Goal: Information Seeking & Learning: Find specific fact

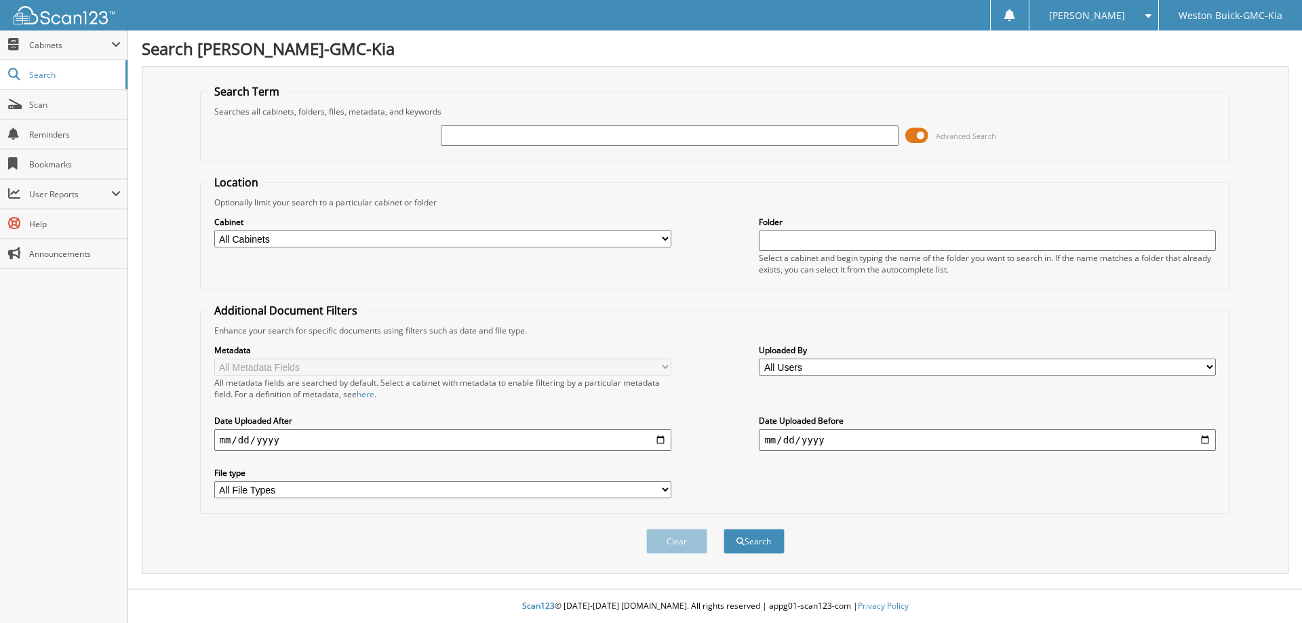
click at [511, 138] on input "text" at bounding box center [669, 135] width 457 height 20
click at [576, 140] on input "text" at bounding box center [669, 135] width 457 height 20
type input "580336"
click at [723, 529] on button "Search" at bounding box center [753, 541] width 61 height 25
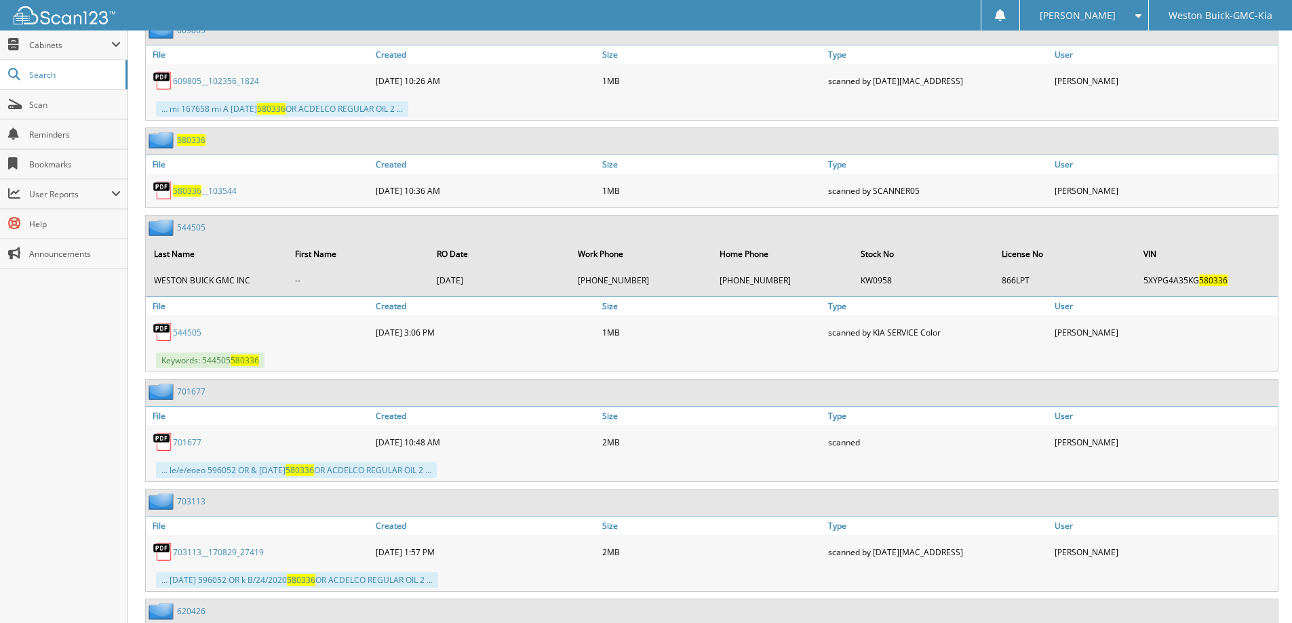
scroll to position [1017, 0]
click at [184, 191] on span "580336" at bounding box center [187, 190] width 28 height 12
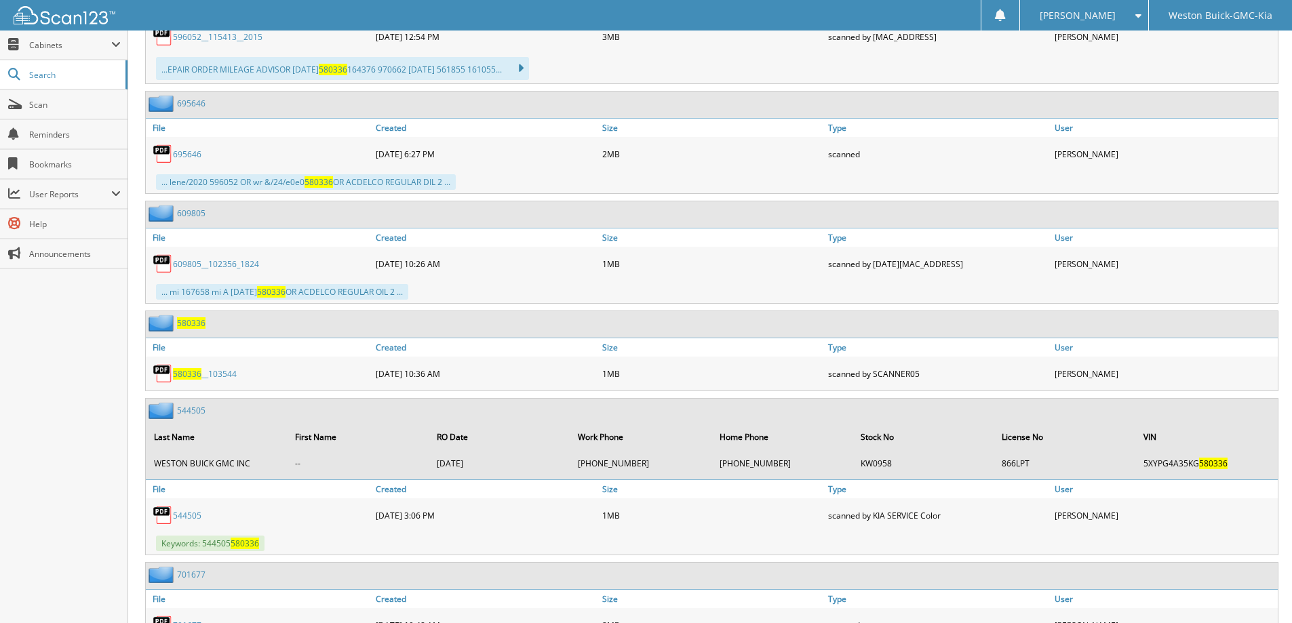
scroll to position [813, 0]
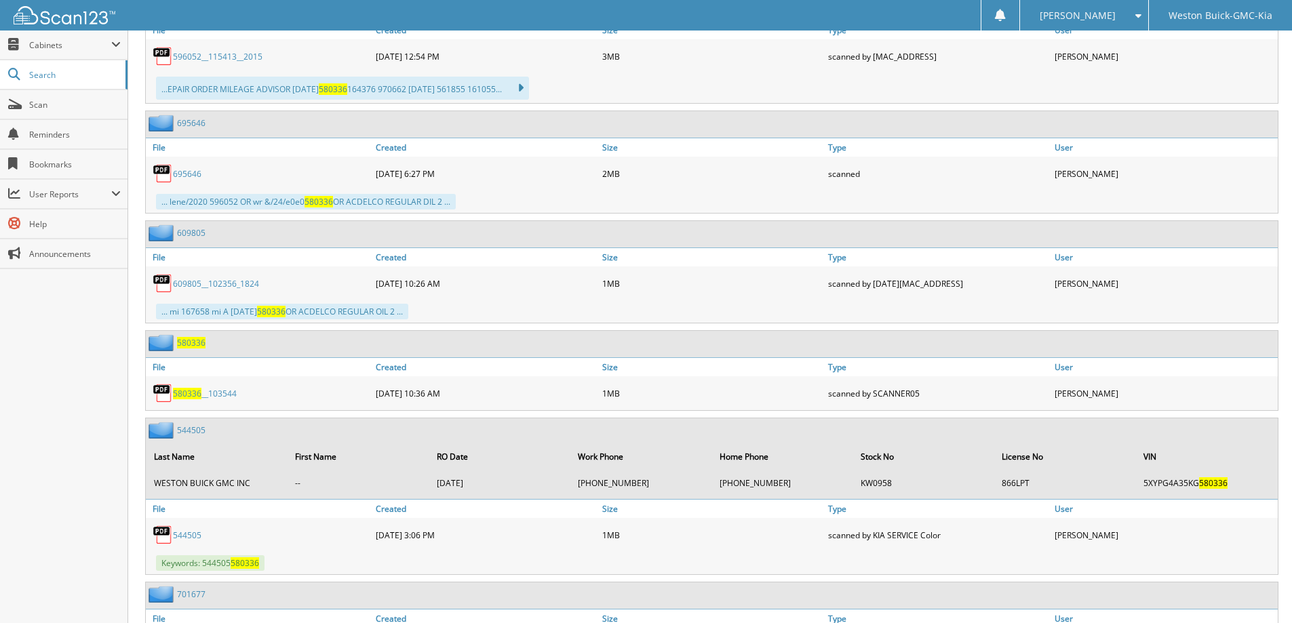
click at [194, 391] on span "580336" at bounding box center [187, 394] width 28 height 12
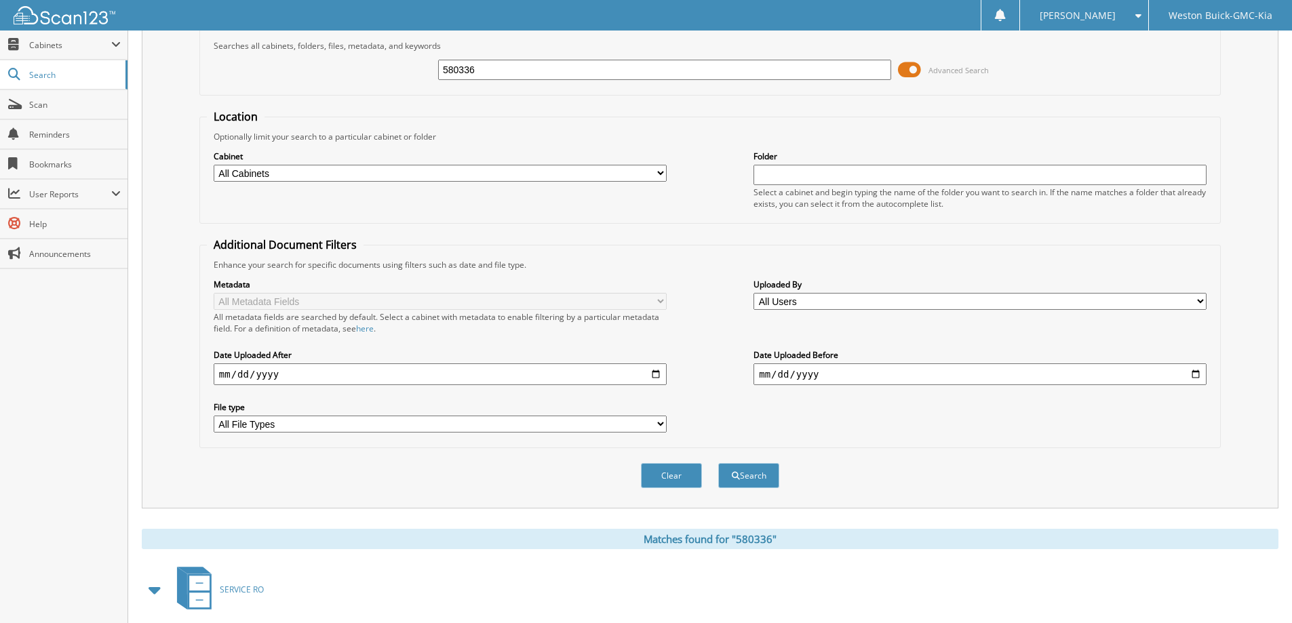
scroll to position [0, 0]
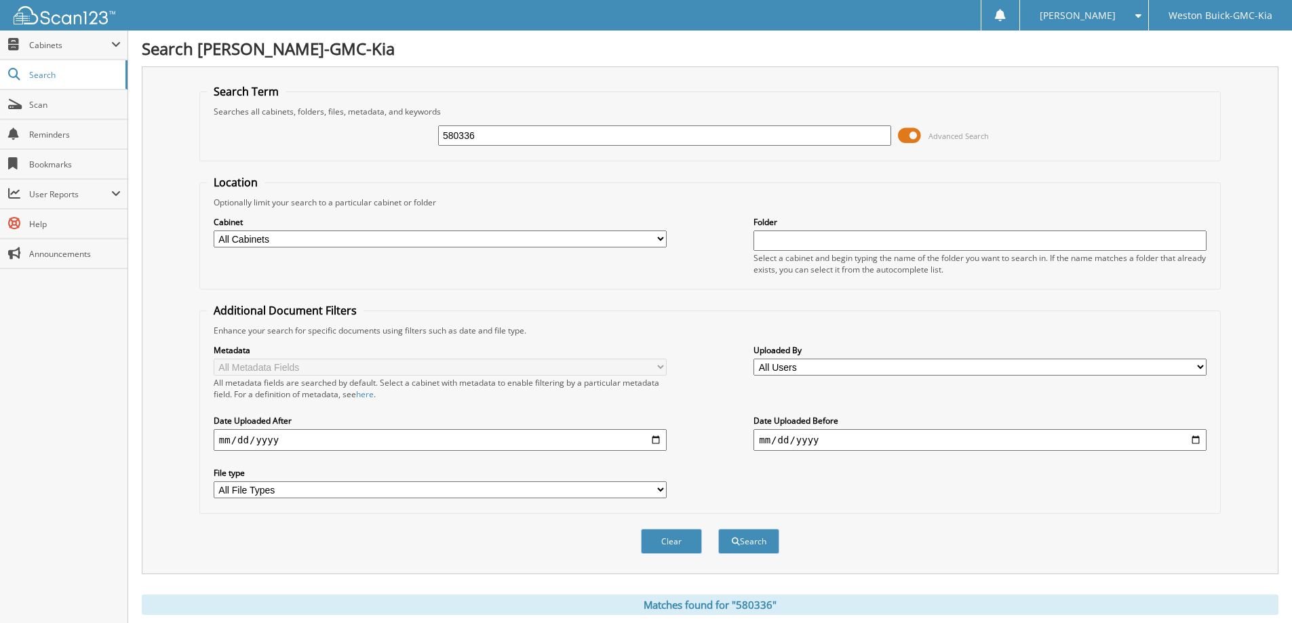
click at [645, 138] on input "580336" at bounding box center [664, 135] width 453 height 20
type input "561822"
click at [718, 529] on button "Search" at bounding box center [748, 541] width 61 height 25
click at [513, 132] on input "561822" at bounding box center [664, 135] width 453 height 20
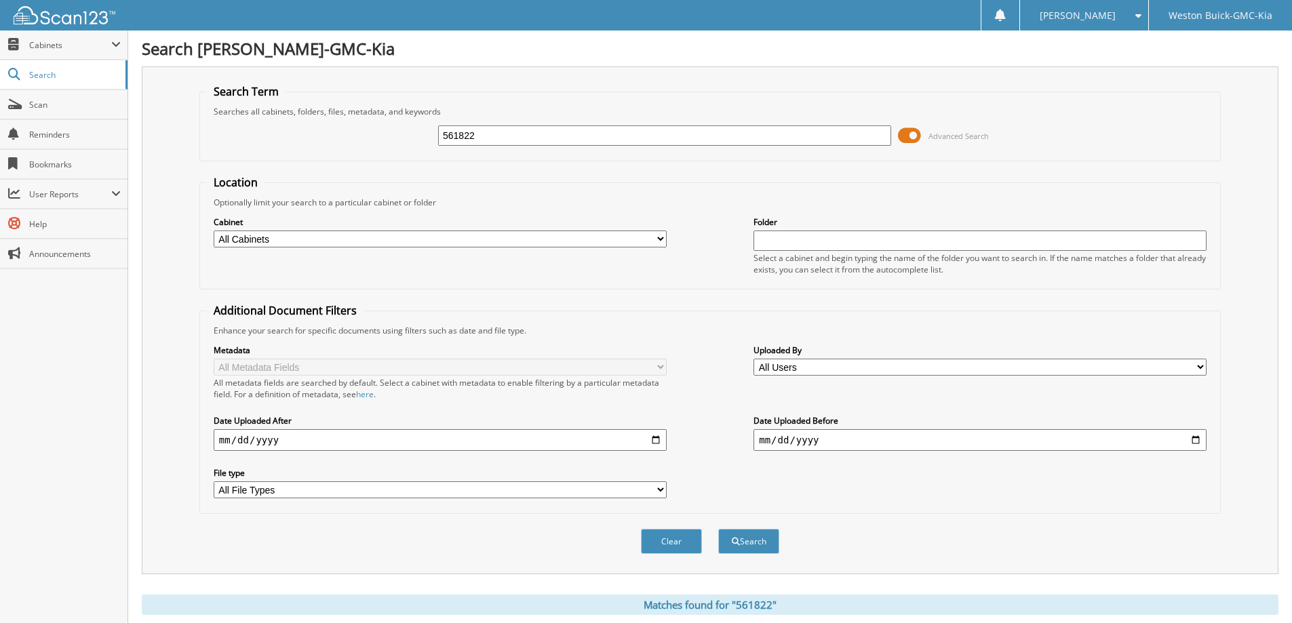
click at [513, 132] on input "561822" at bounding box center [664, 135] width 453 height 20
type input "561855"
click at [718, 529] on button "Search" at bounding box center [748, 541] width 61 height 25
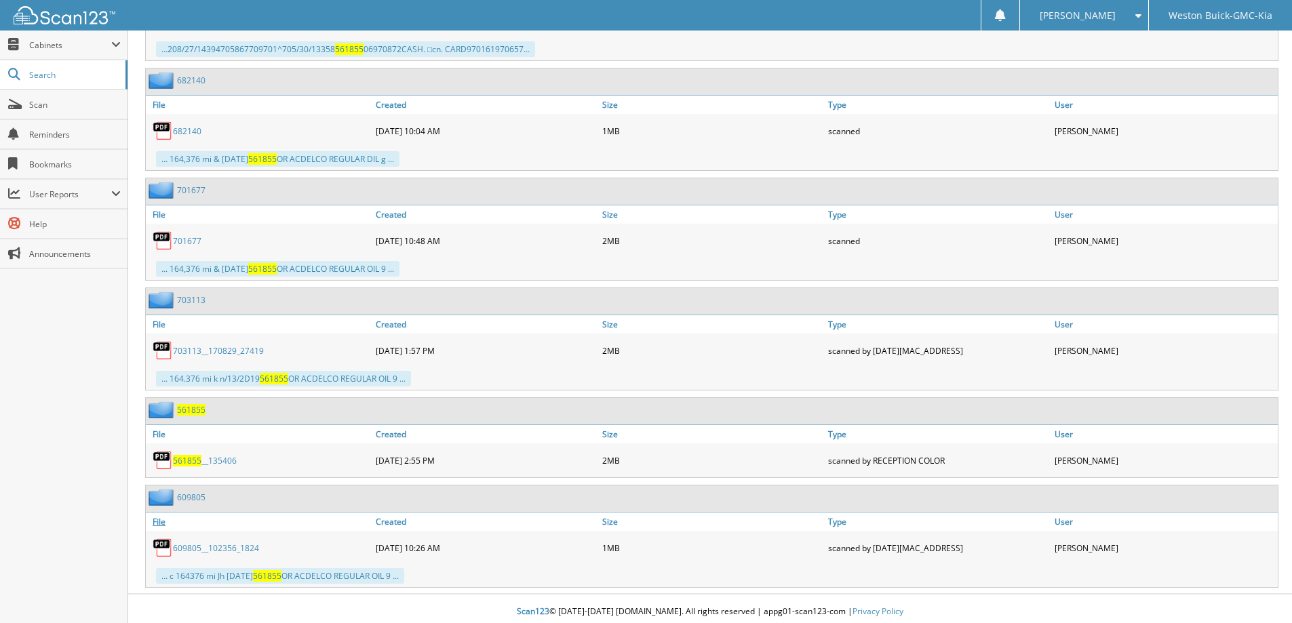
scroll to position [1184, 0]
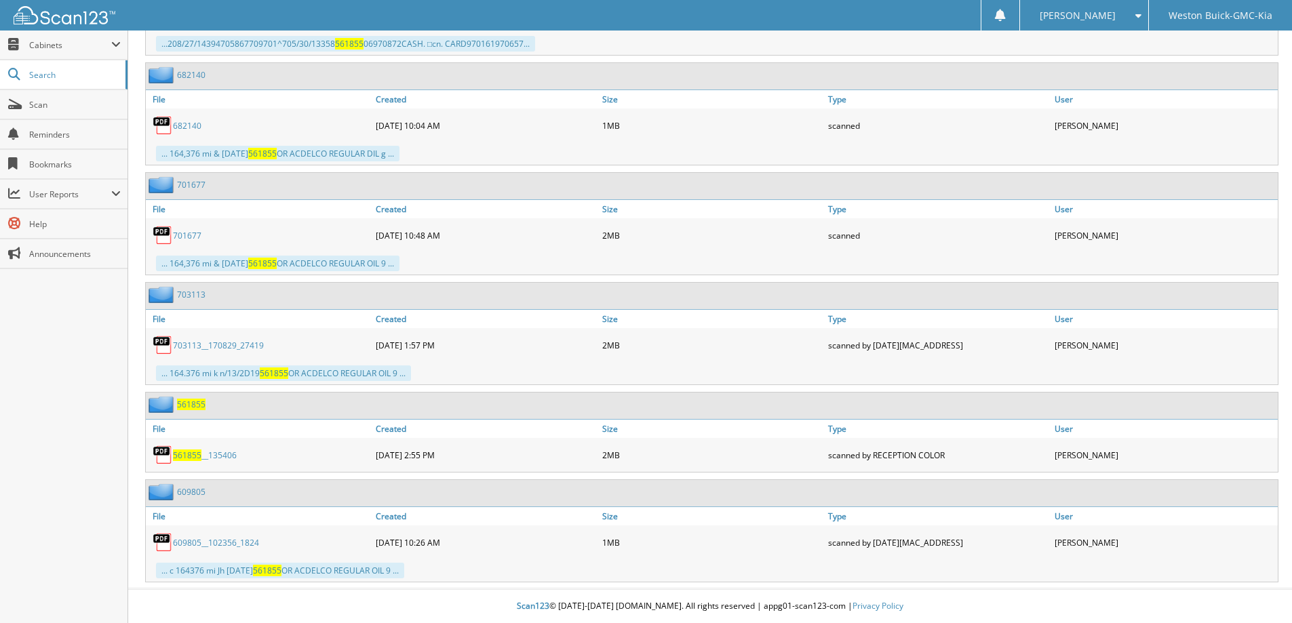
click at [184, 456] on span "561855" at bounding box center [187, 456] width 28 height 12
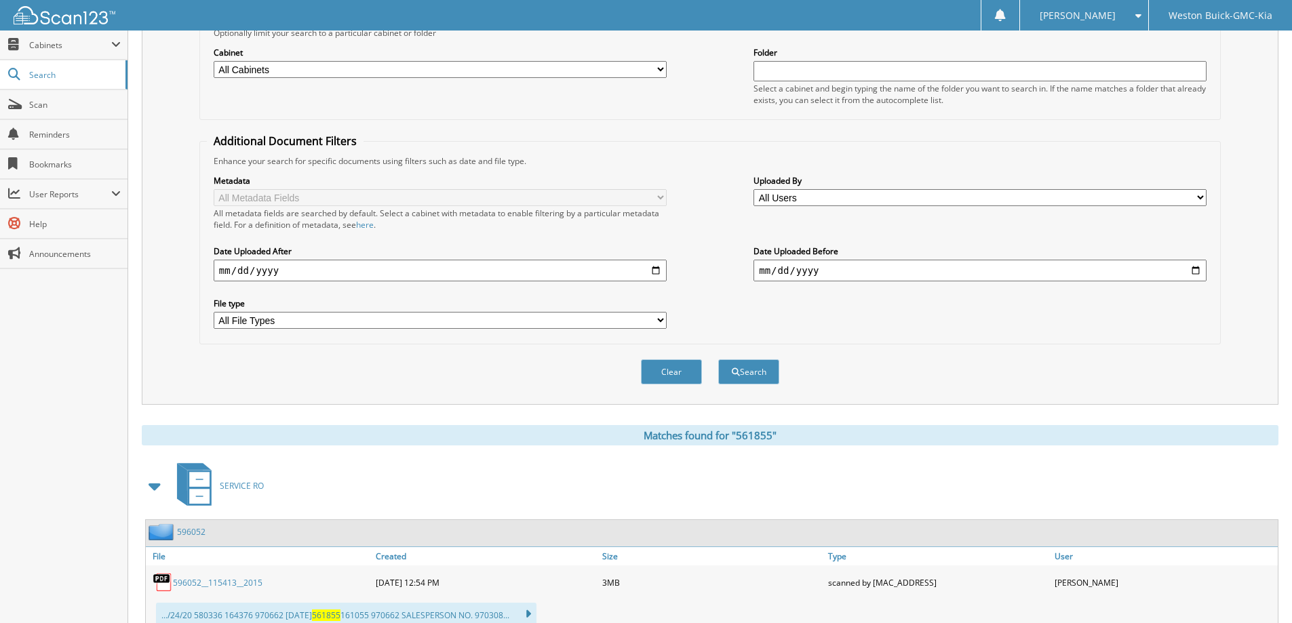
scroll to position [31, 0]
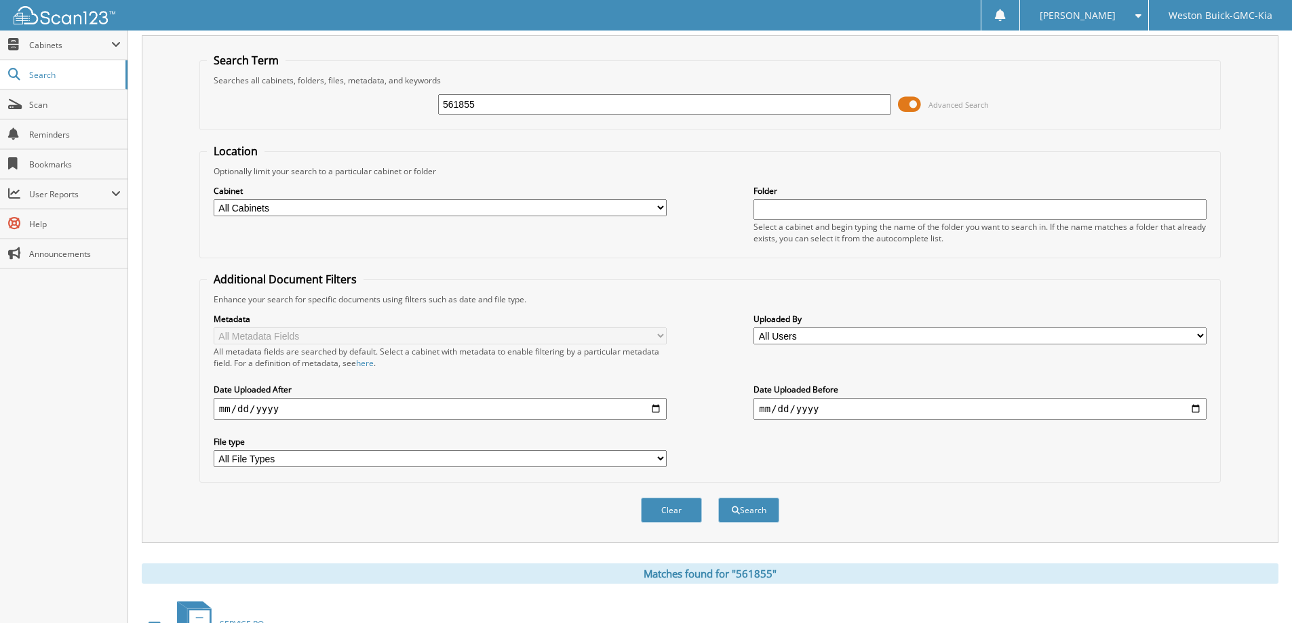
click at [523, 96] on input "561855" at bounding box center [664, 104] width 453 height 20
click at [520, 102] on input "561855" at bounding box center [664, 104] width 453 height 20
type input "541106"
click at [718, 498] on button "Search" at bounding box center [748, 510] width 61 height 25
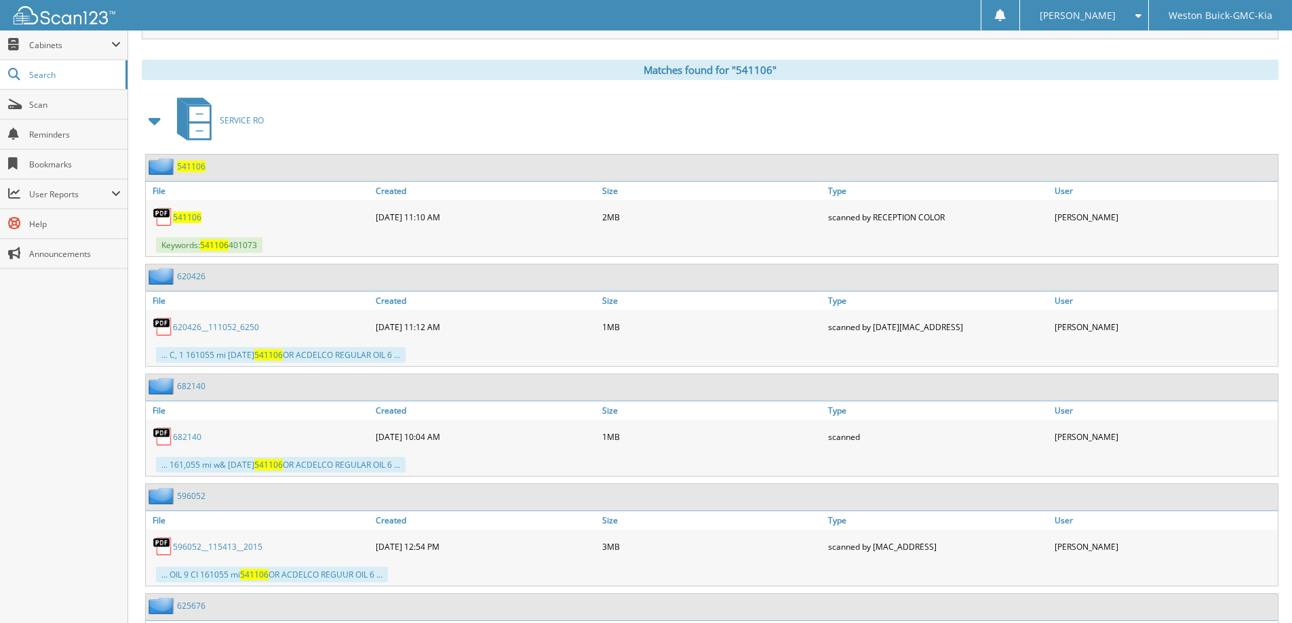
scroll to position [542, 0]
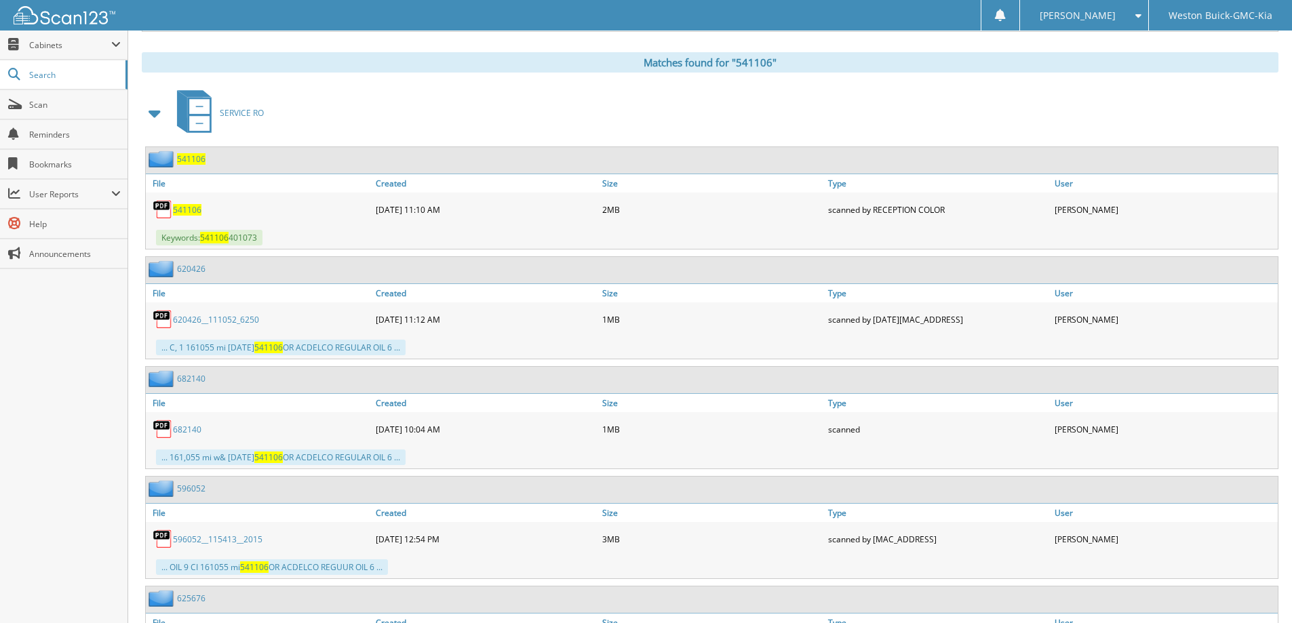
click at [186, 210] on span "541106" at bounding box center [187, 210] width 28 height 12
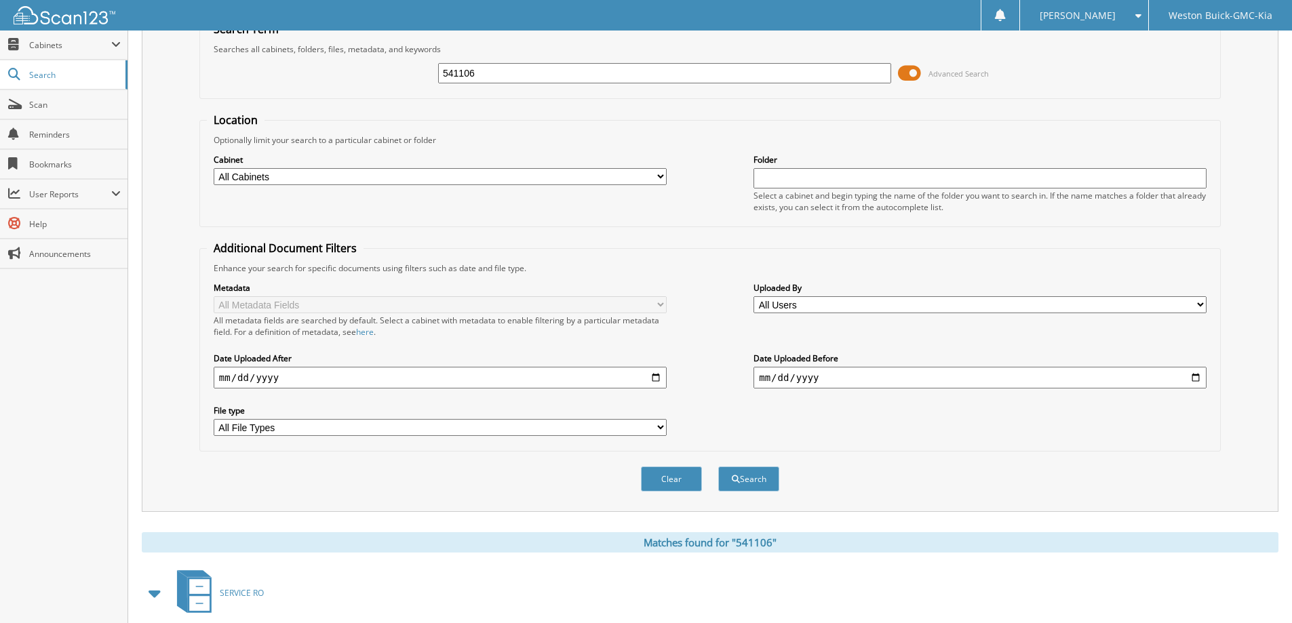
scroll to position [0, 0]
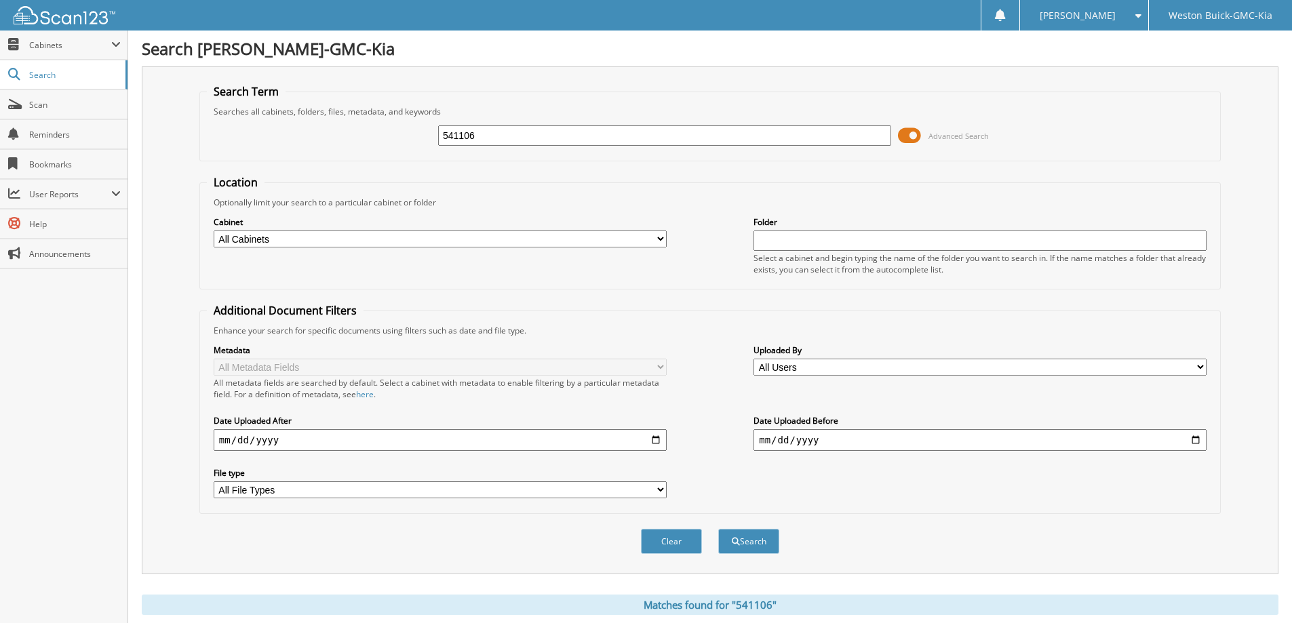
click at [532, 134] on input "541106" at bounding box center [664, 135] width 453 height 20
type input "530684"
click at [718, 529] on button "Search" at bounding box center [748, 541] width 61 height 25
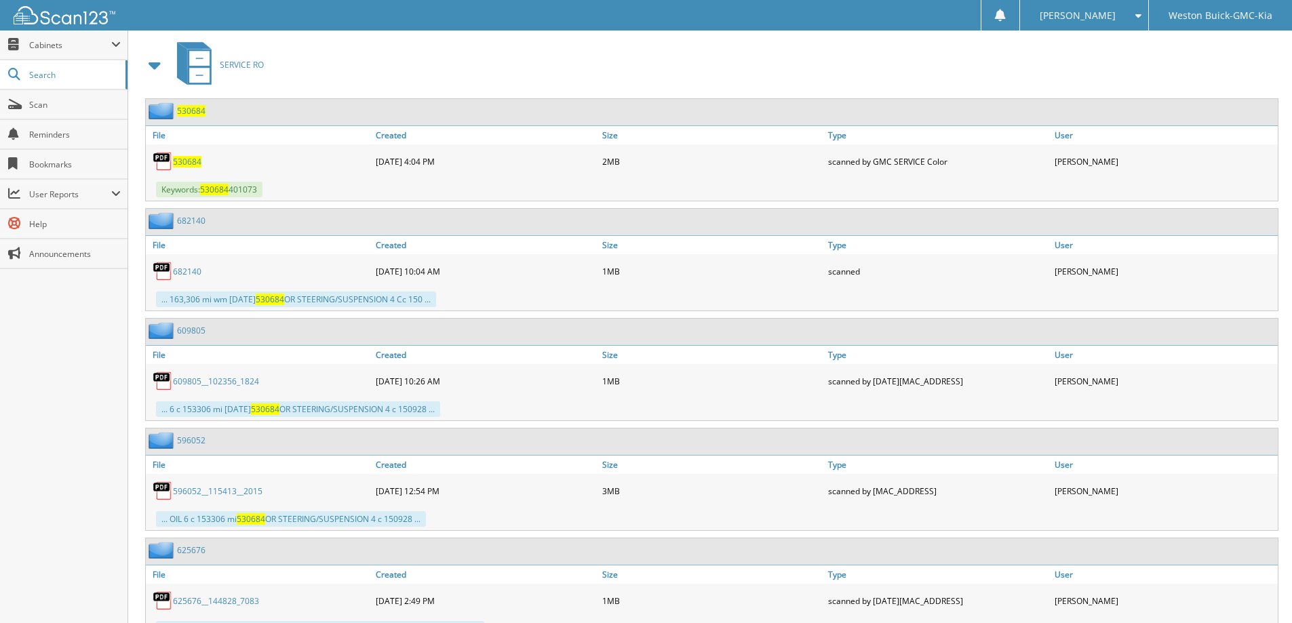
scroll to position [610, 0]
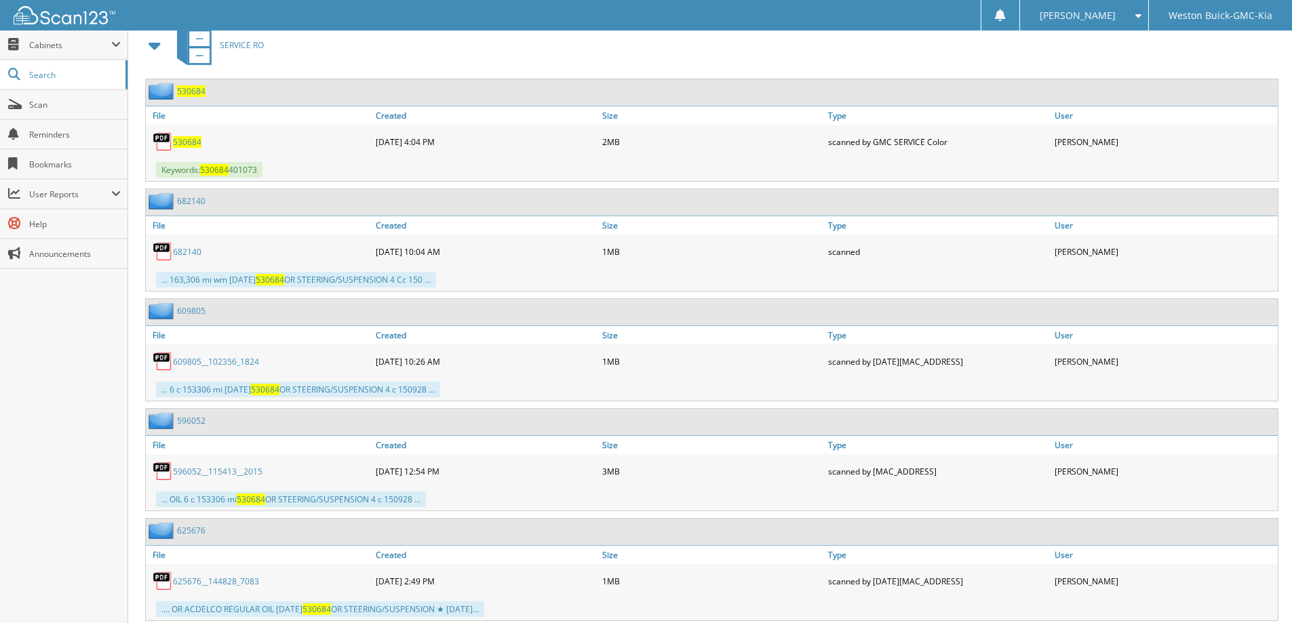
click at [183, 141] on span "530684" at bounding box center [187, 142] width 28 height 12
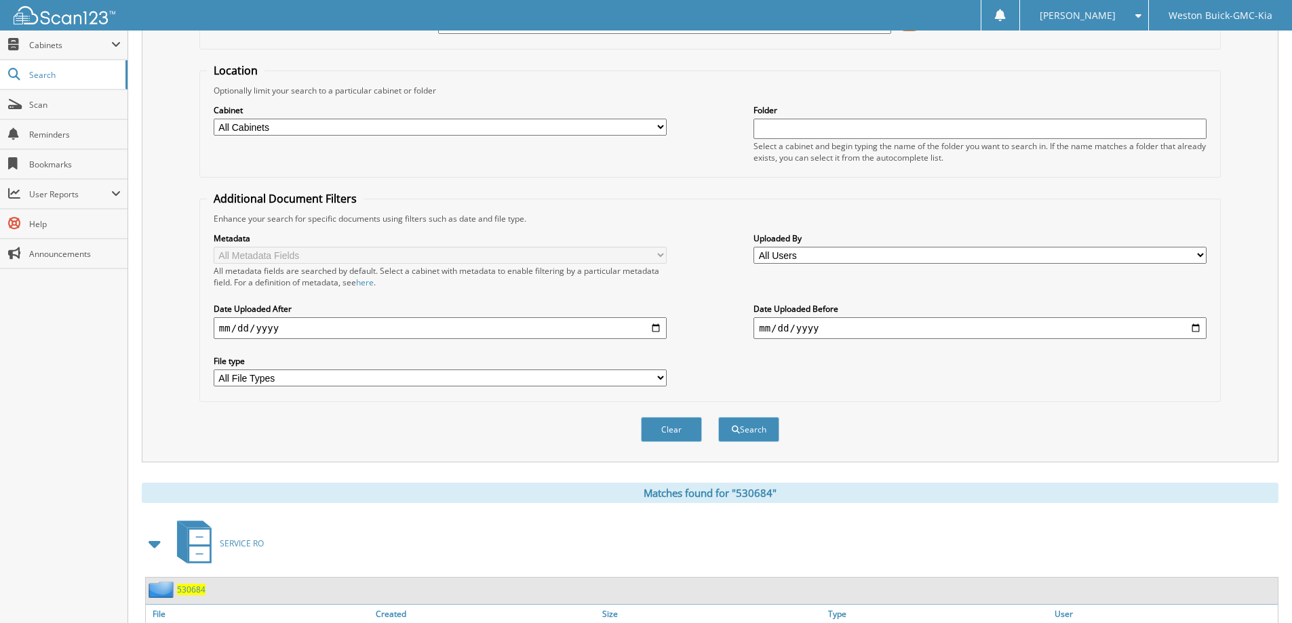
scroll to position [0, 0]
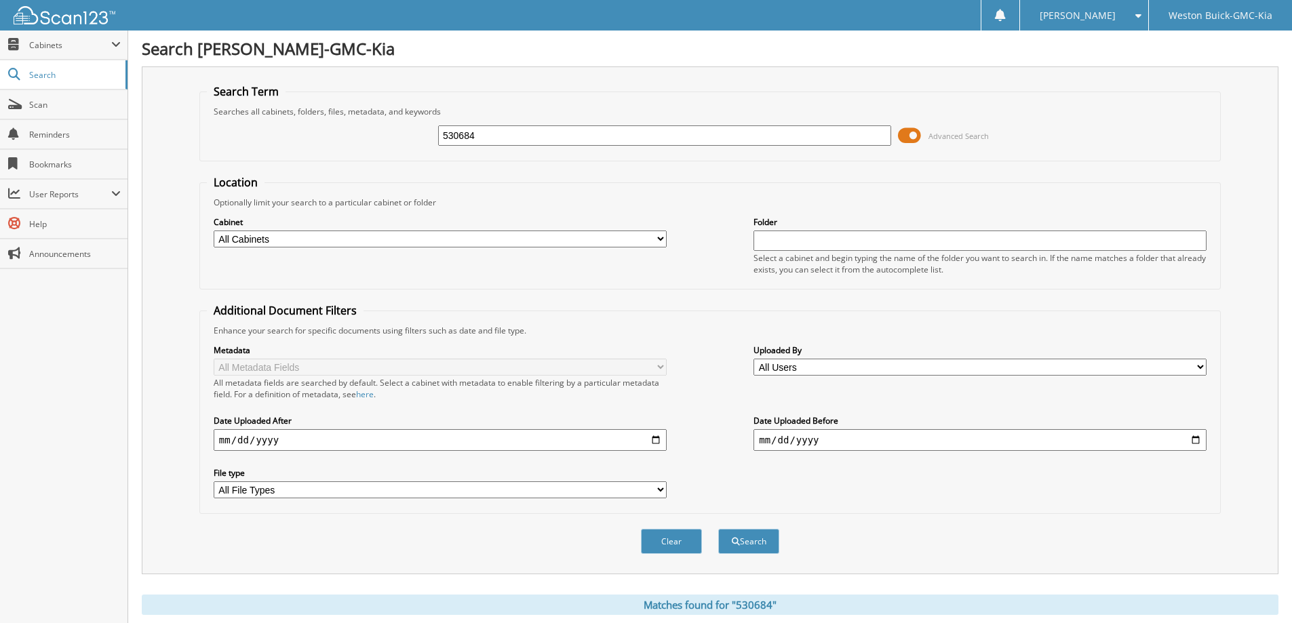
click at [550, 141] on input "530684" at bounding box center [664, 135] width 453 height 20
type input "525078"
click at [718, 529] on button "Search" at bounding box center [748, 541] width 61 height 25
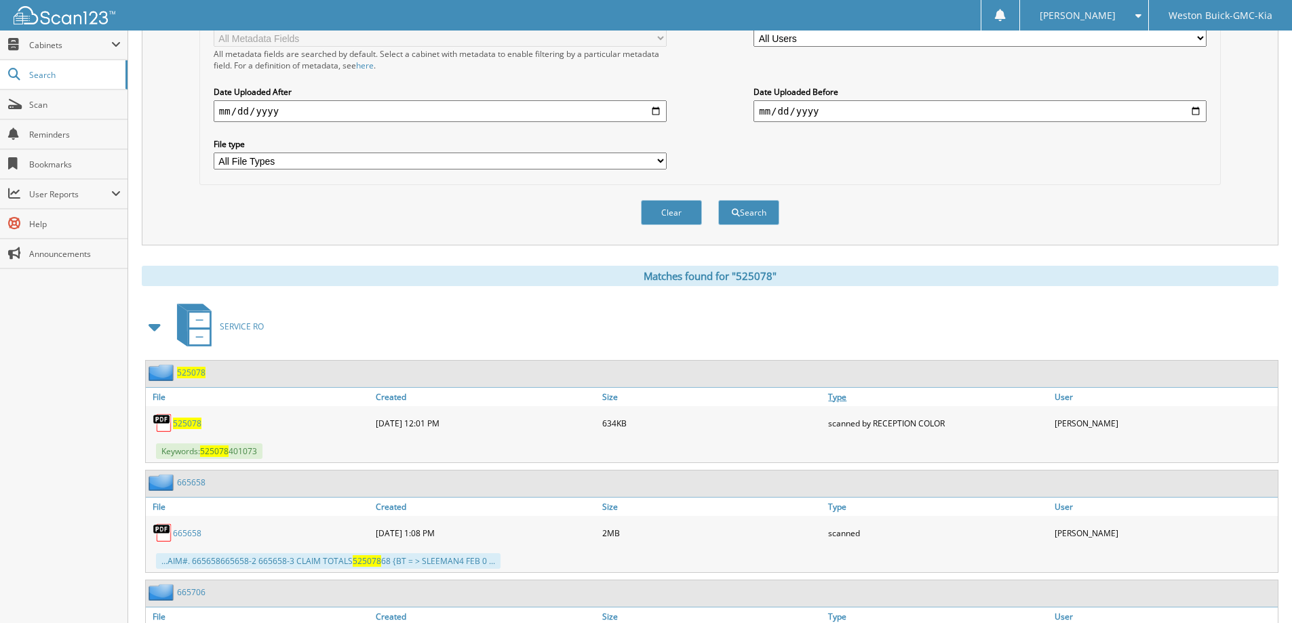
scroll to position [475, 0]
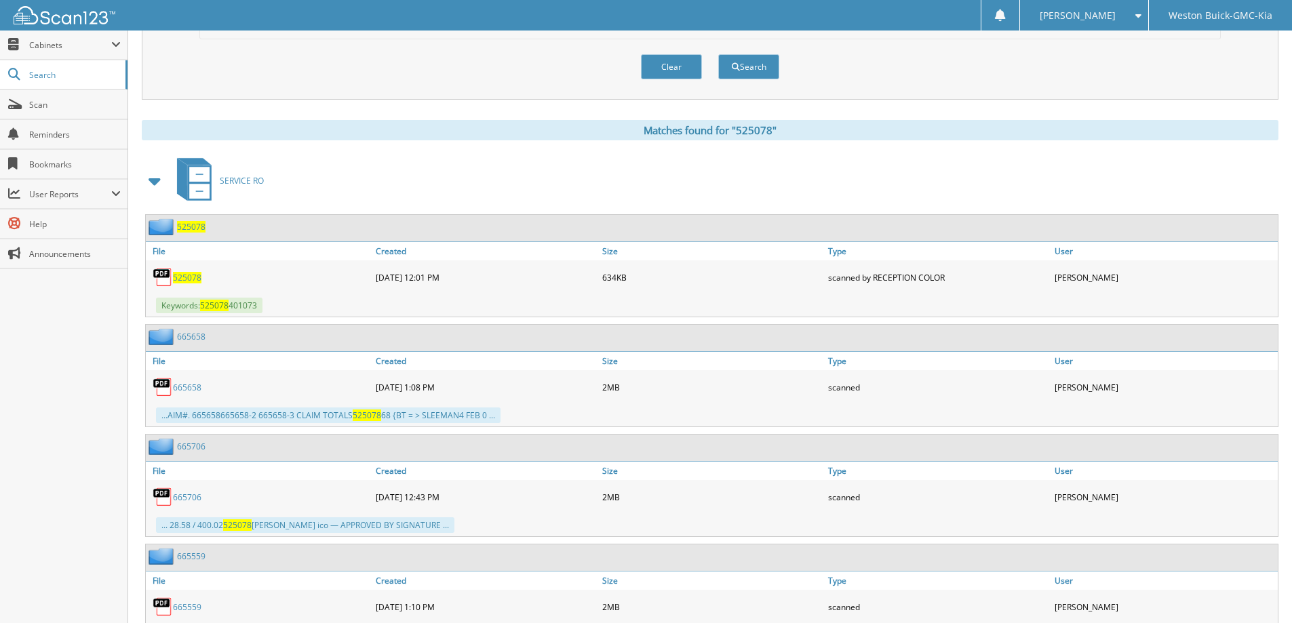
click at [180, 281] on span "525078" at bounding box center [187, 278] width 28 height 12
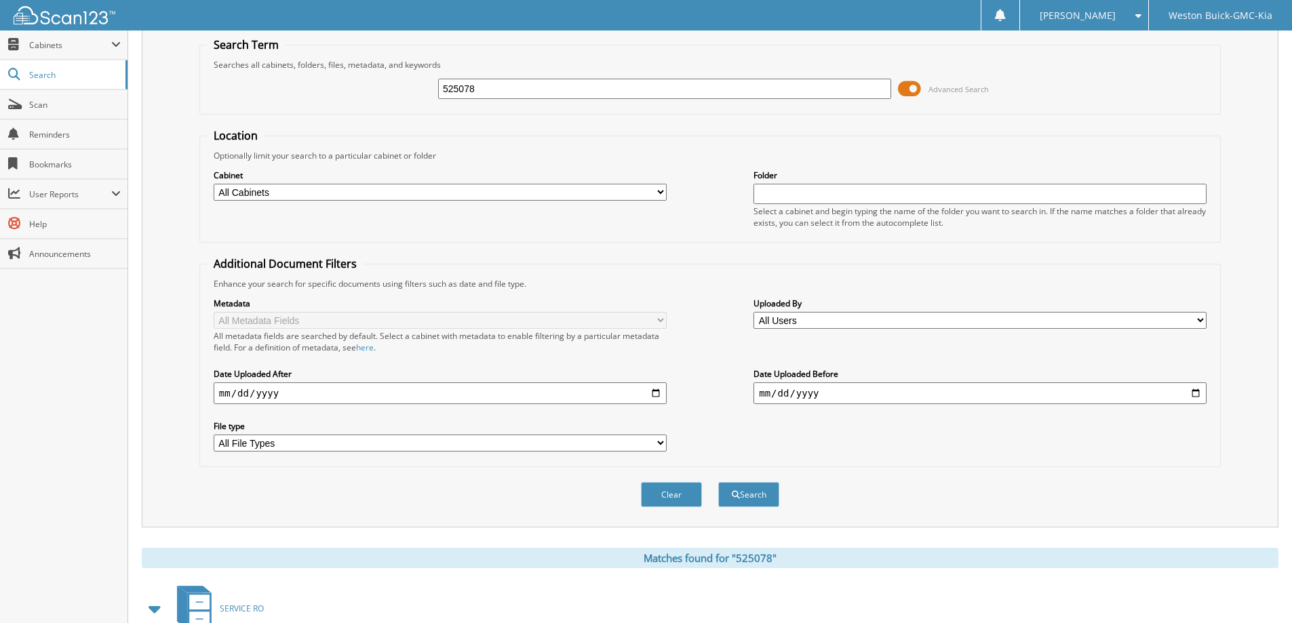
scroll to position [0, 0]
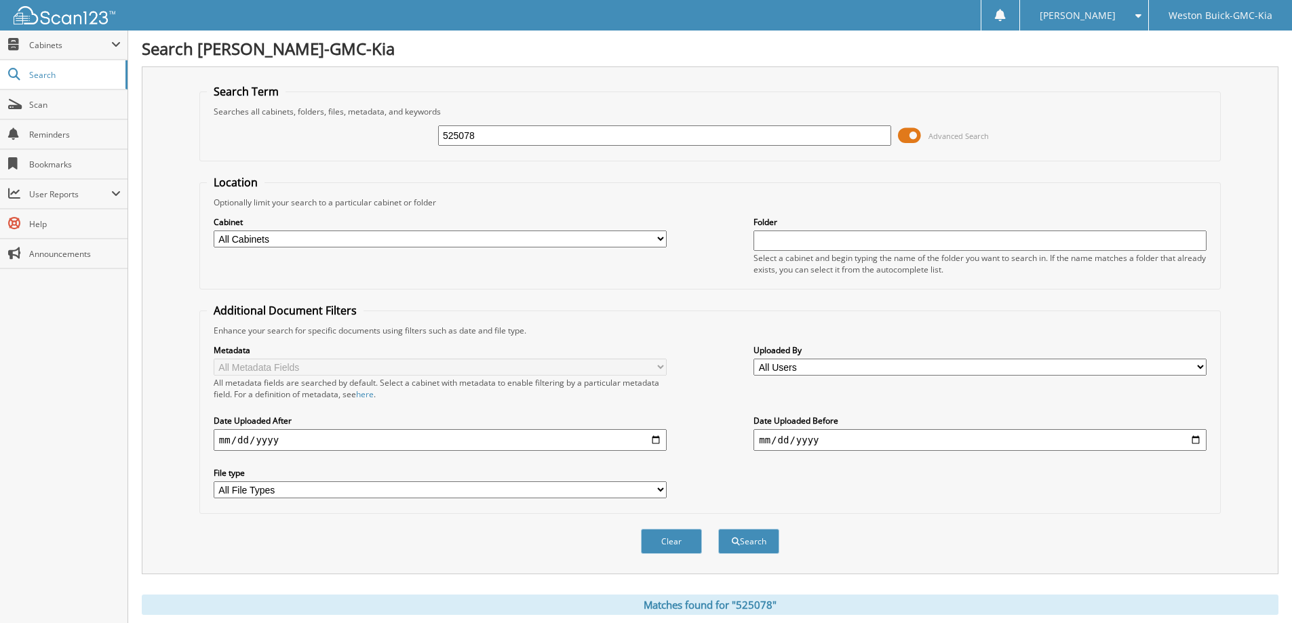
click at [531, 130] on input "525078" at bounding box center [664, 135] width 453 height 20
type input "522528"
click at [718, 529] on button "Search" at bounding box center [748, 541] width 61 height 25
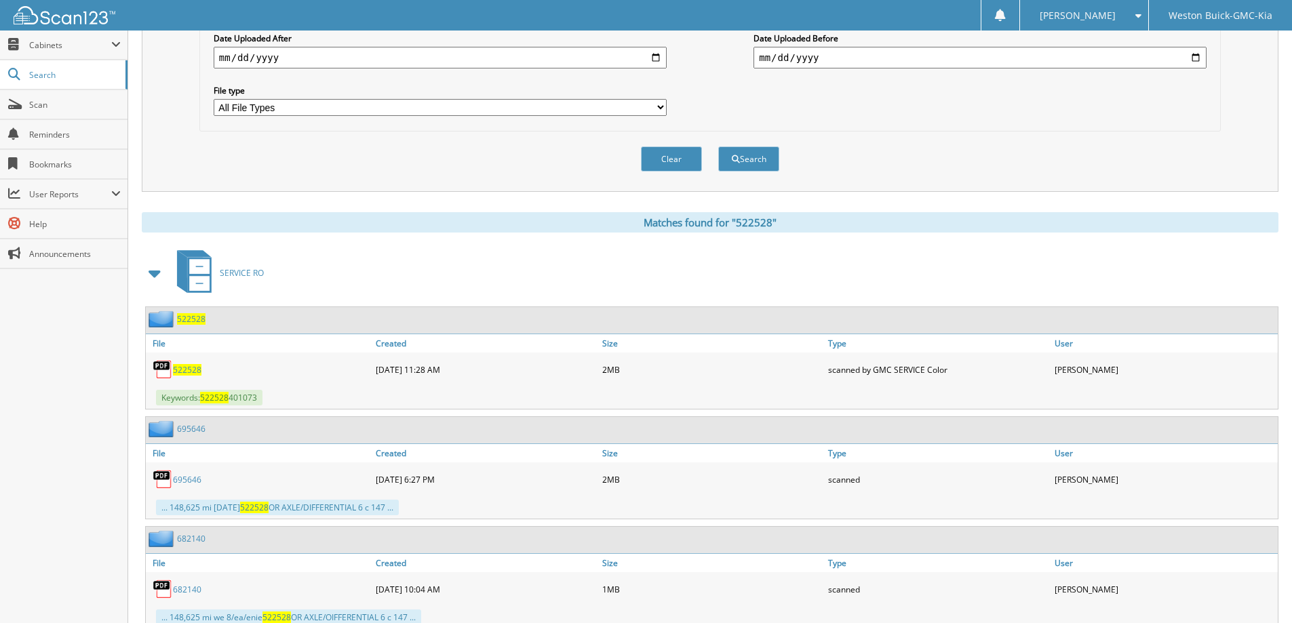
scroll to position [407, 0]
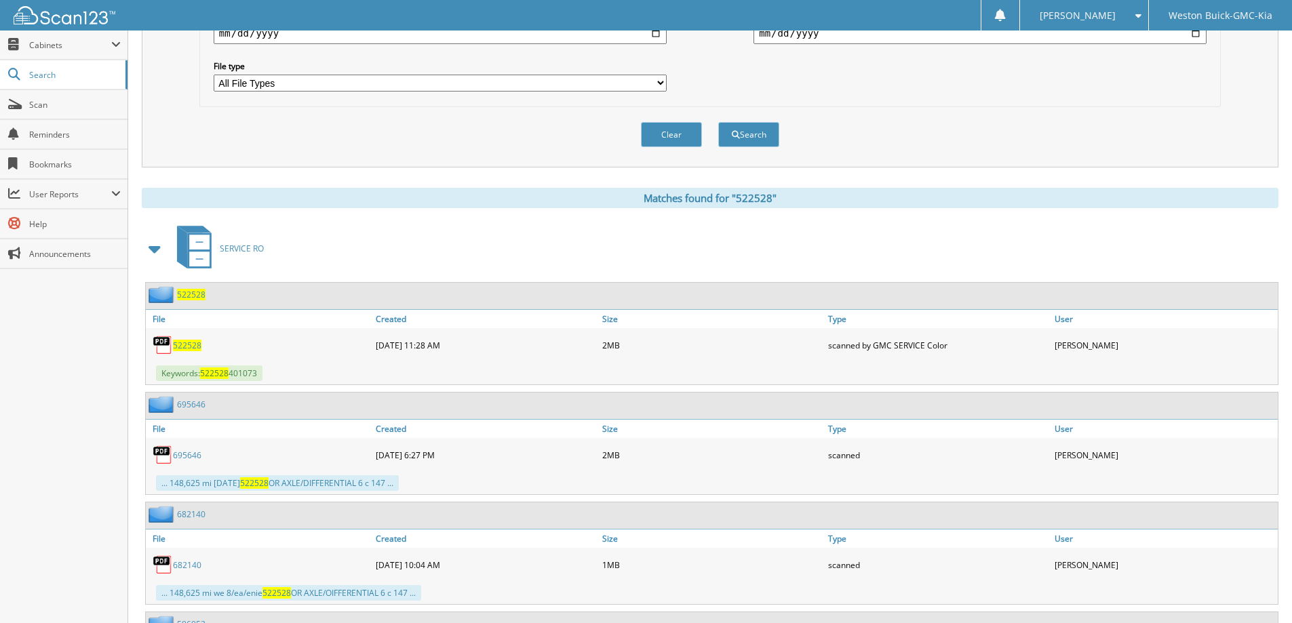
click at [183, 344] on span "522528" at bounding box center [187, 346] width 28 height 12
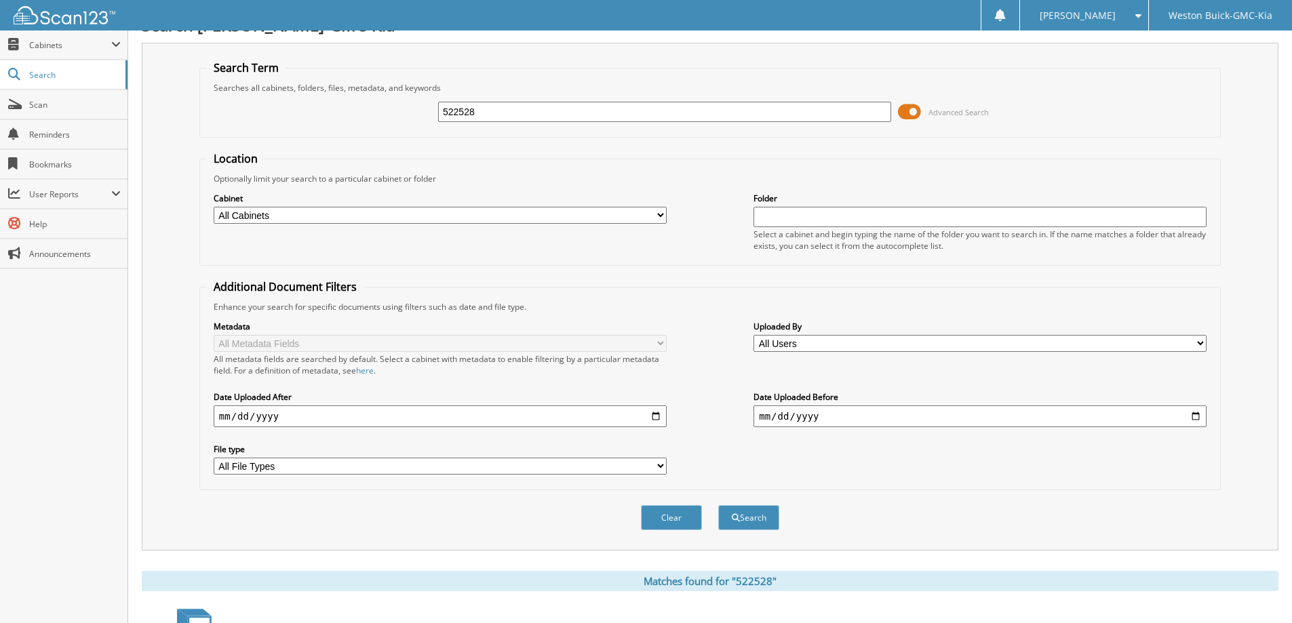
scroll to position [0, 0]
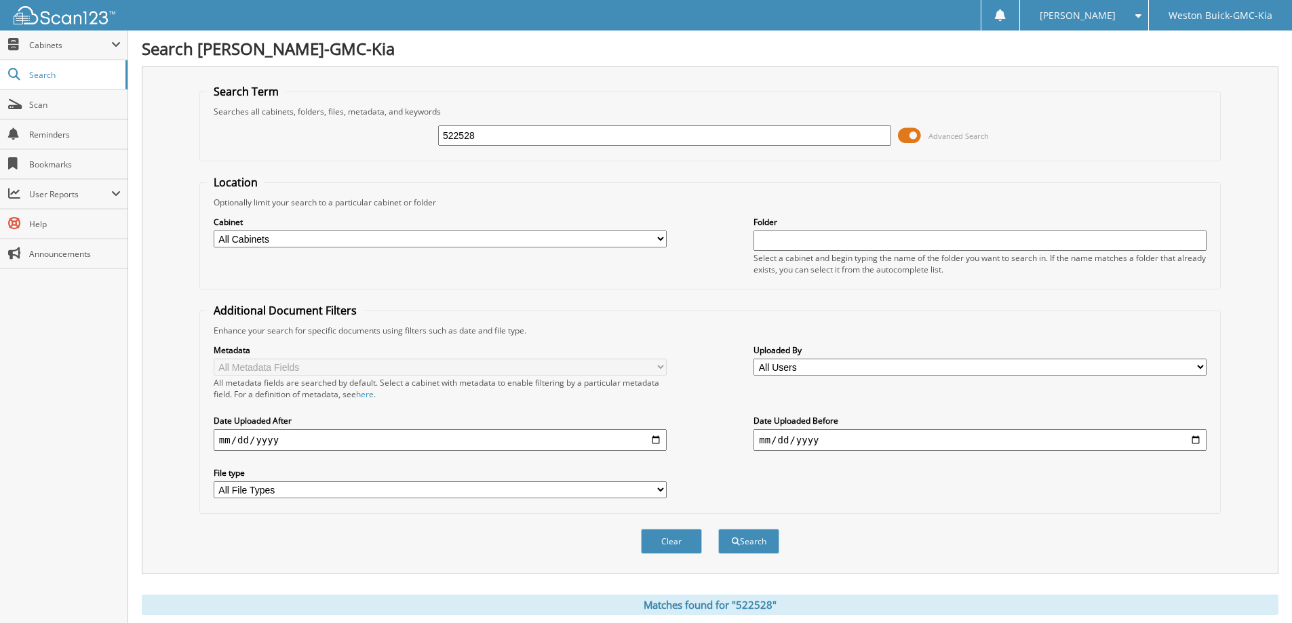
click at [637, 136] on input "522528" at bounding box center [664, 135] width 453 height 20
type input "515638"
click at [718, 529] on button "Search" at bounding box center [748, 541] width 61 height 25
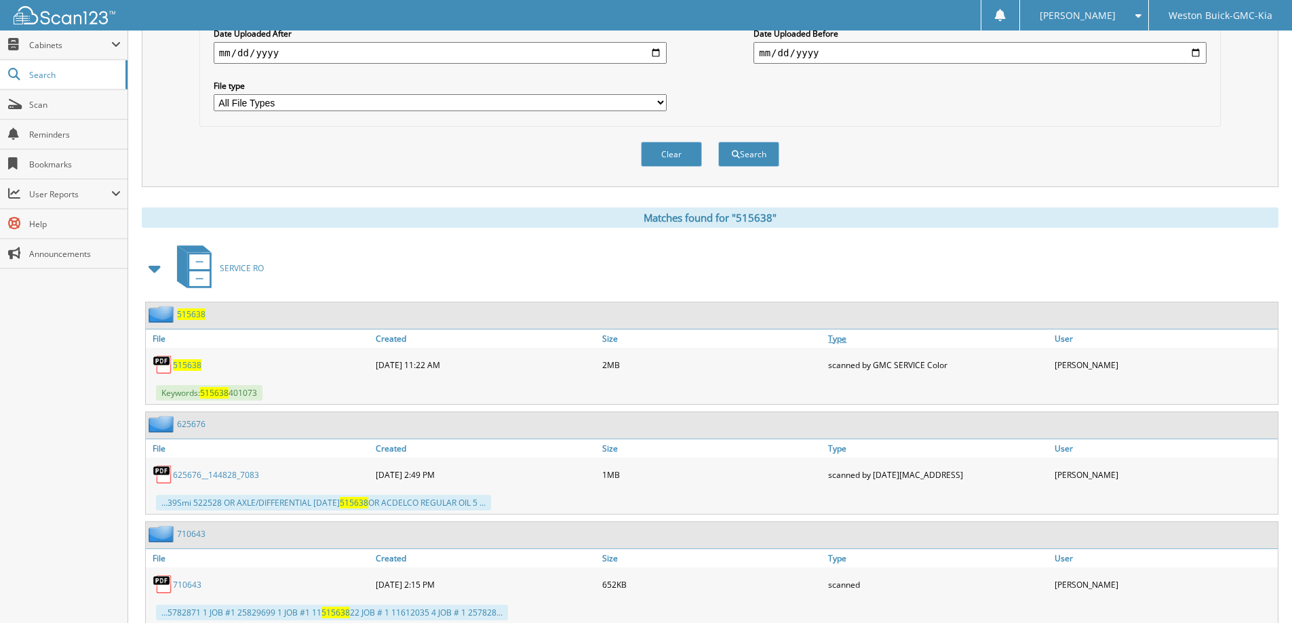
scroll to position [542, 0]
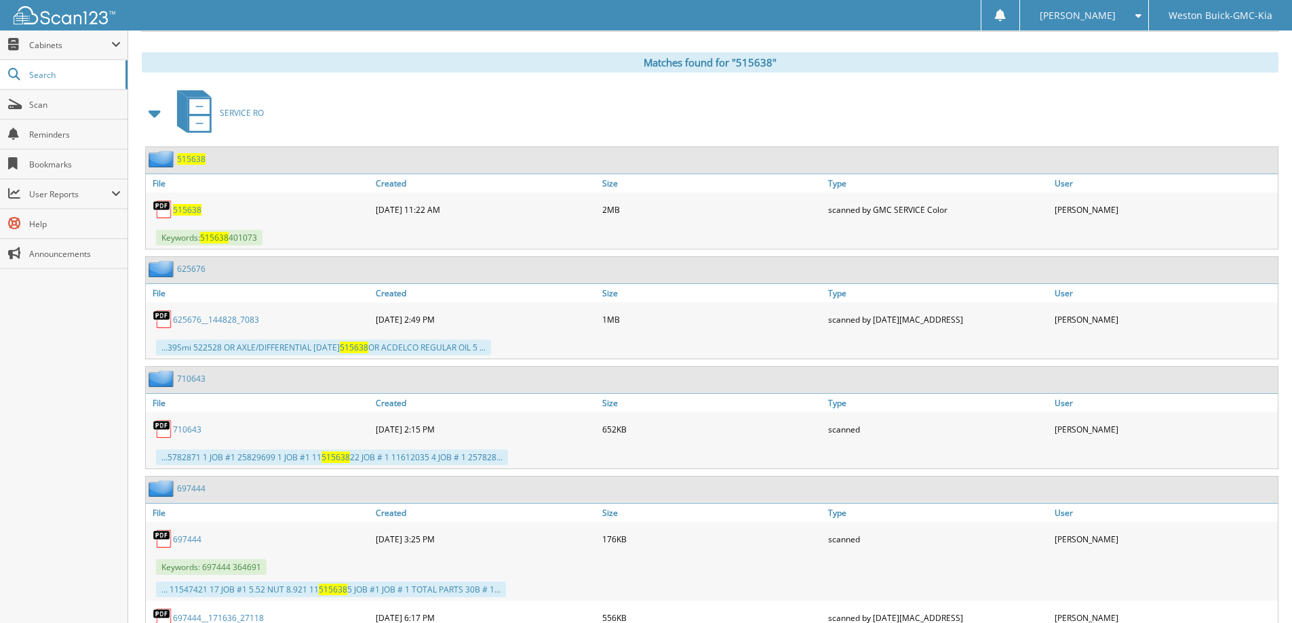
click at [184, 211] on span "515638" at bounding box center [187, 210] width 28 height 12
click at [185, 211] on span "515638" at bounding box center [187, 210] width 28 height 12
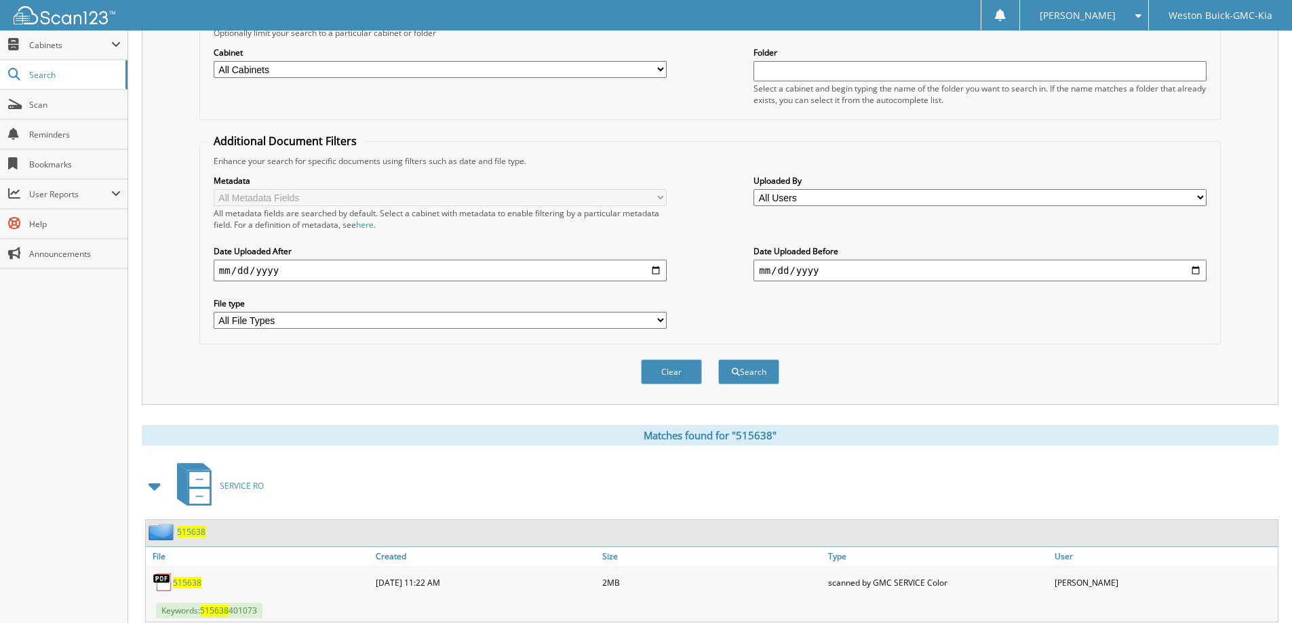
scroll to position [0, 0]
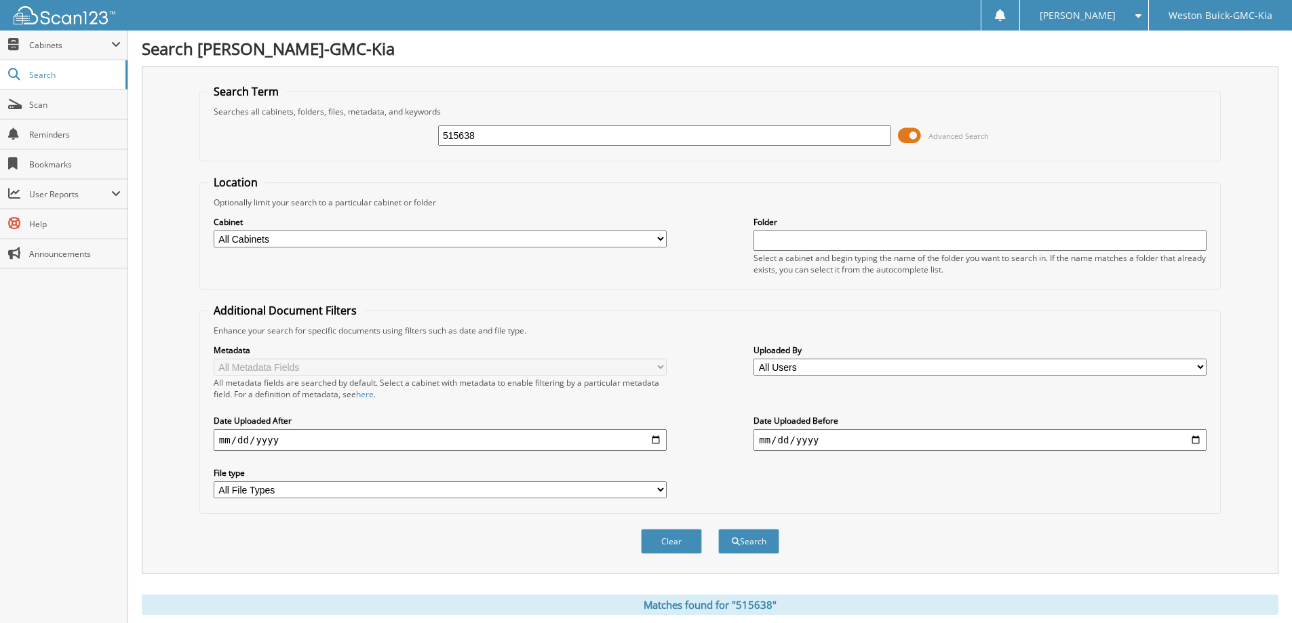
click at [582, 139] on input "515638" at bounding box center [664, 135] width 453 height 20
click at [582, 138] on input "515638" at bounding box center [664, 135] width 453 height 20
type input "509177"
click at [718, 529] on button "Search" at bounding box center [748, 541] width 61 height 25
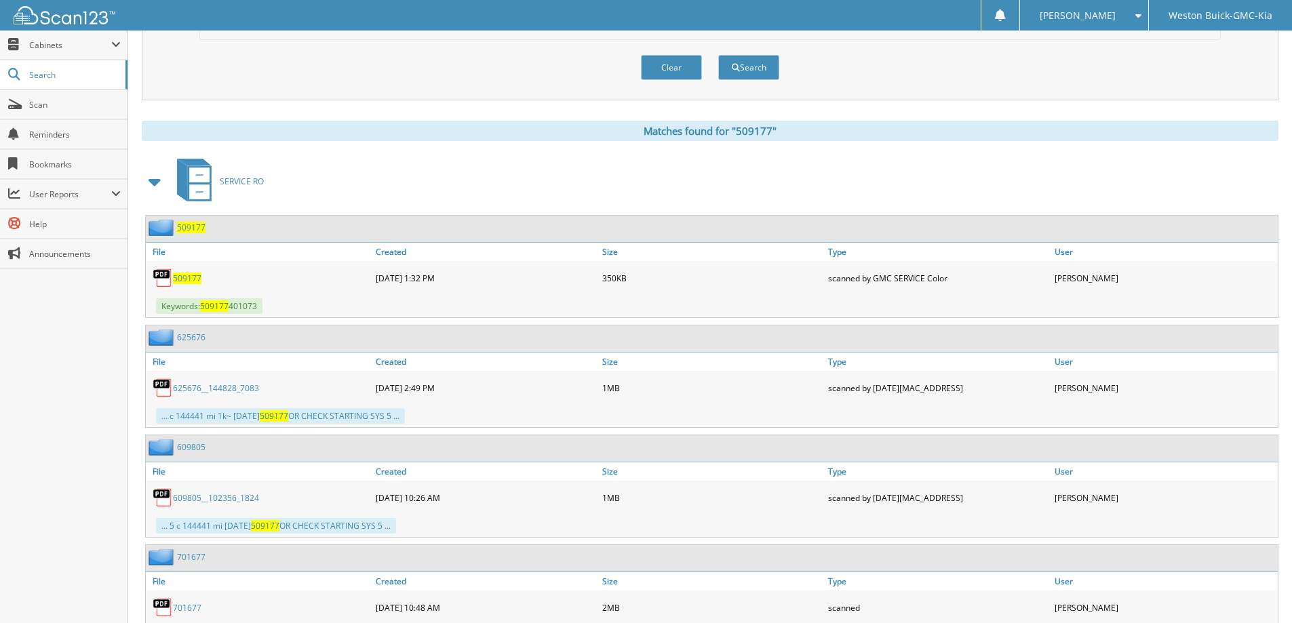
scroll to position [475, 0]
click at [191, 277] on span "509177" at bounding box center [187, 278] width 28 height 12
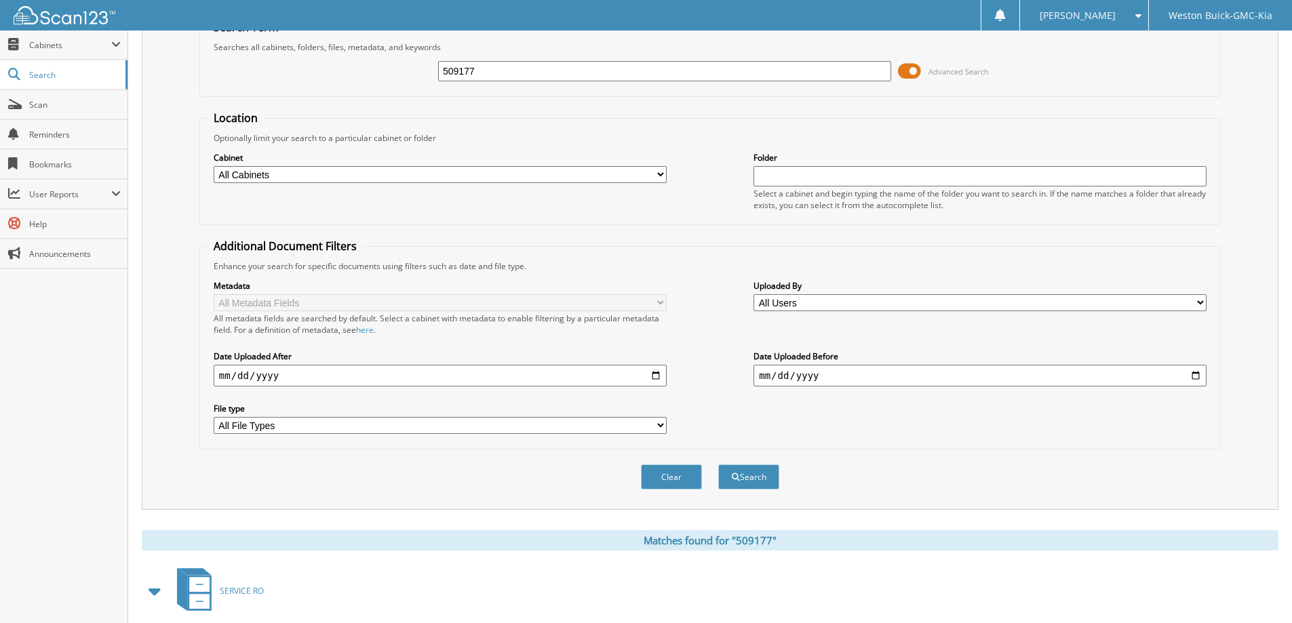
scroll to position [0, 0]
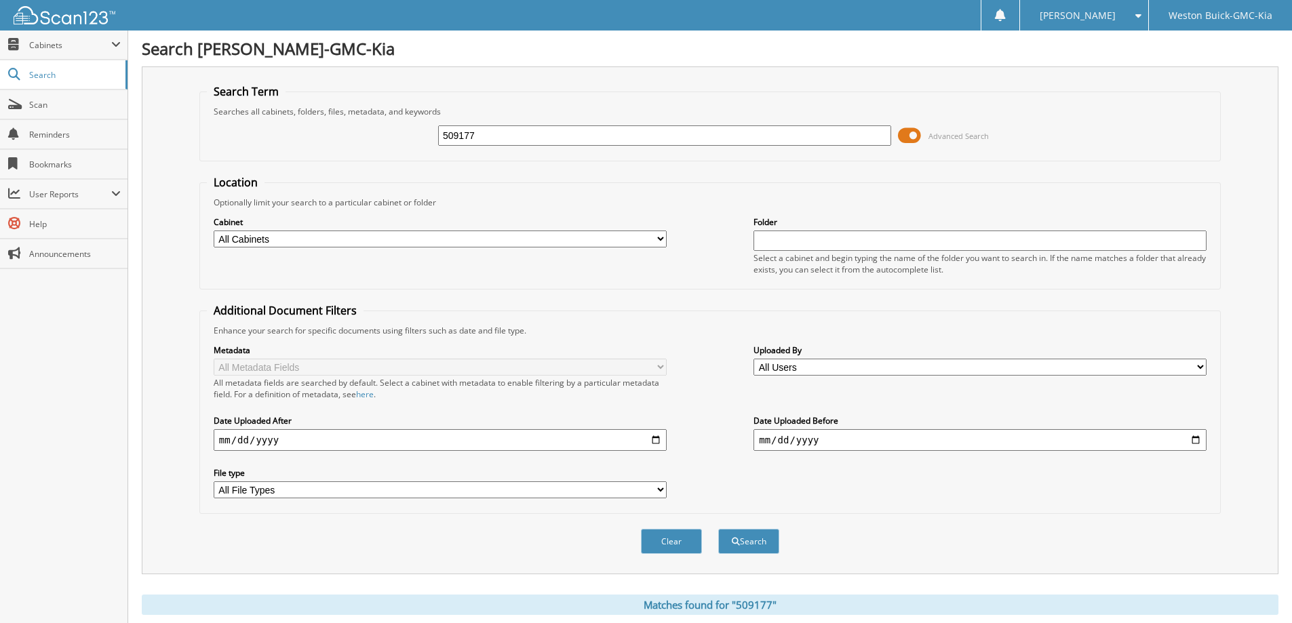
click at [589, 137] on input "509177" at bounding box center [664, 135] width 453 height 20
type input "503568"
click at [718, 529] on button "Search" at bounding box center [748, 541] width 61 height 25
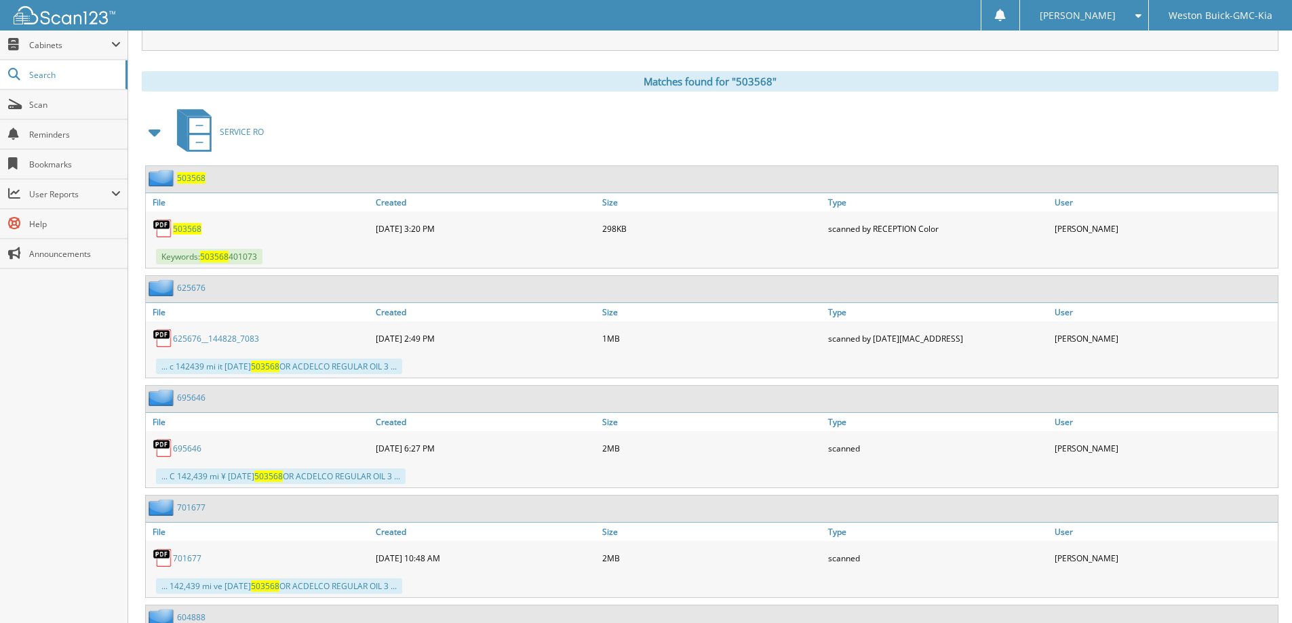
scroll to position [542, 0]
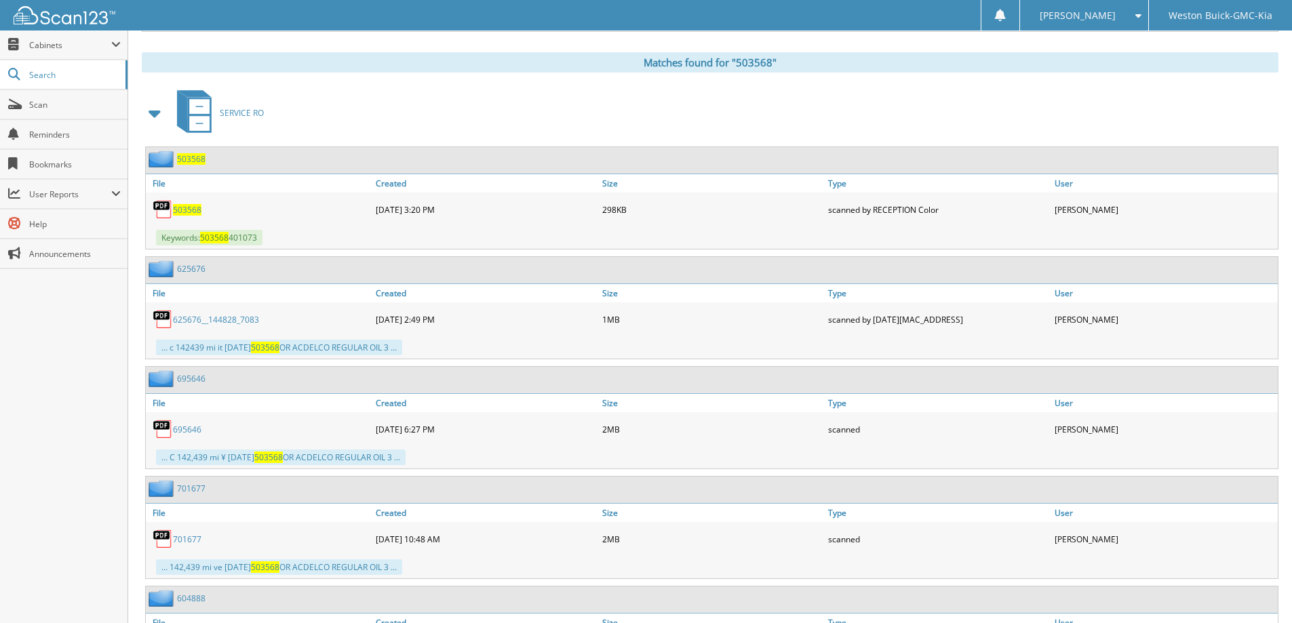
click at [187, 212] on span "503568" at bounding box center [187, 210] width 28 height 12
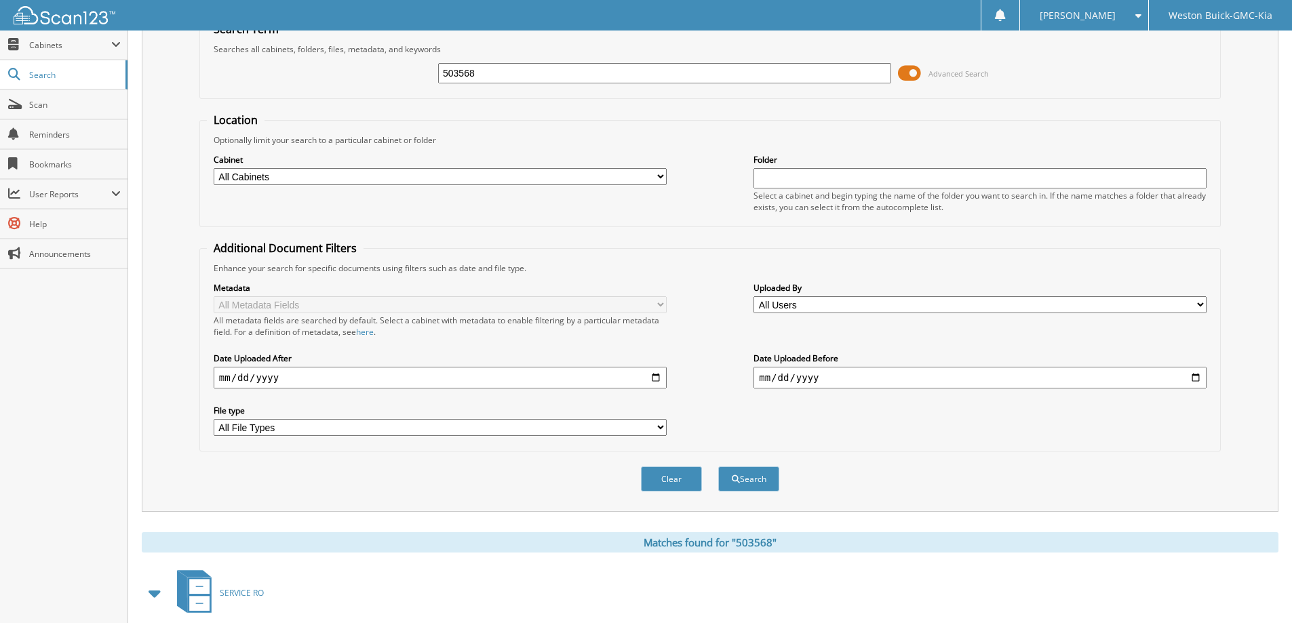
scroll to position [0, 0]
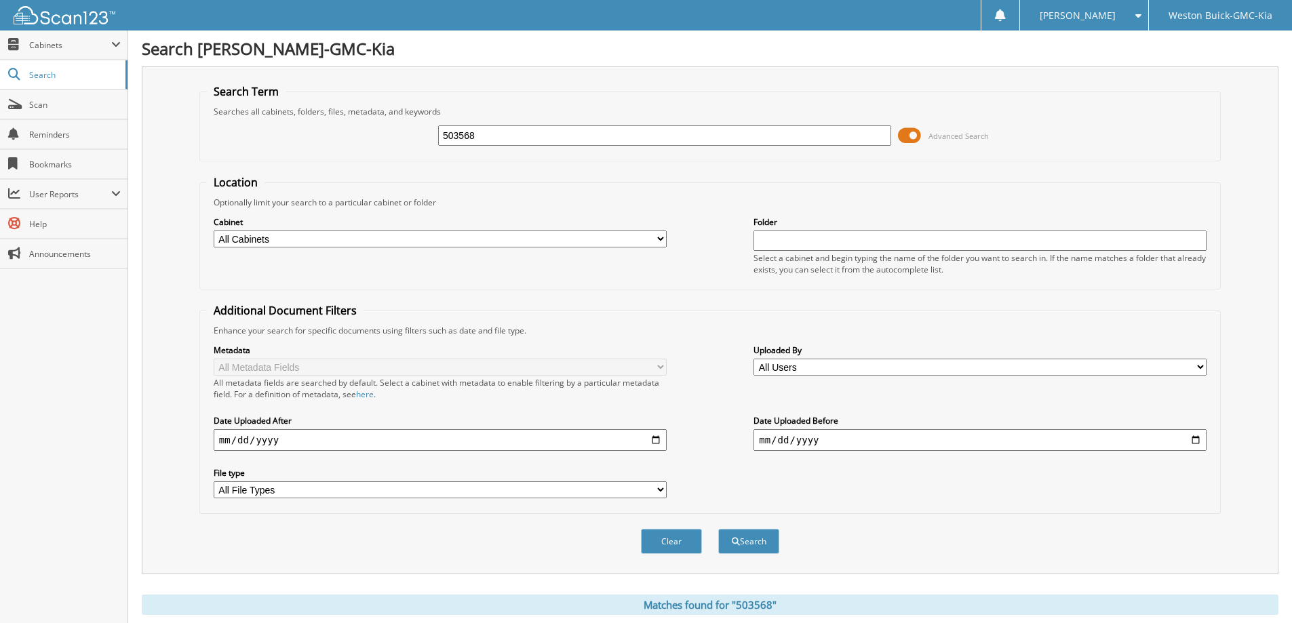
click at [591, 134] on input "503568" at bounding box center [664, 135] width 453 height 20
type input "493444"
click at [718, 529] on button "Search" at bounding box center [748, 541] width 61 height 25
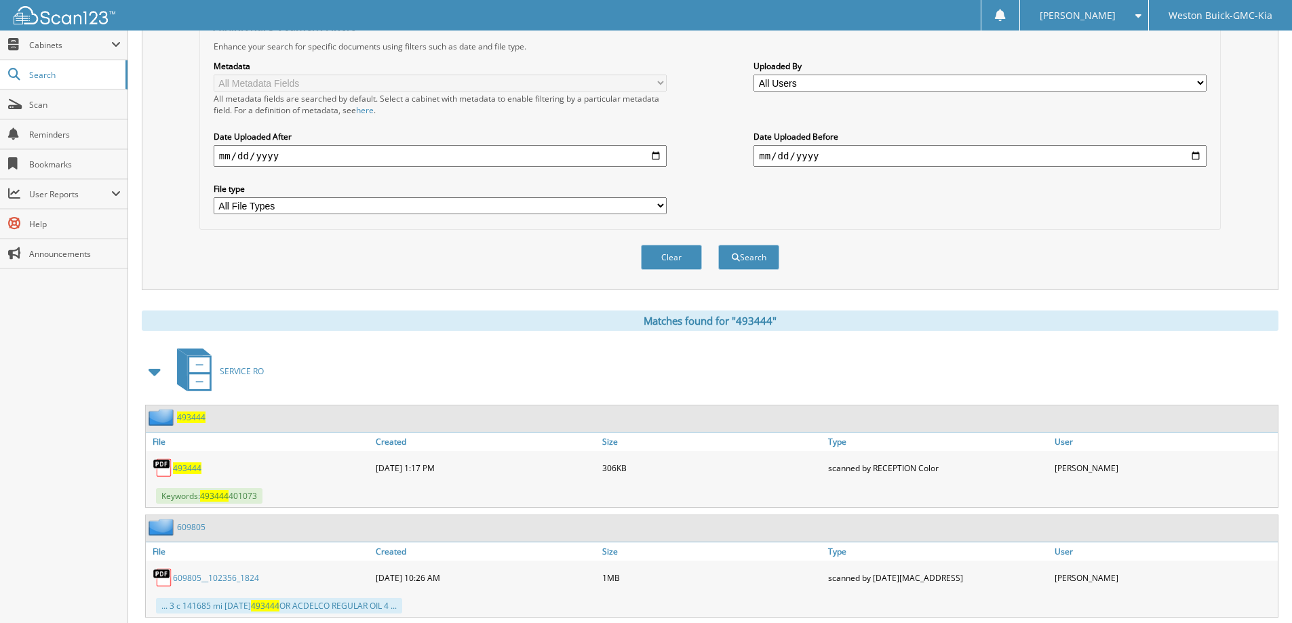
scroll to position [339, 0]
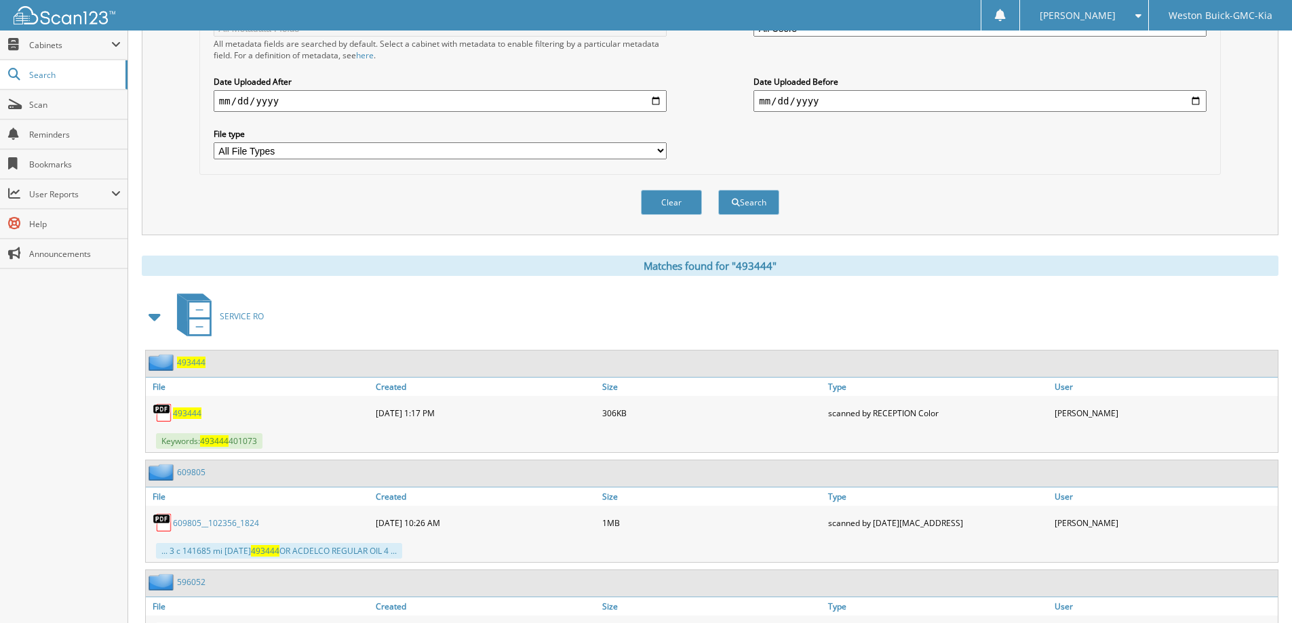
click at [180, 412] on span "493444" at bounding box center [187, 413] width 28 height 12
click at [194, 413] on span "493444" at bounding box center [187, 413] width 28 height 12
click at [194, 412] on span "493444" at bounding box center [187, 413] width 28 height 12
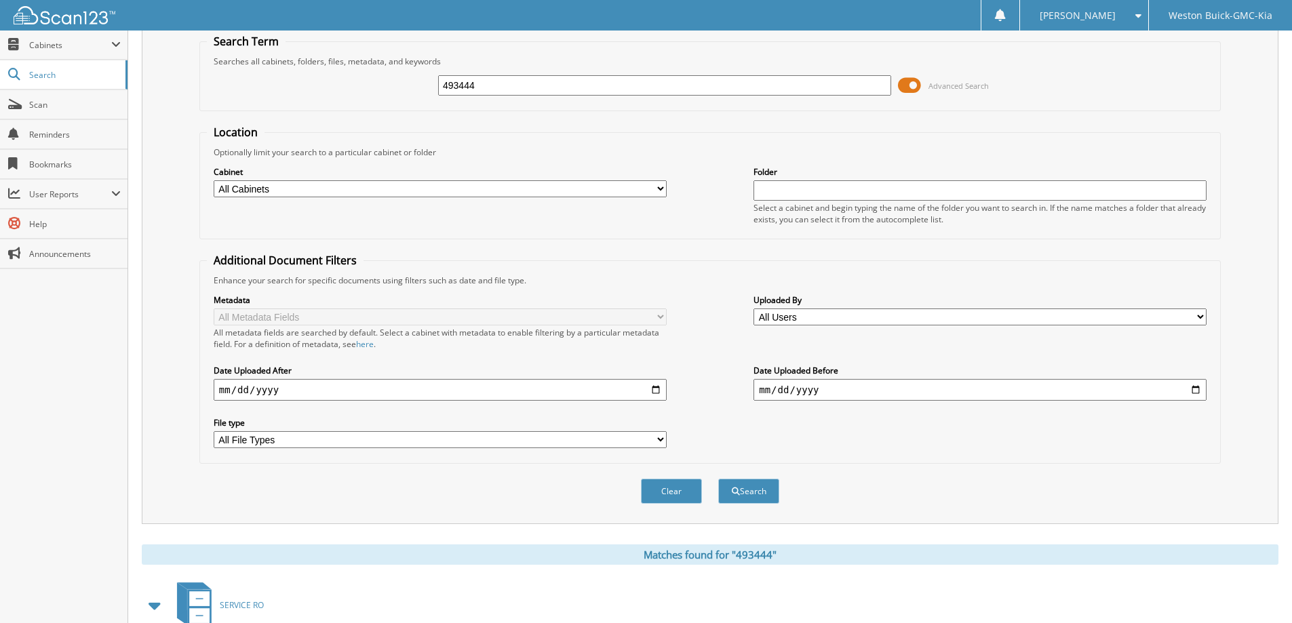
scroll to position [0, 0]
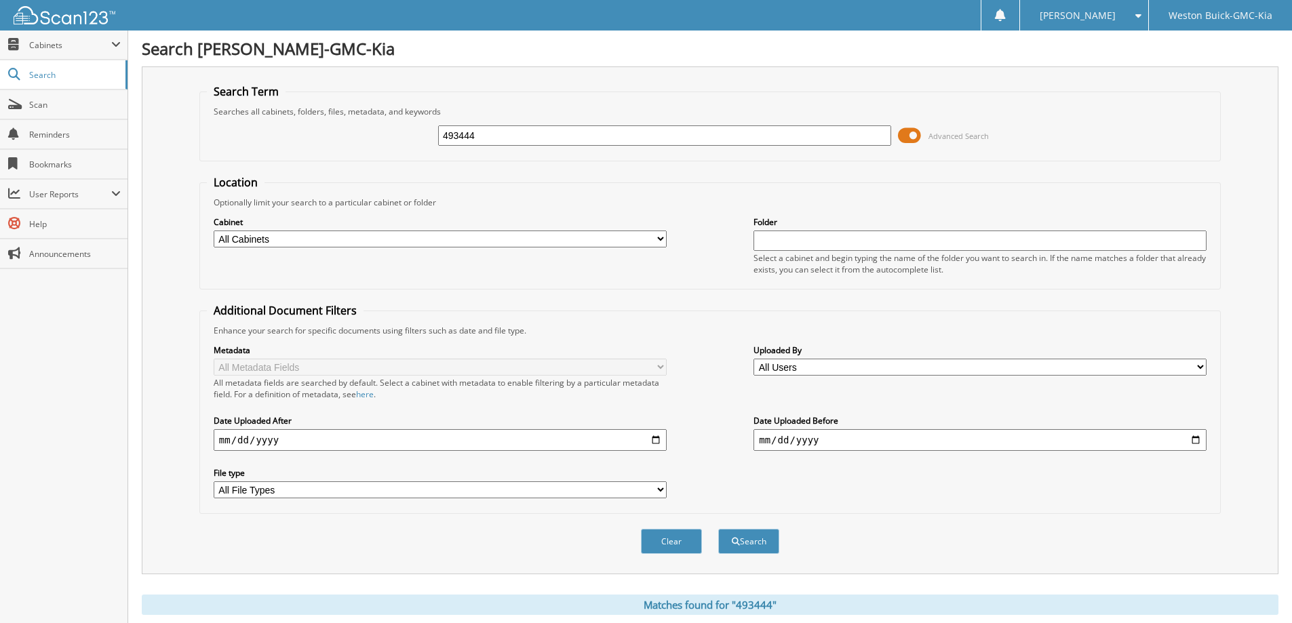
click at [601, 135] on input "493444" at bounding box center [664, 135] width 453 height 20
type input "484151"
click at [718, 529] on button "Search" at bounding box center [748, 541] width 61 height 25
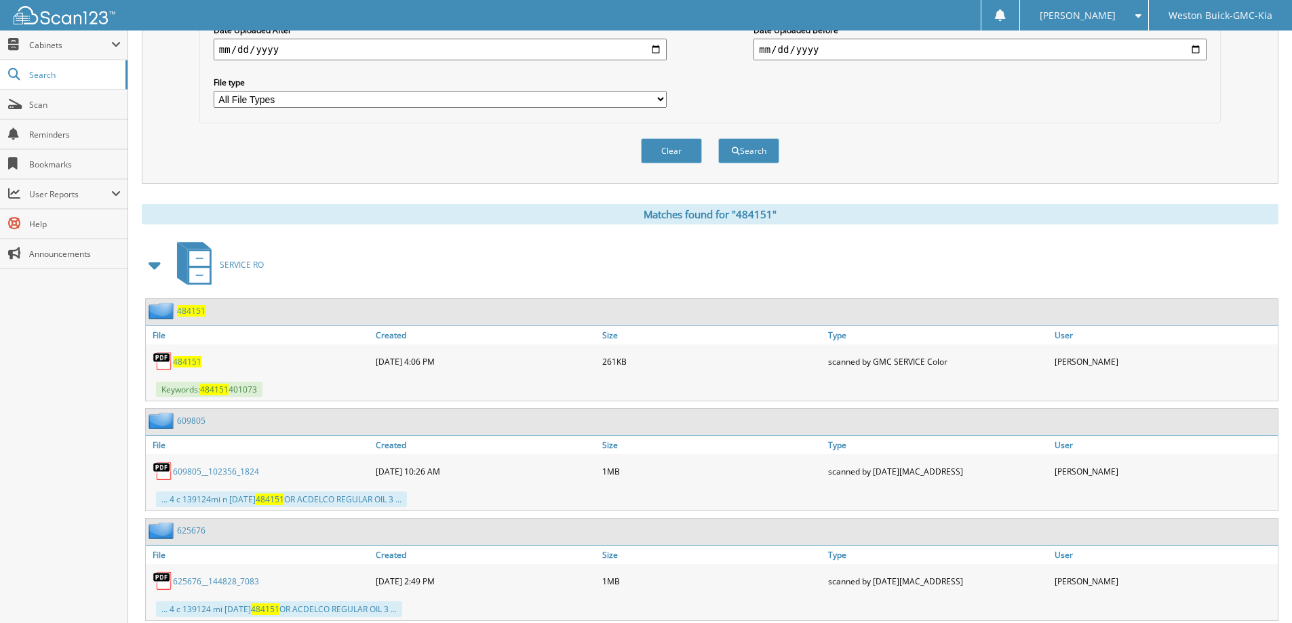
scroll to position [475, 0]
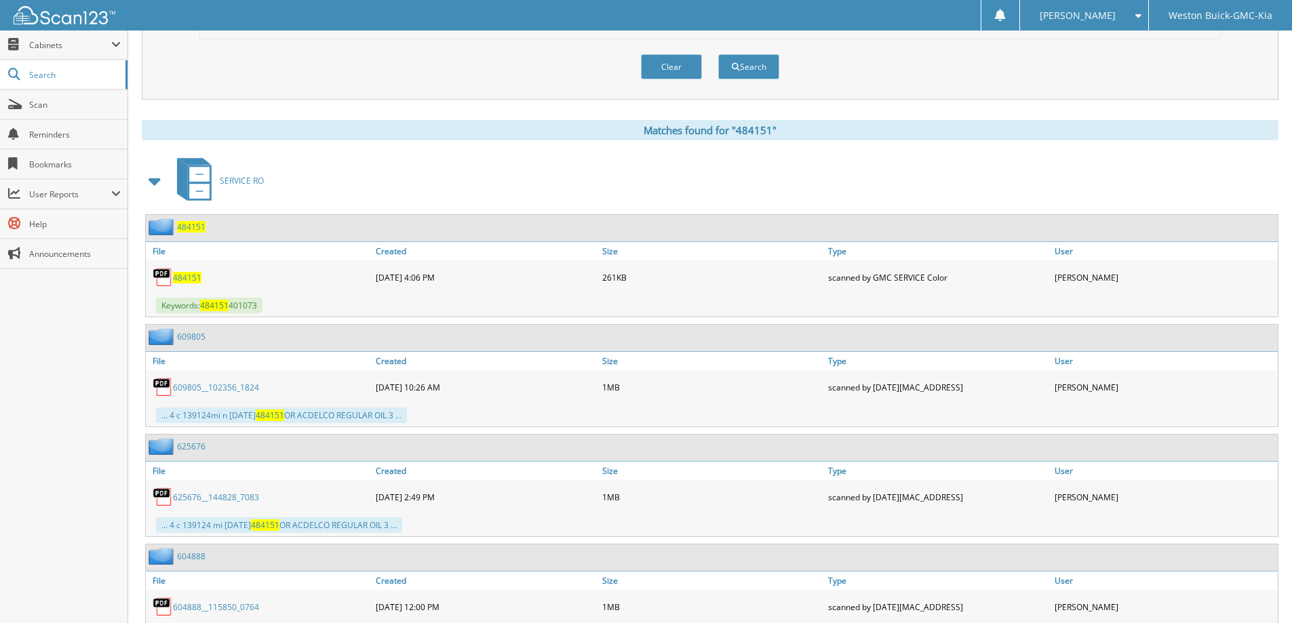
click at [176, 279] on span "484151" at bounding box center [187, 278] width 28 height 12
click at [966, 80] on div "Clear Search" at bounding box center [709, 66] width 1021 height 55
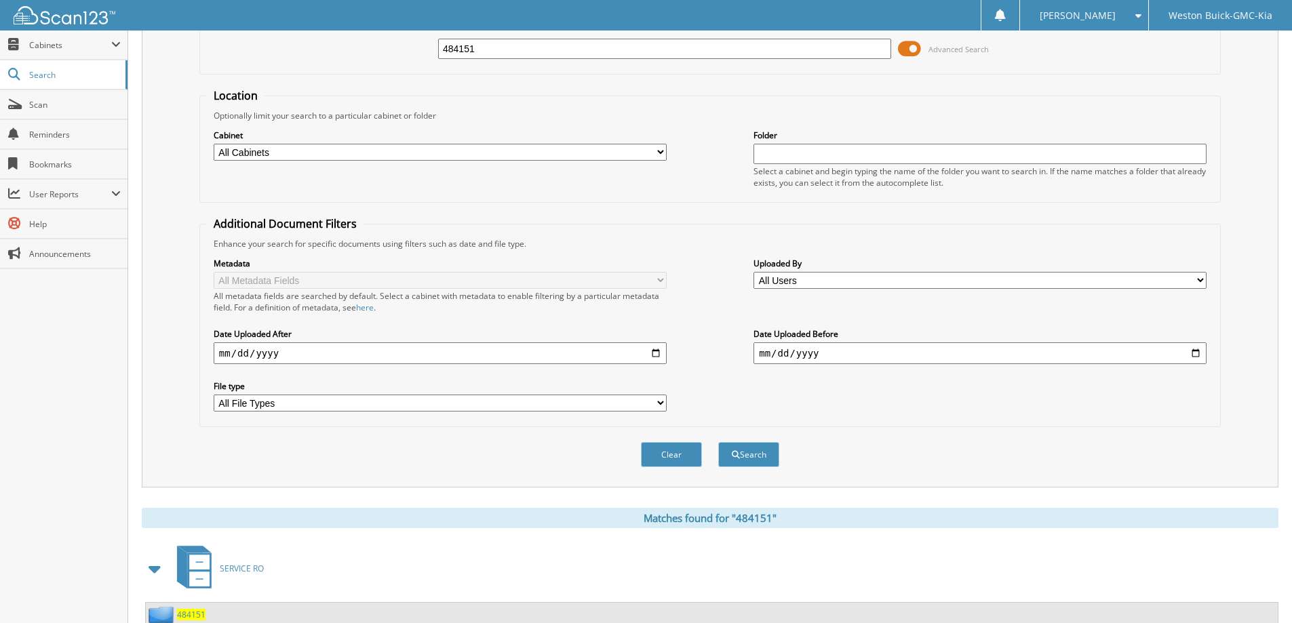
scroll to position [0, 0]
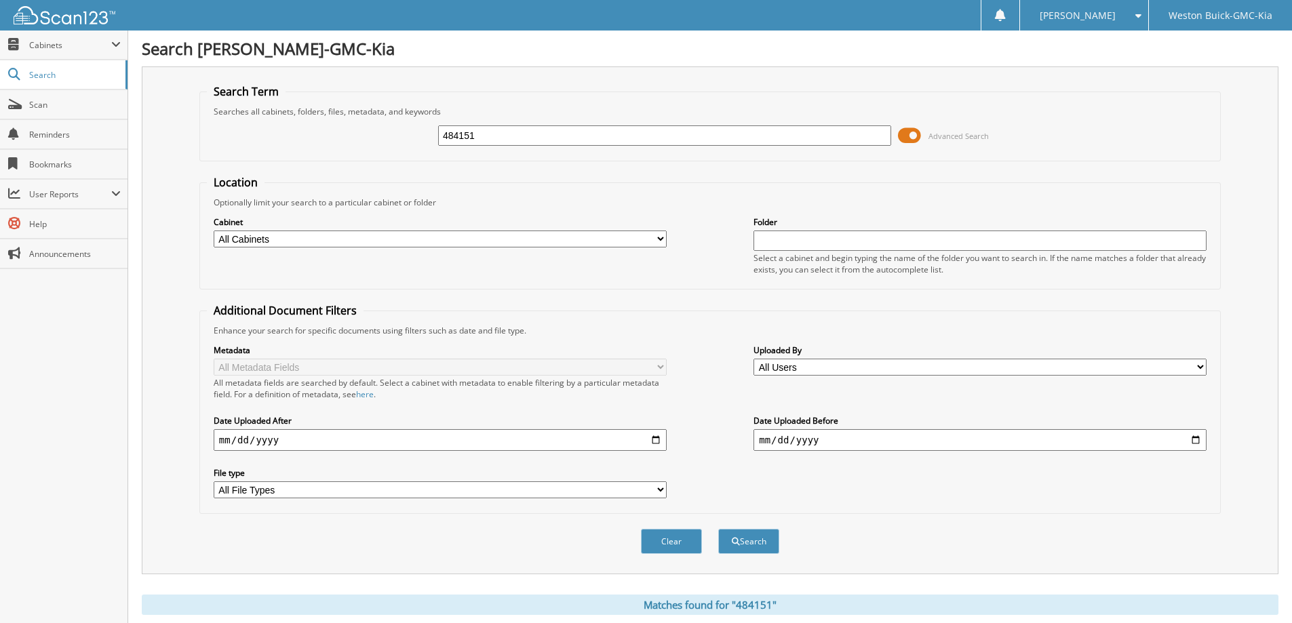
click at [484, 136] on input "484151" at bounding box center [664, 135] width 453 height 20
type input "474486"
click at [718, 529] on button "Search" at bounding box center [748, 541] width 61 height 25
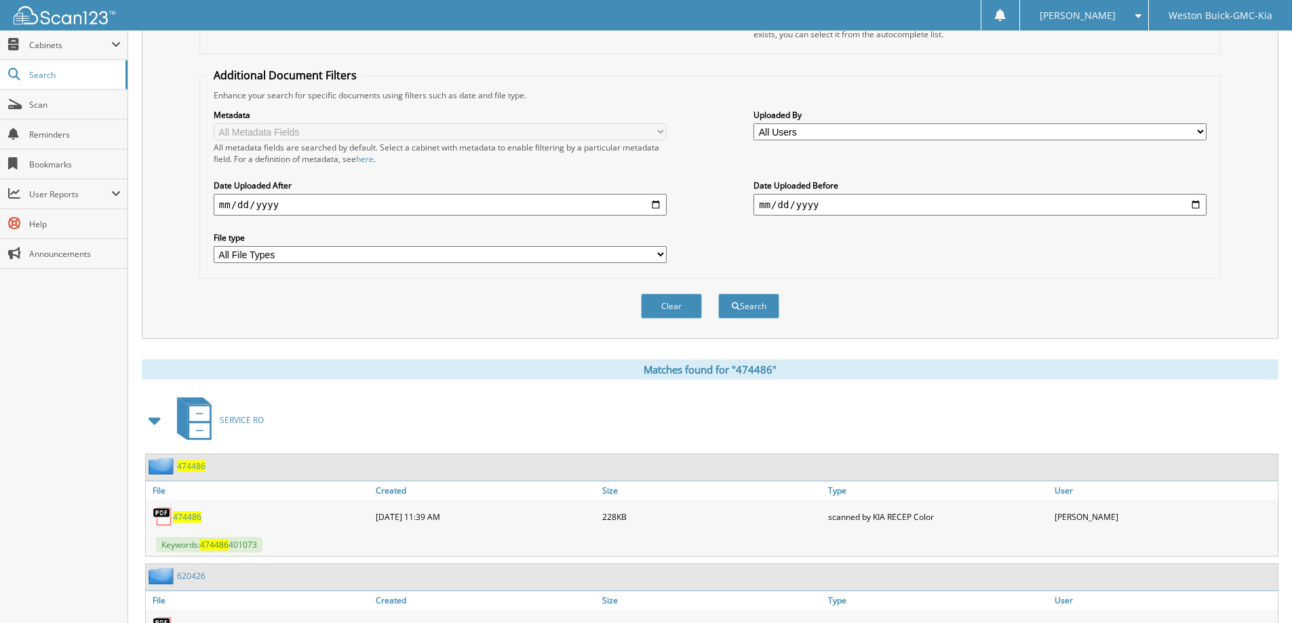
scroll to position [271, 0]
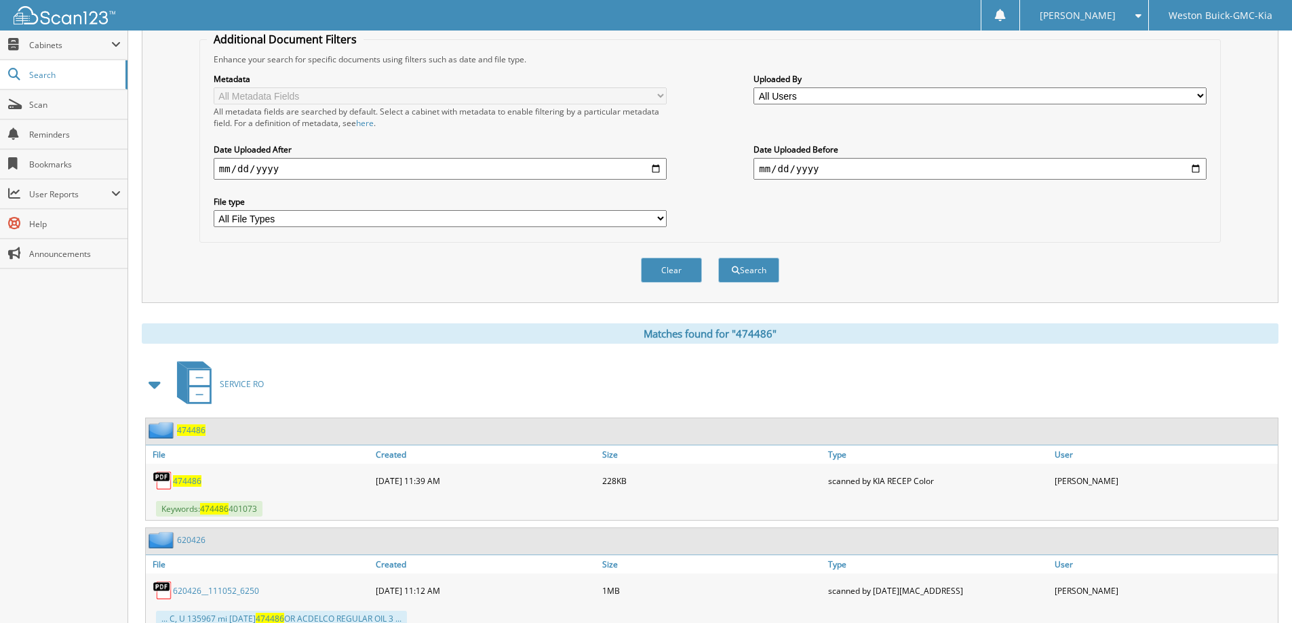
click at [176, 482] on span "474486" at bounding box center [187, 481] width 28 height 12
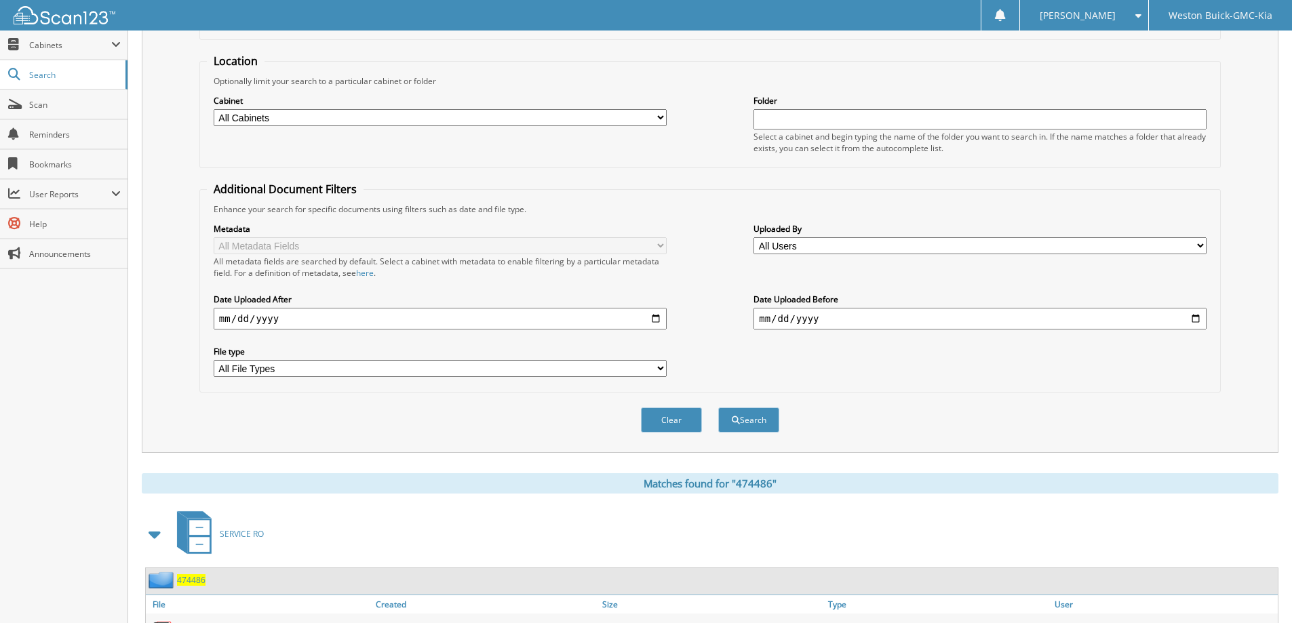
scroll to position [0, 0]
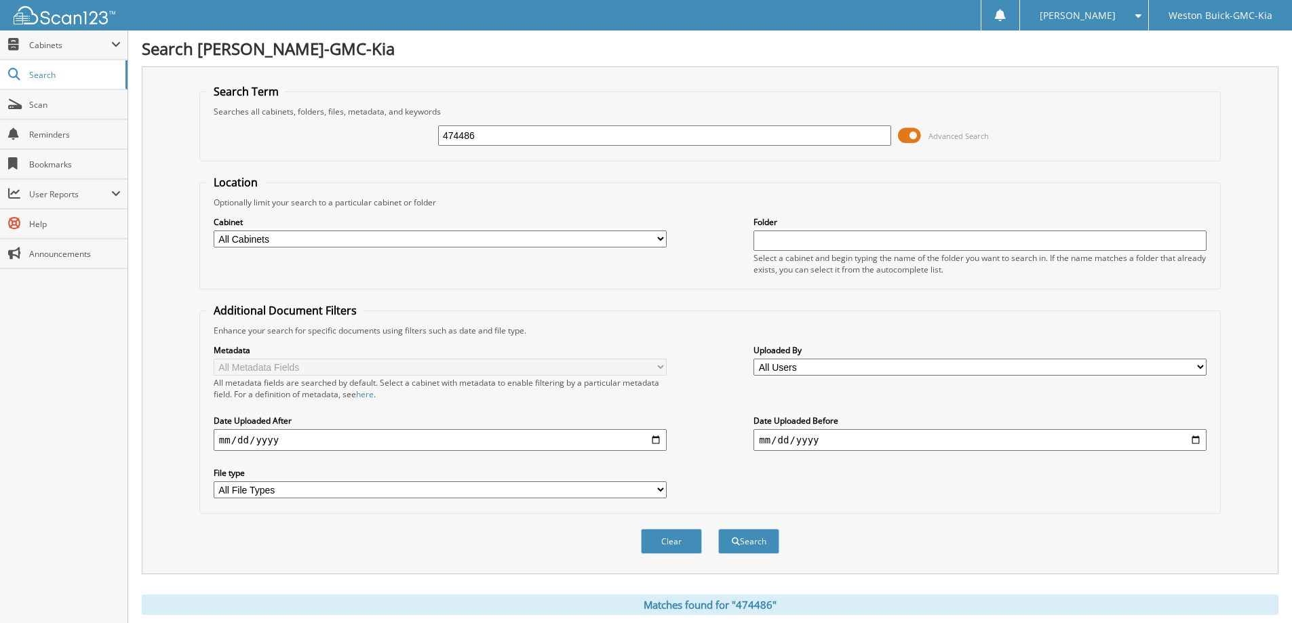
click at [508, 139] on input "474486" at bounding box center [664, 135] width 453 height 20
type input "474486"
click at [718, 529] on button "Search" at bounding box center [748, 541] width 61 height 25
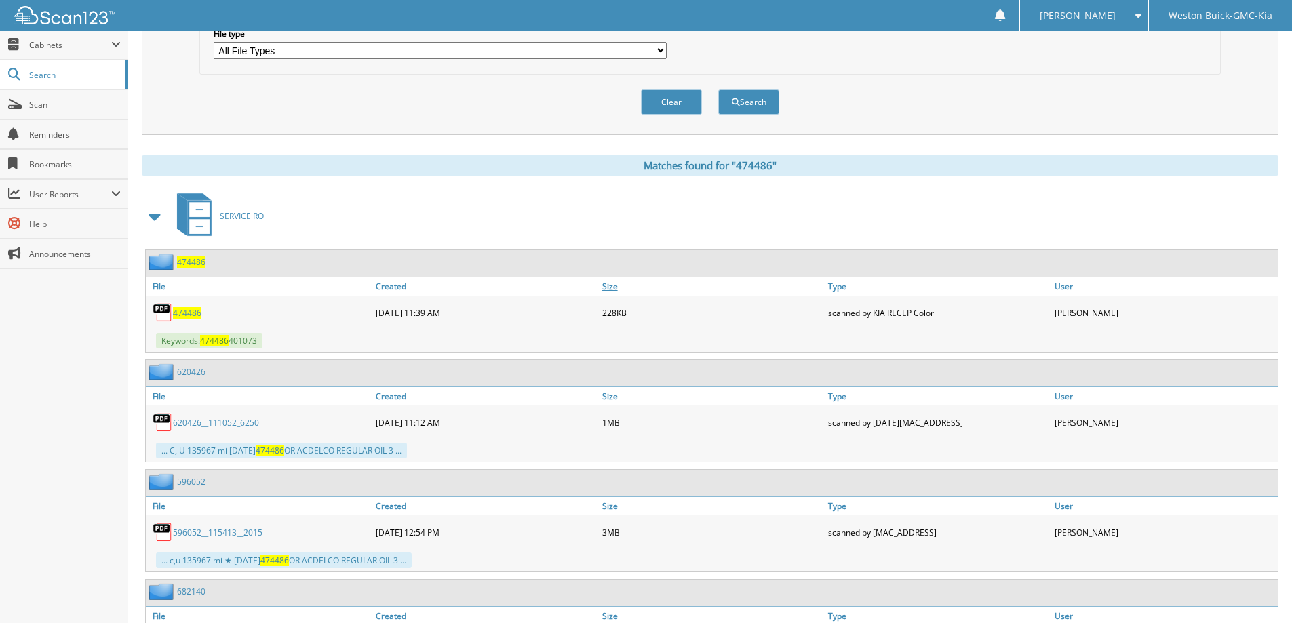
scroll to position [542, 0]
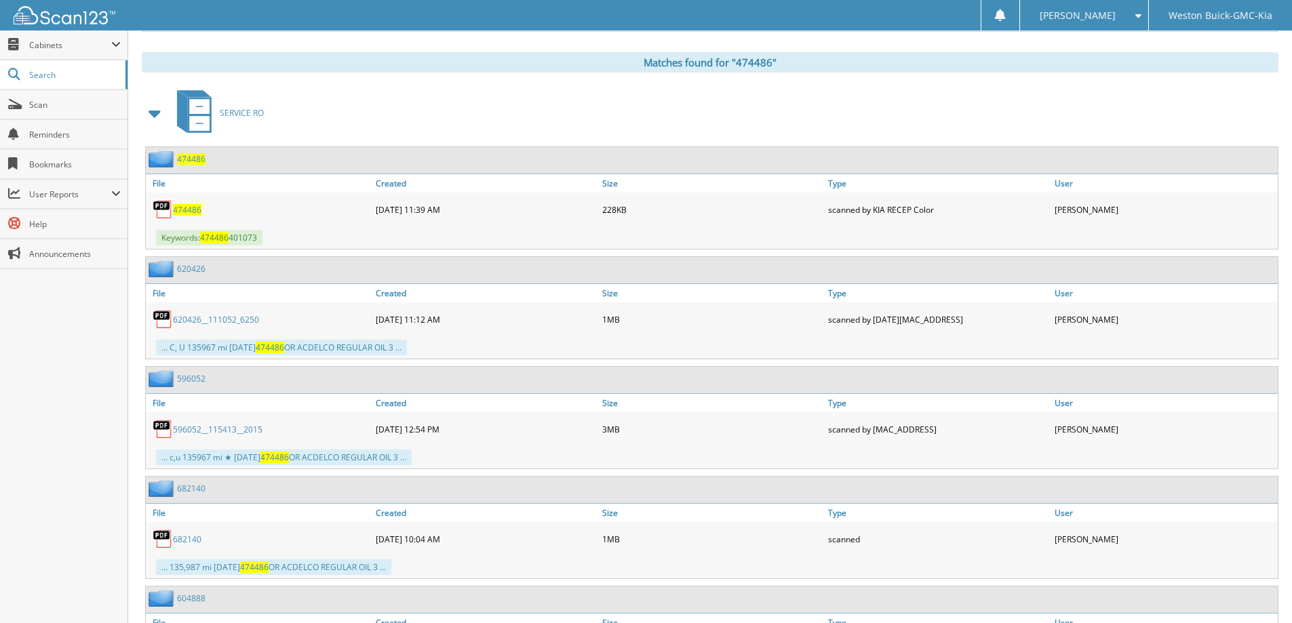
click at [182, 209] on span "474486" at bounding box center [187, 210] width 28 height 12
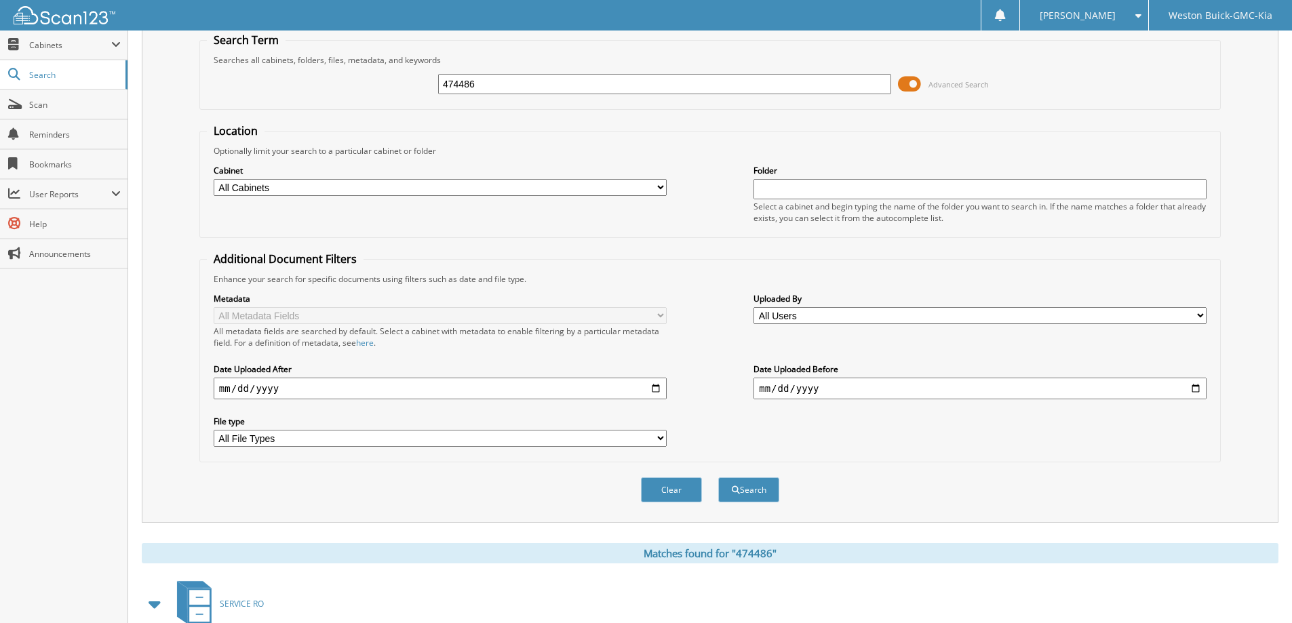
scroll to position [0, 0]
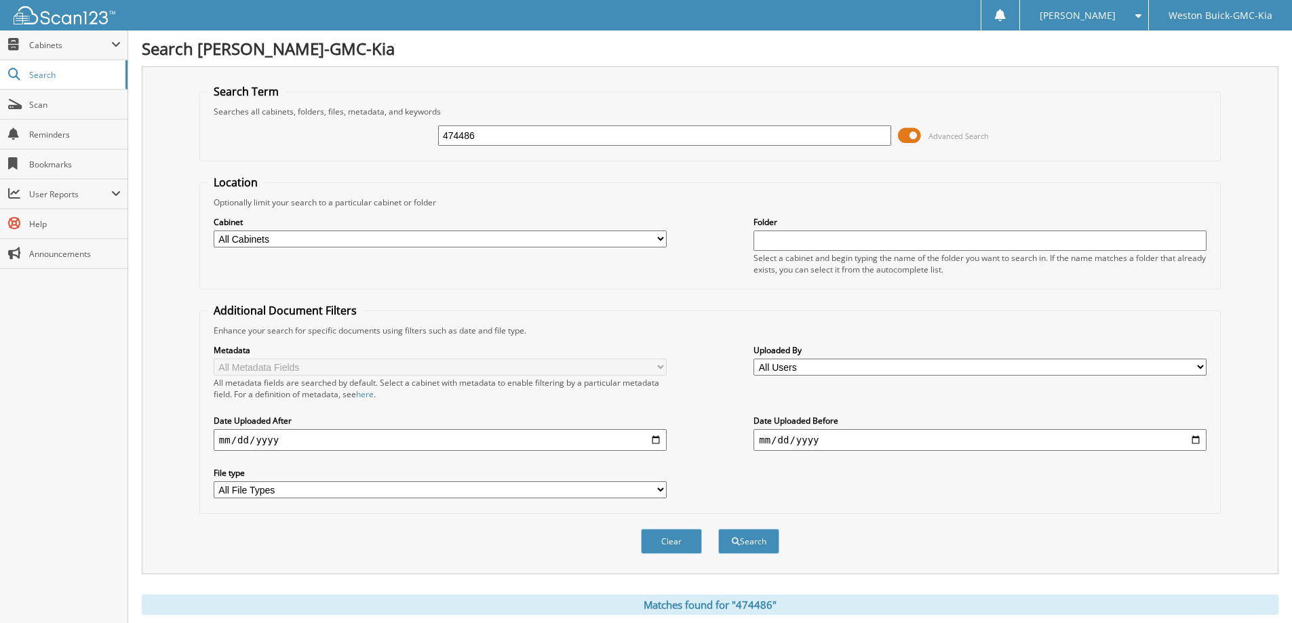
click at [568, 135] on input "474486" at bounding box center [664, 135] width 453 height 20
type input "460736"
click at [718, 529] on button "Search" at bounding box center [748, 541] width 61 height 25
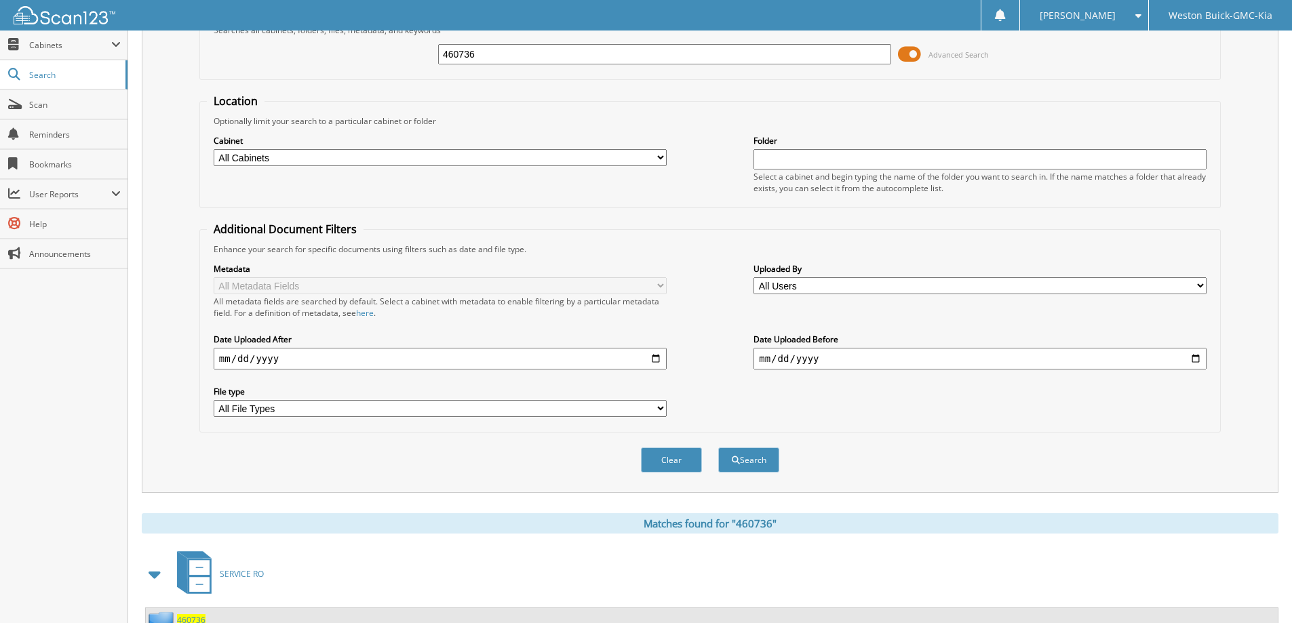
scroll to position [339, 0]
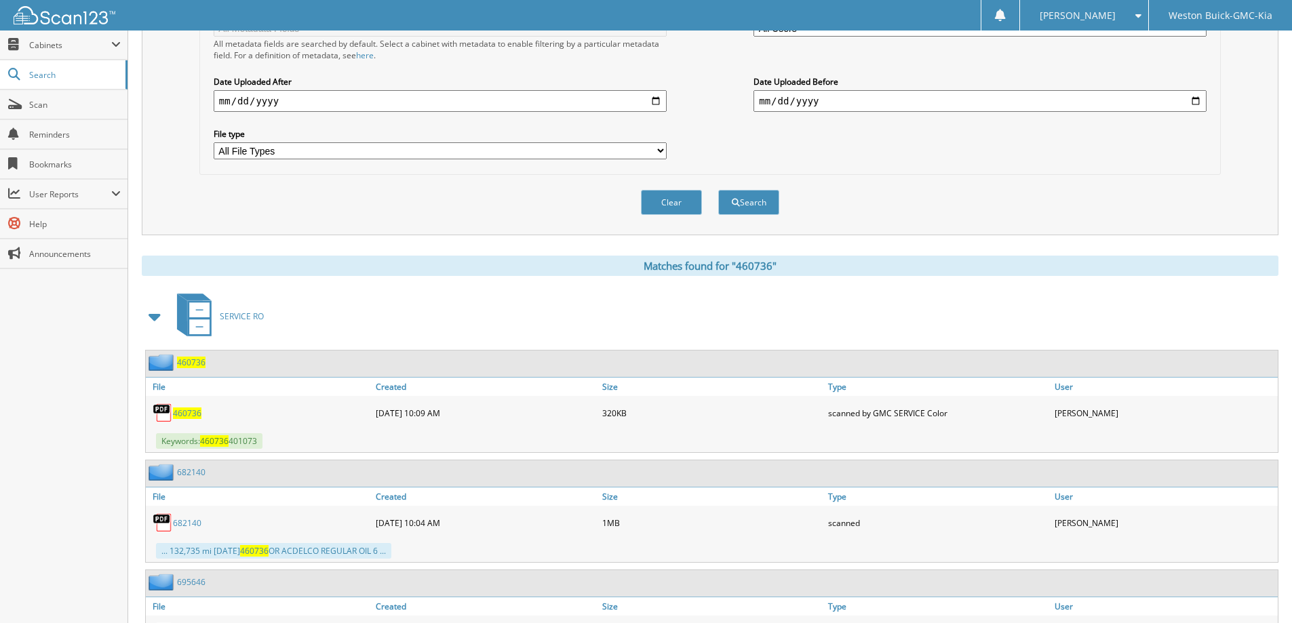
click at [193, 414] on span "460736" at bounding box center [187, 413] width 28 height 12
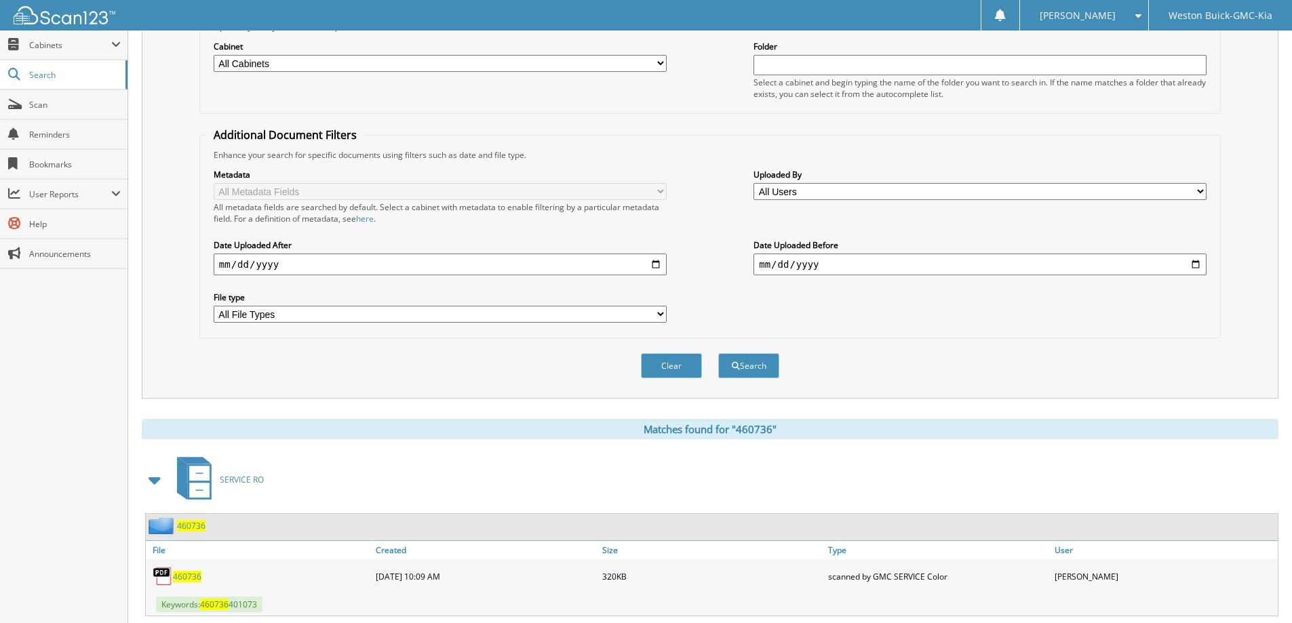
scroll to position [0, 0]
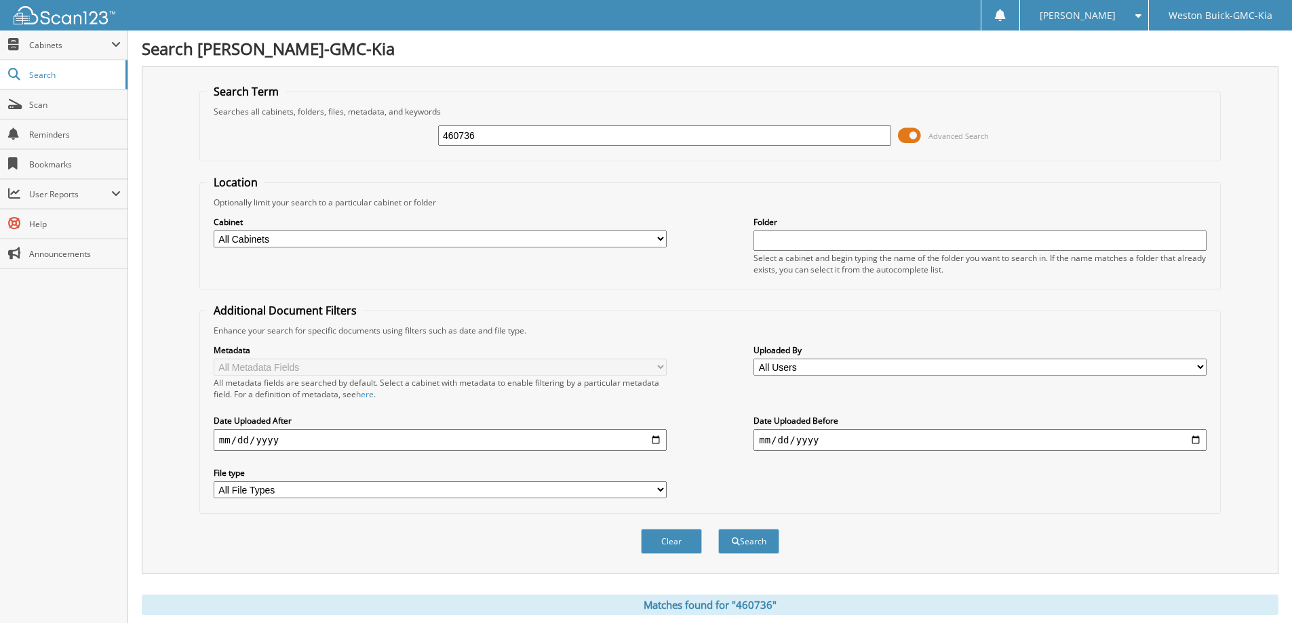
click at [517, 129] on input "460736" at bounding box center [664, 135] width 453 height 20
type input "453956"
click at [718, 529] on button "Search" at bounding box center [748, 541] width 61 height 25
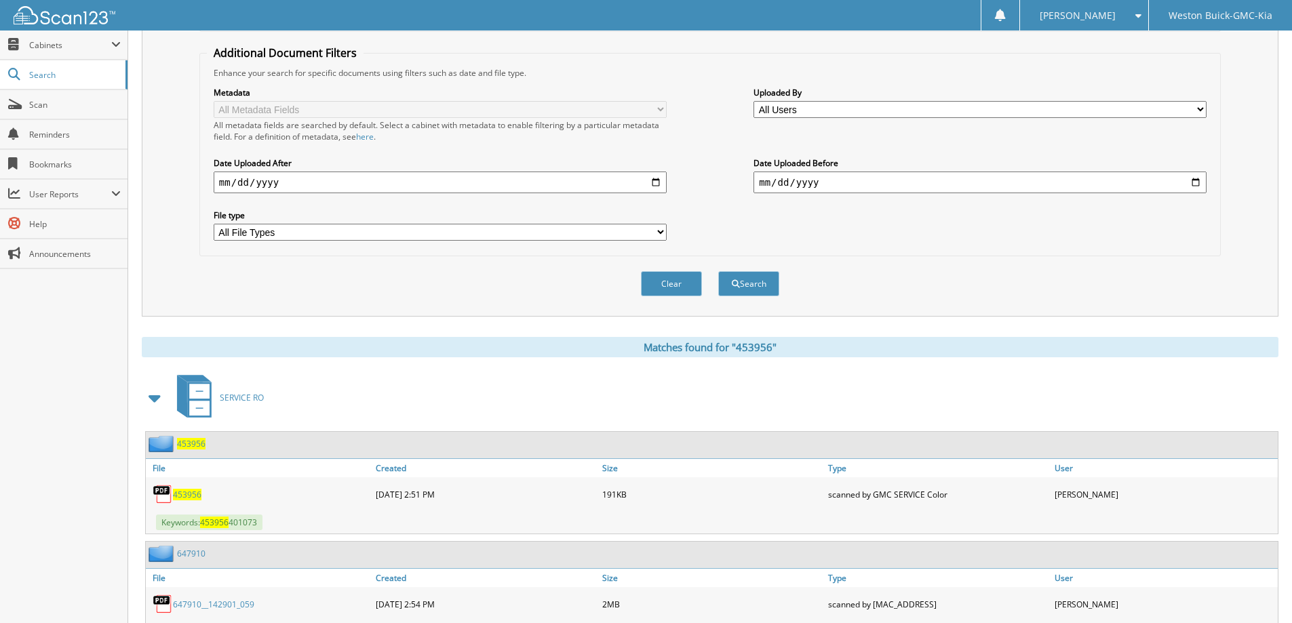
scroll to position [339, 0]
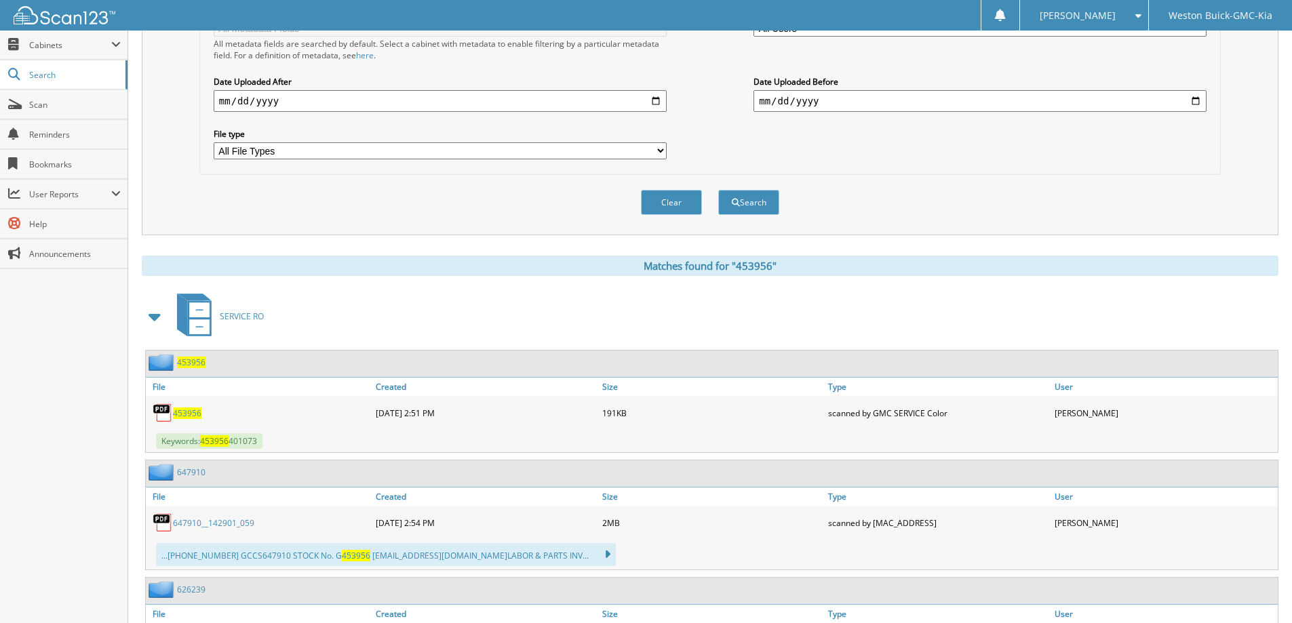
click at [193, 413] on span "453956" at bounding box center [187, 413] width 28 height 12
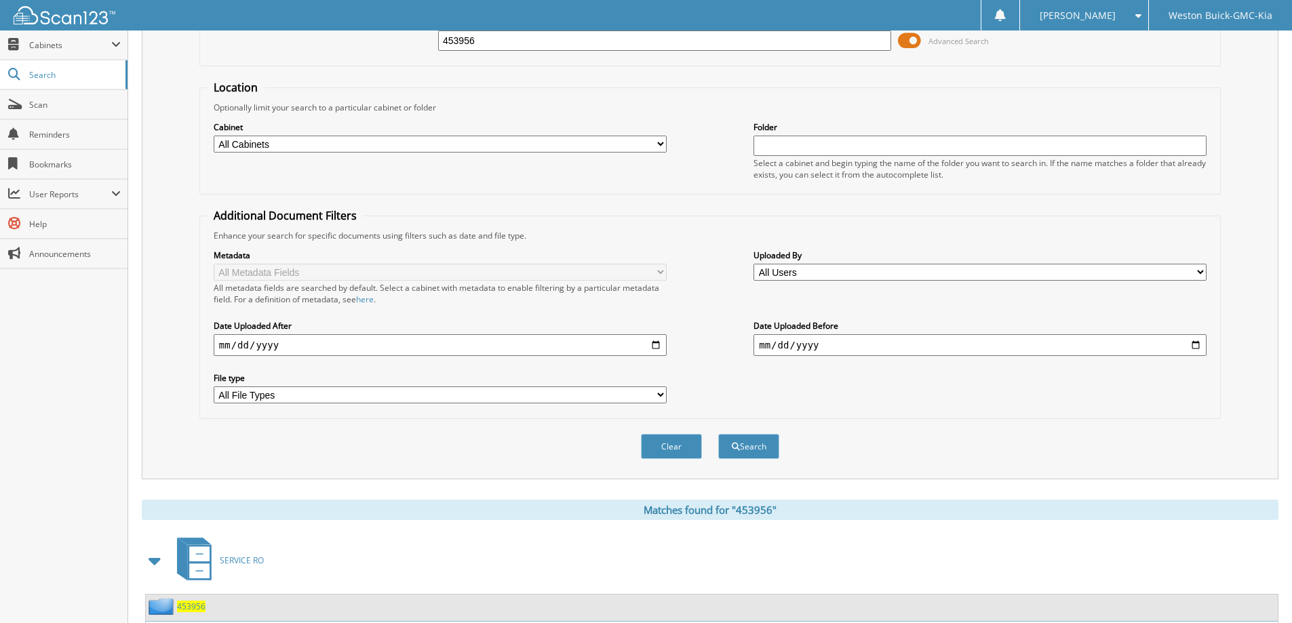
scroll to position [0, 0]
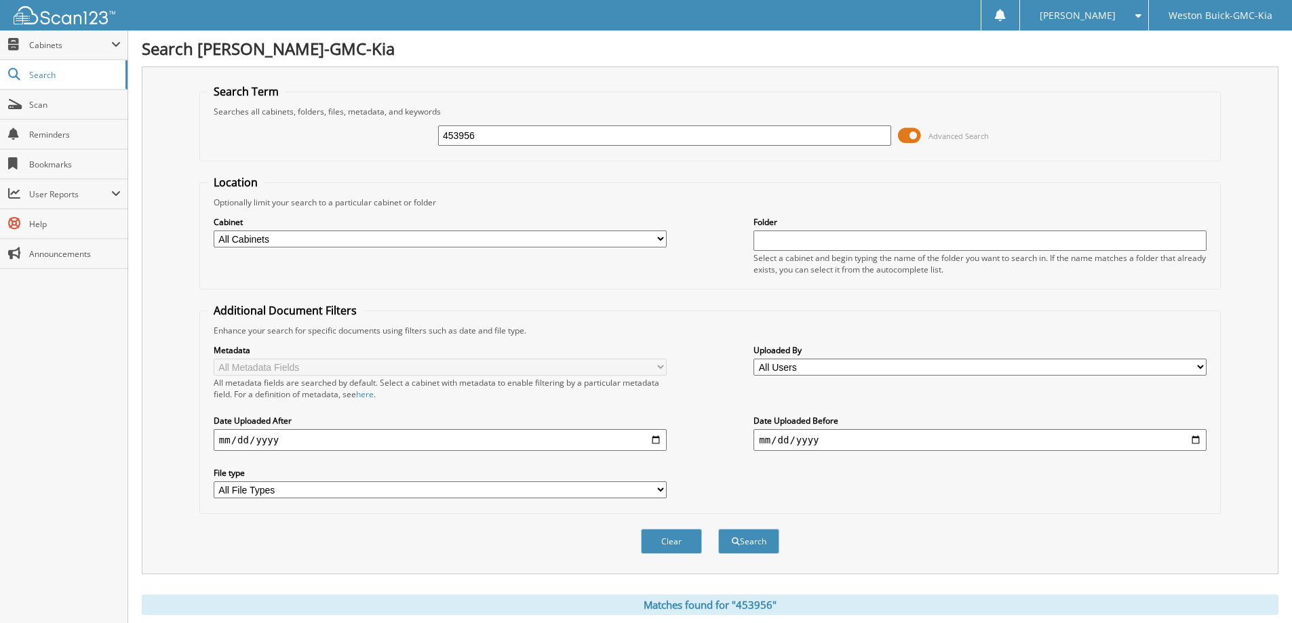
click at [486, 140] on input "453956" at bounding box center [664, 135] width 453 height 20
type input "442898"
click at [718, 529] on button "Search" at bounding box center [748, 541] width 61 height 25
click at [489, 138] on input "442898" at bounding box center [664, 135] width 453 height 20
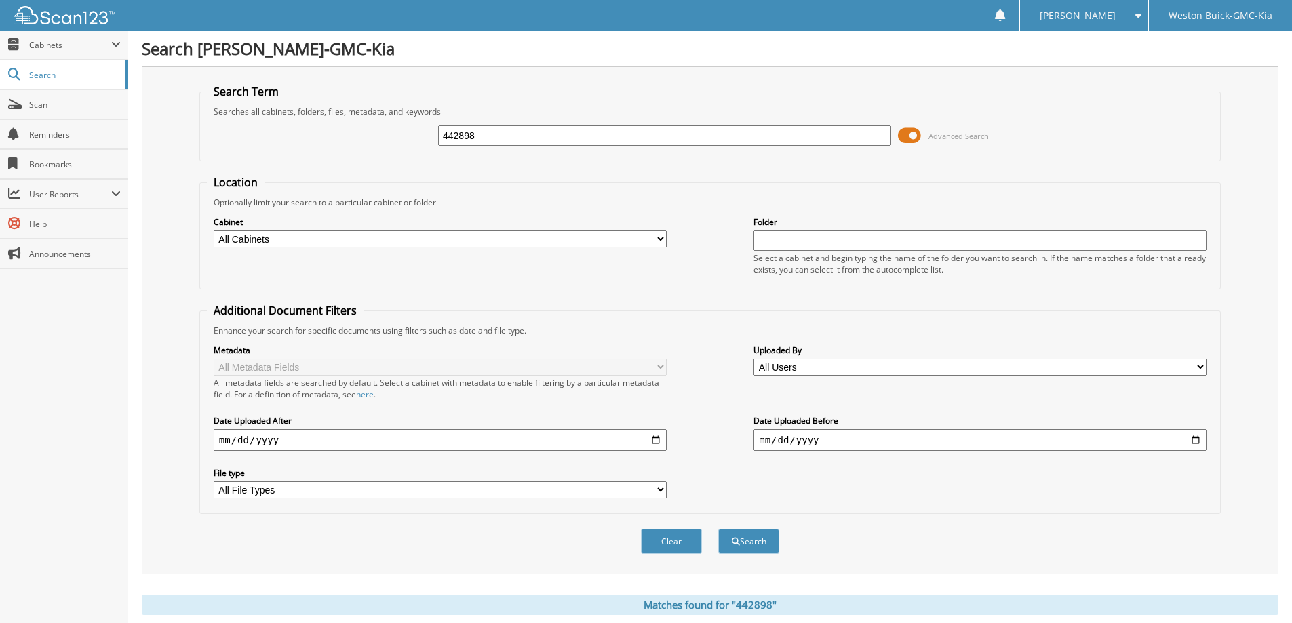
click at [489, 138] on input "442898" at bounding box center [664, 135] width 453 height 20
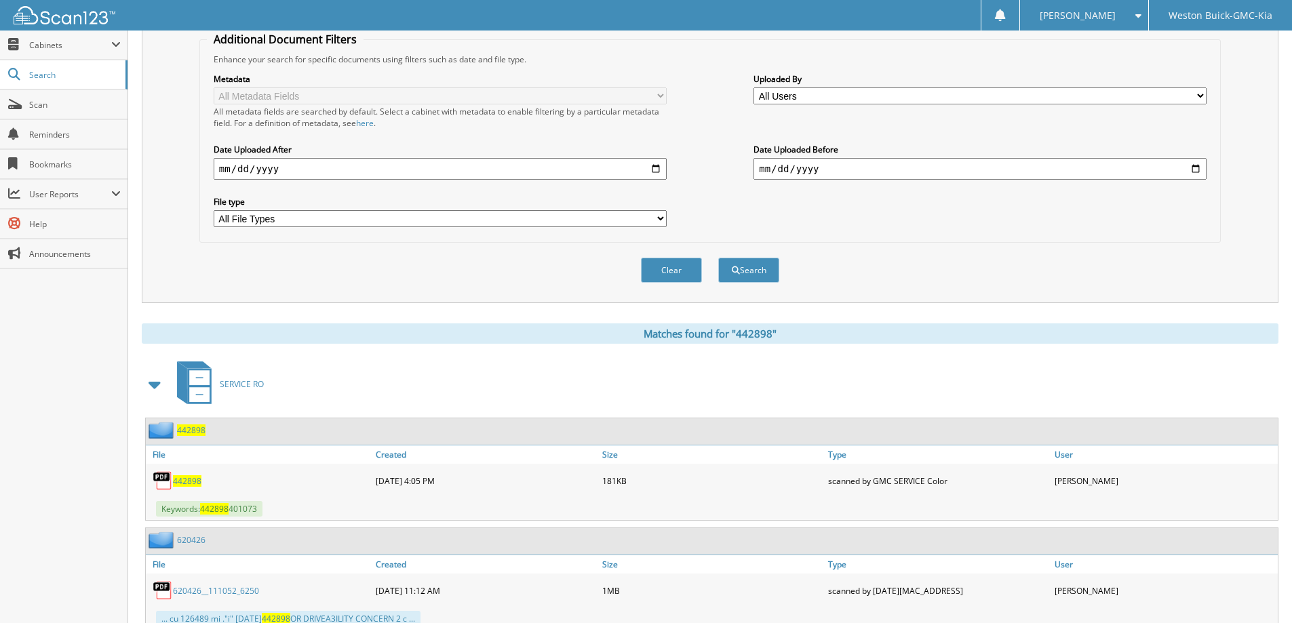
scroll to position [475, 0]
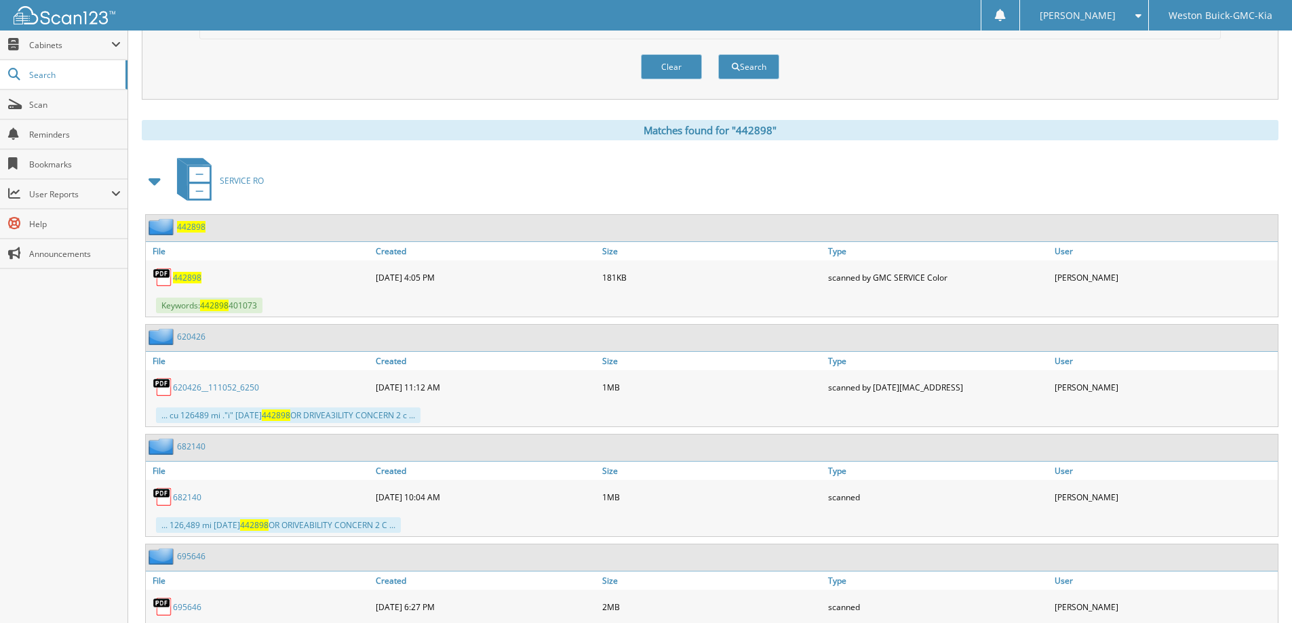
click at [191, 275] on span "442898" at bounding box center [187, 278] width 28 height 12
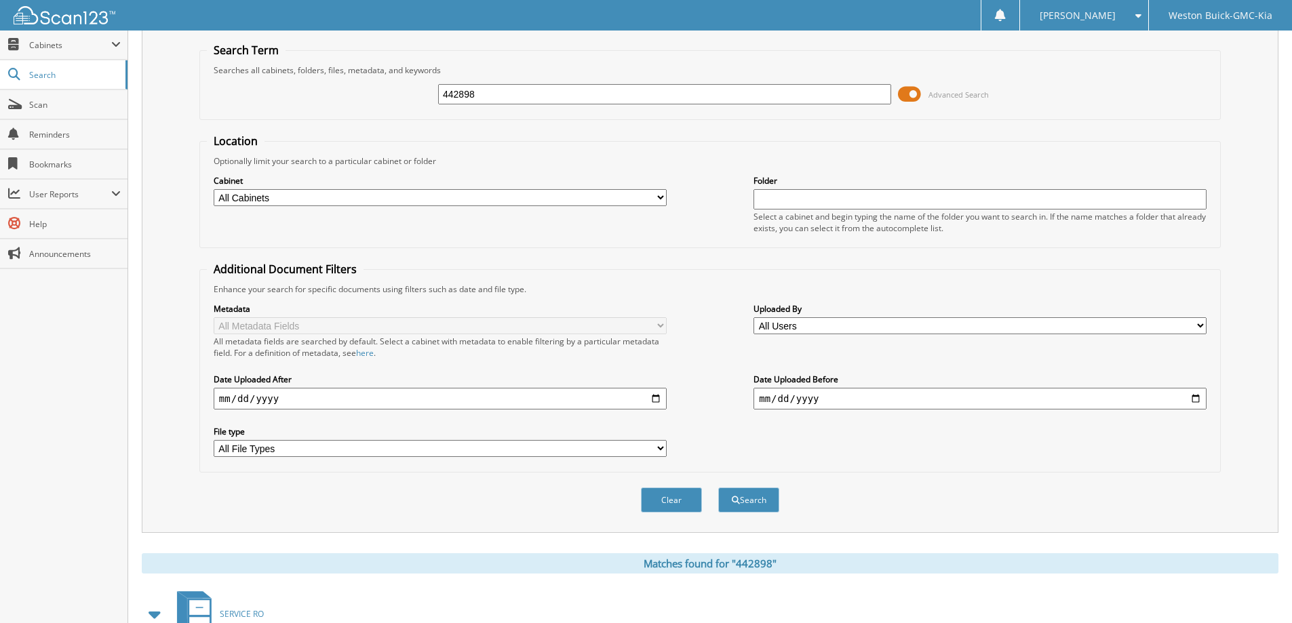
scroll to position [0, 0]
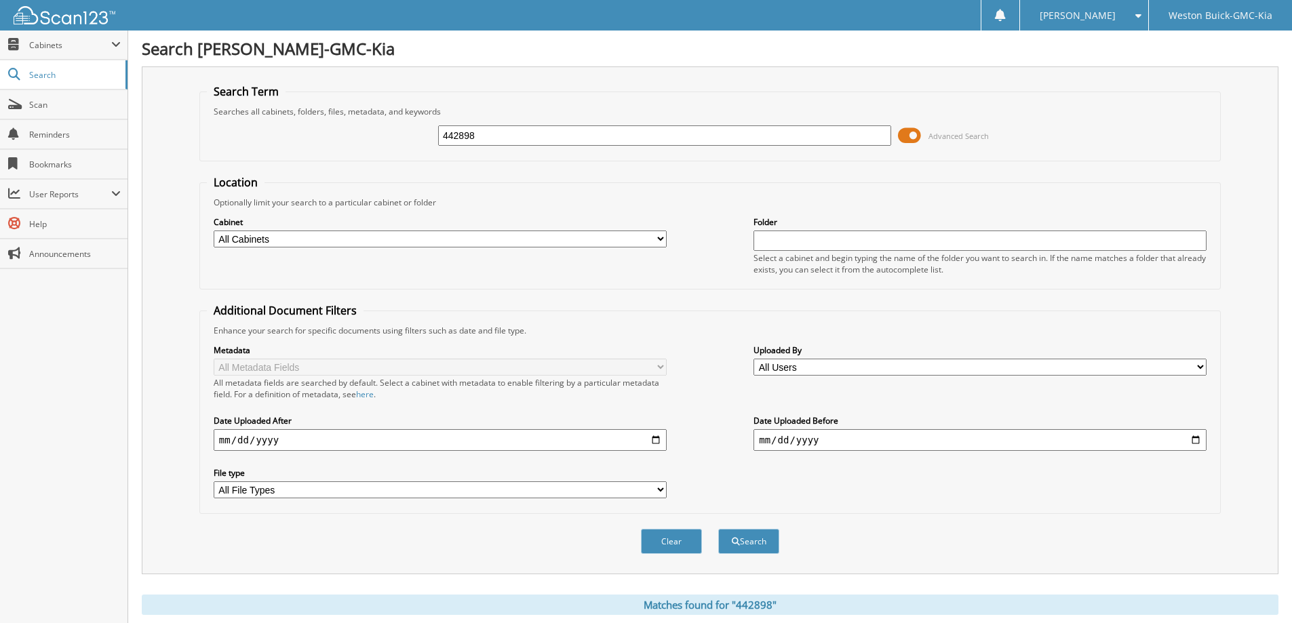
click at [497, 138] on input "442898" at bounding box center [664, 135] width 453 height 20
click at [497, 137] on input "442898" at bounding box center [664, 135] width 453 height 20
type input "440858"
click at [718, 529] on button "Search" at bounding box center [748, 541] width 61 height 25
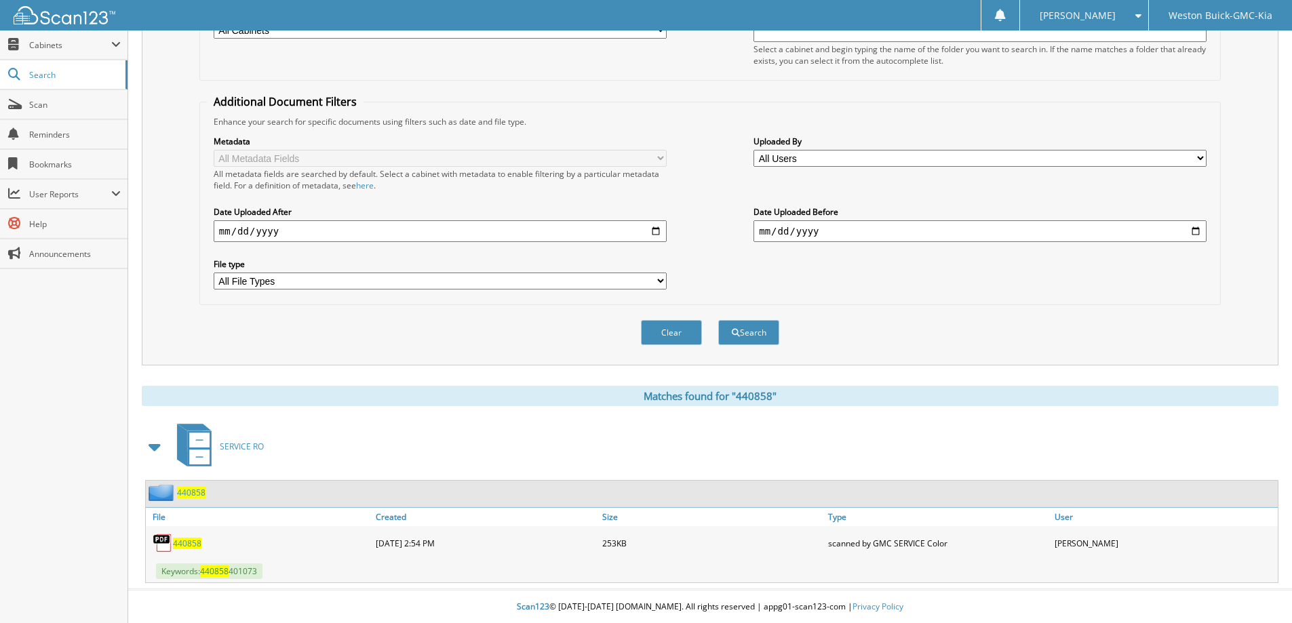
scroll to position [210, 0]
click at [186, 543] on span "440858" at bounding box center [187, 543] width 28 height 12
click at [680, 125] on div "Enhance your search for specific documents using filters such as date and file …" at bounding box center [710, 121] width 1006 height 12
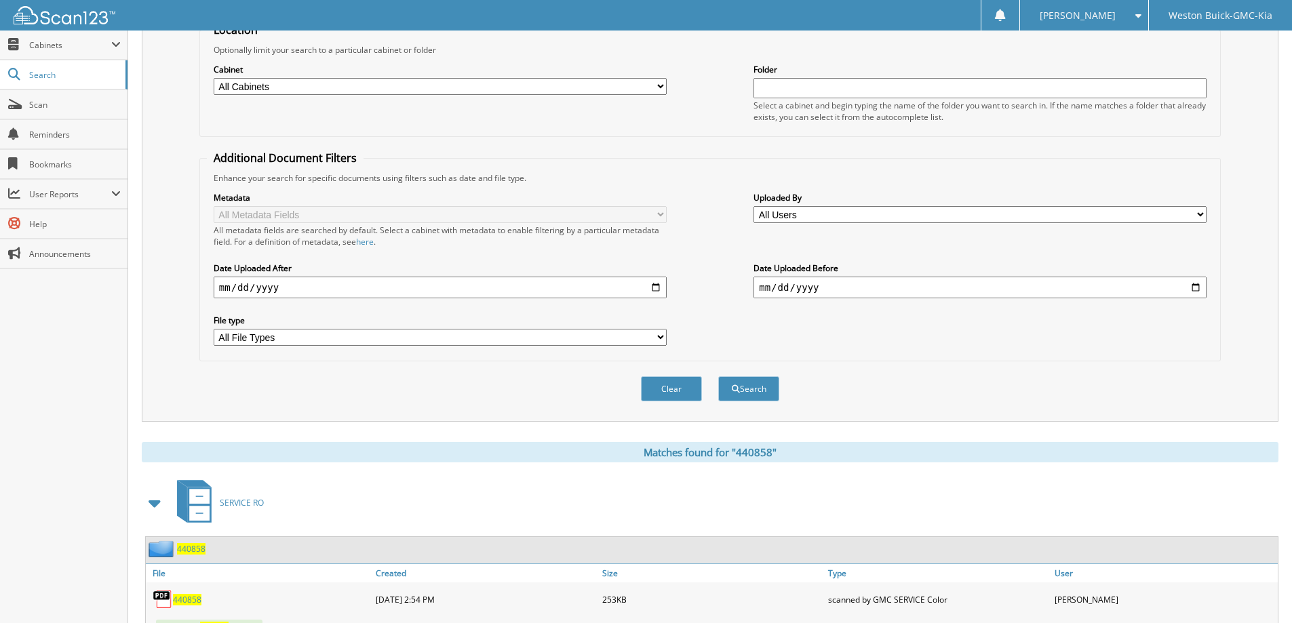
scroll to position [0, 0]
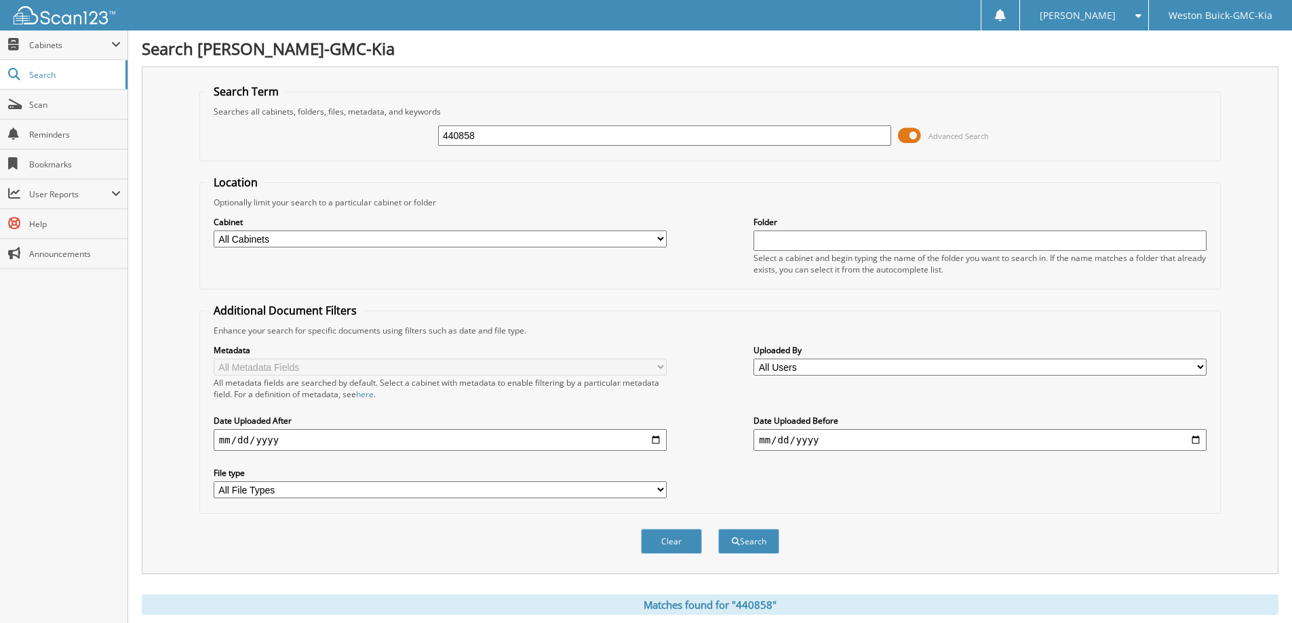
click at [475, 138] on input "440858" at bounding box center [664, 135] width 453 height 20
type input "425579"
click at [718, 529] on button "Search" at bounding box center [748, 541] width 61 height 25
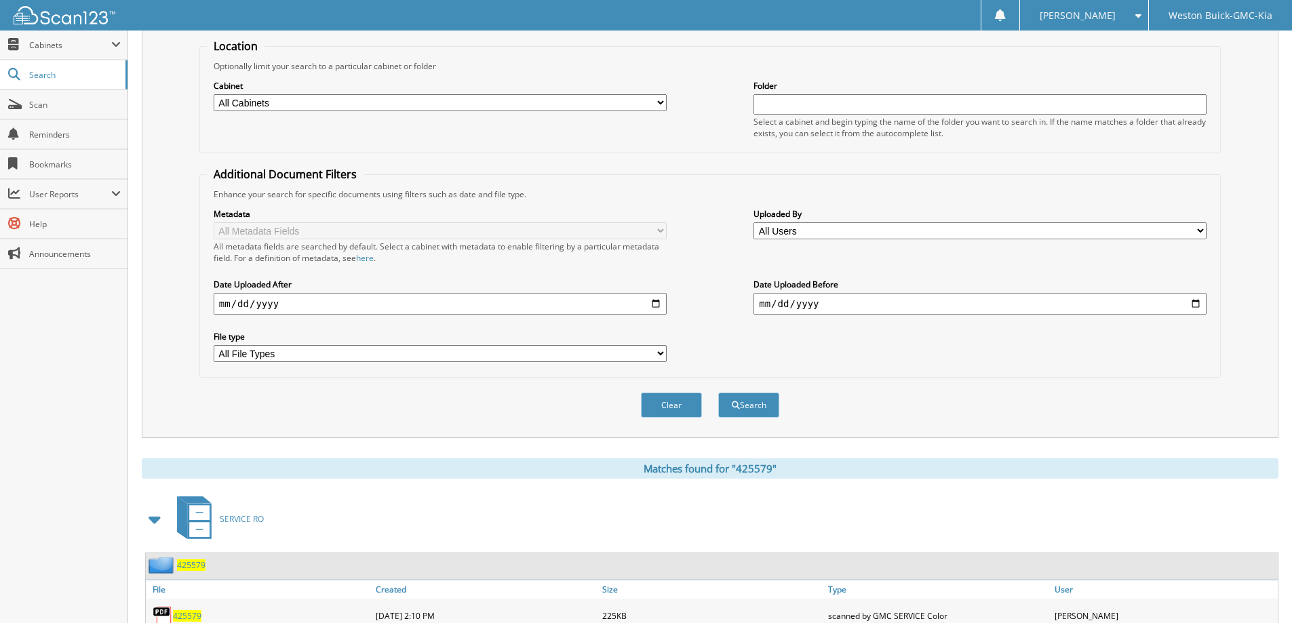
scroll to position [339, 0]
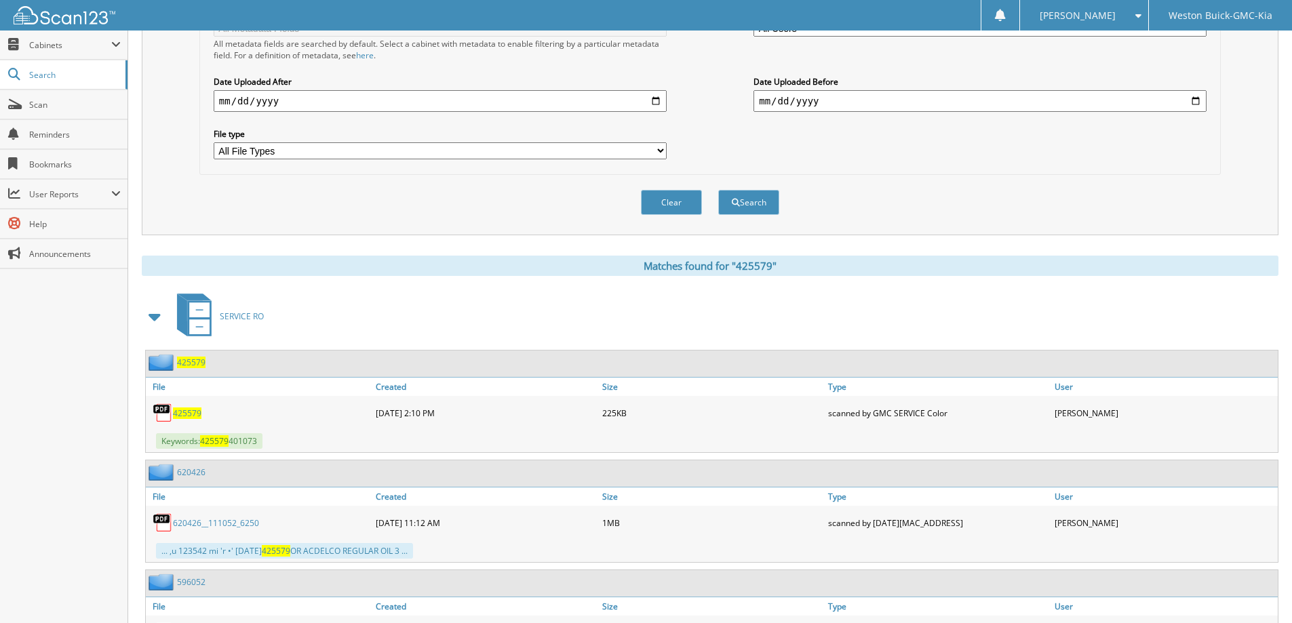
click at [188, 414] on span "425579" at bounding box center [187, 413] width 28 height 12
click at [188, 413] on span "425579" at bounding box center [187, 413] width 28 height 12
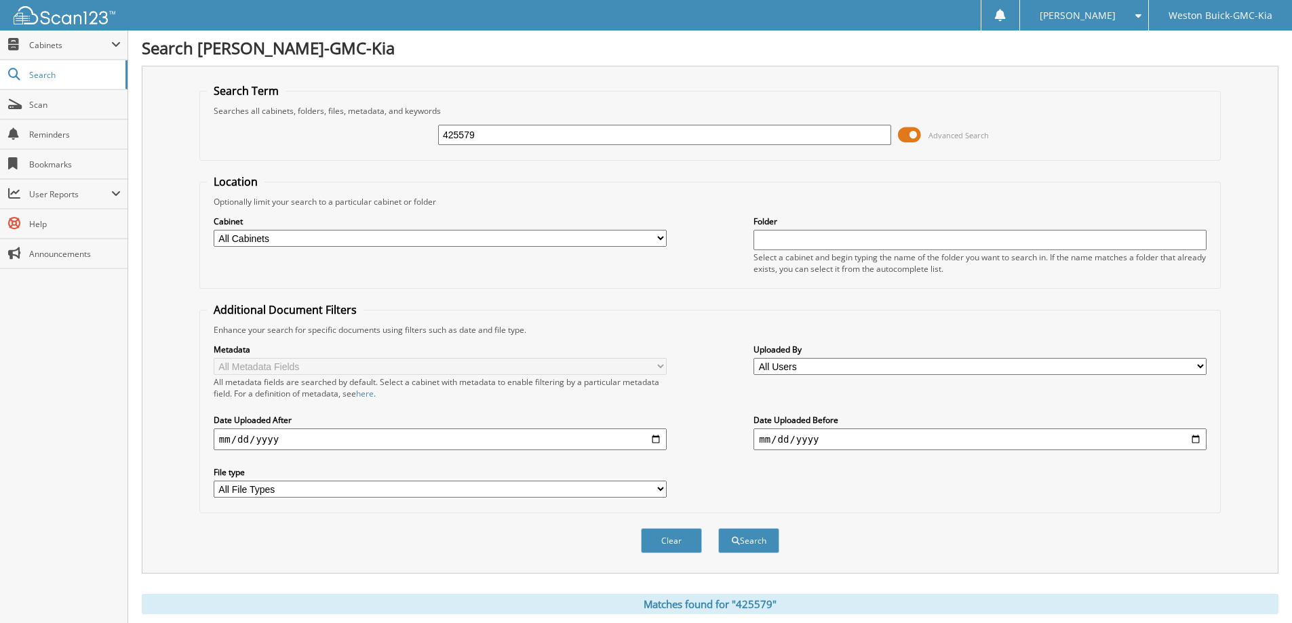
scroll to position [0, 0]
click at [506, 136] on input "425579" at bounding box center [664, 135] width 453 height 20
type input "404289"
click at [718, 529] on button "Search" at bounding box center [748, 541] width 61 height 25
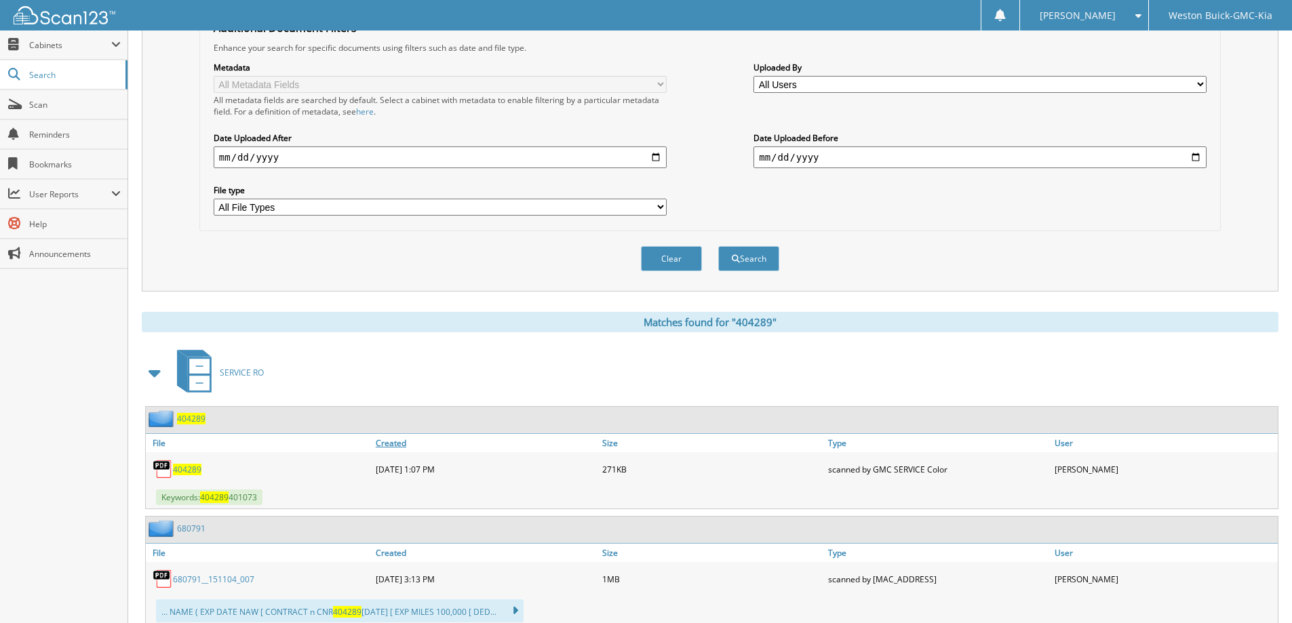
scroll to position [475, 0]
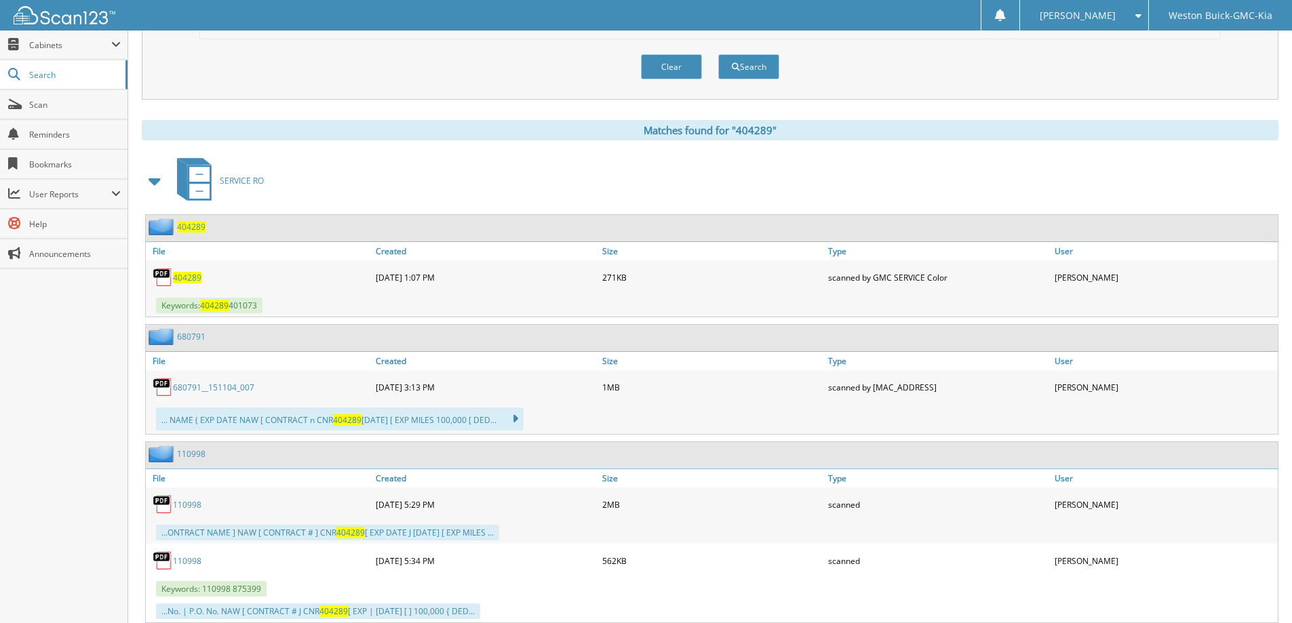
click at [191, 279] on span "404289" at bounding box center [187, 278] width 28 height 12
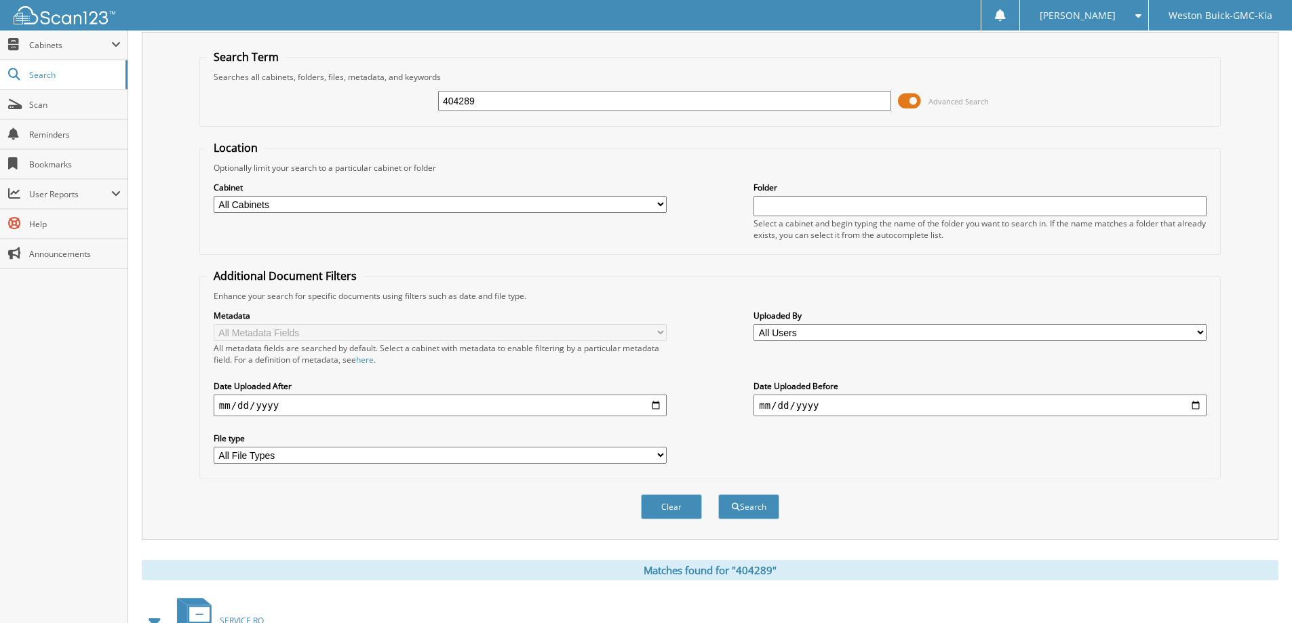
scroll to position [68, 0]
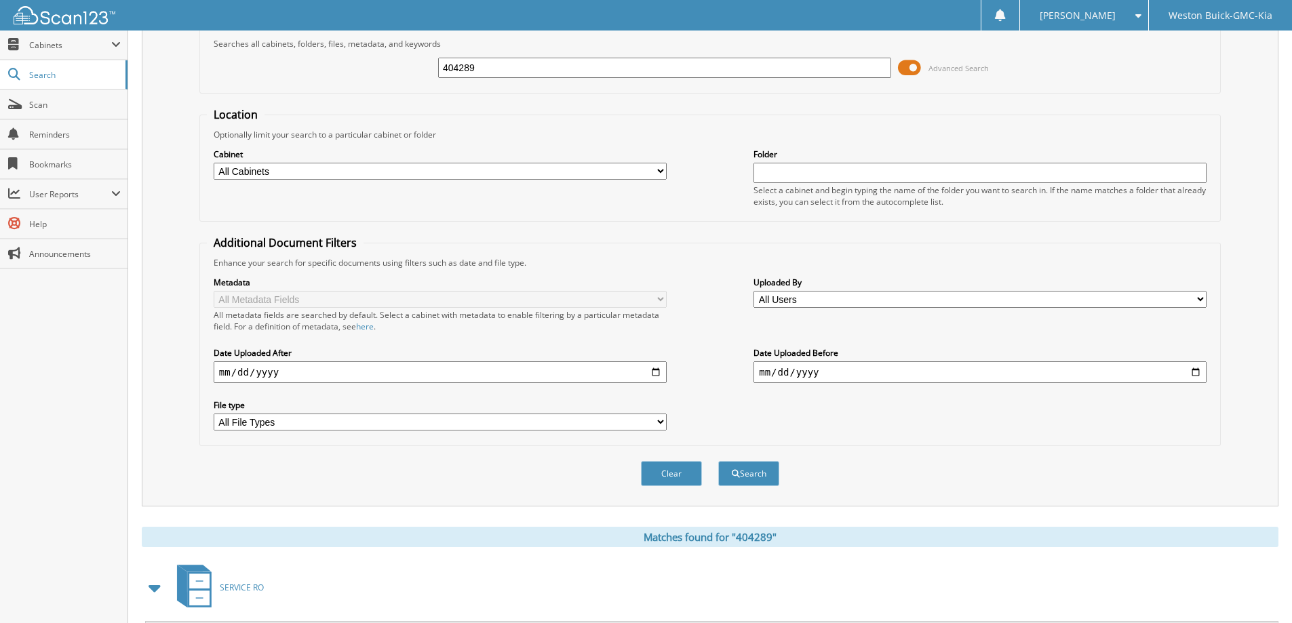
click at [491, 66] on input "404289" at bounding box center [664, 68] width 453 height 20
type input "385895"
click at [718, 461] on button "Search" at bounding box center [748, 473] width 61 height 25
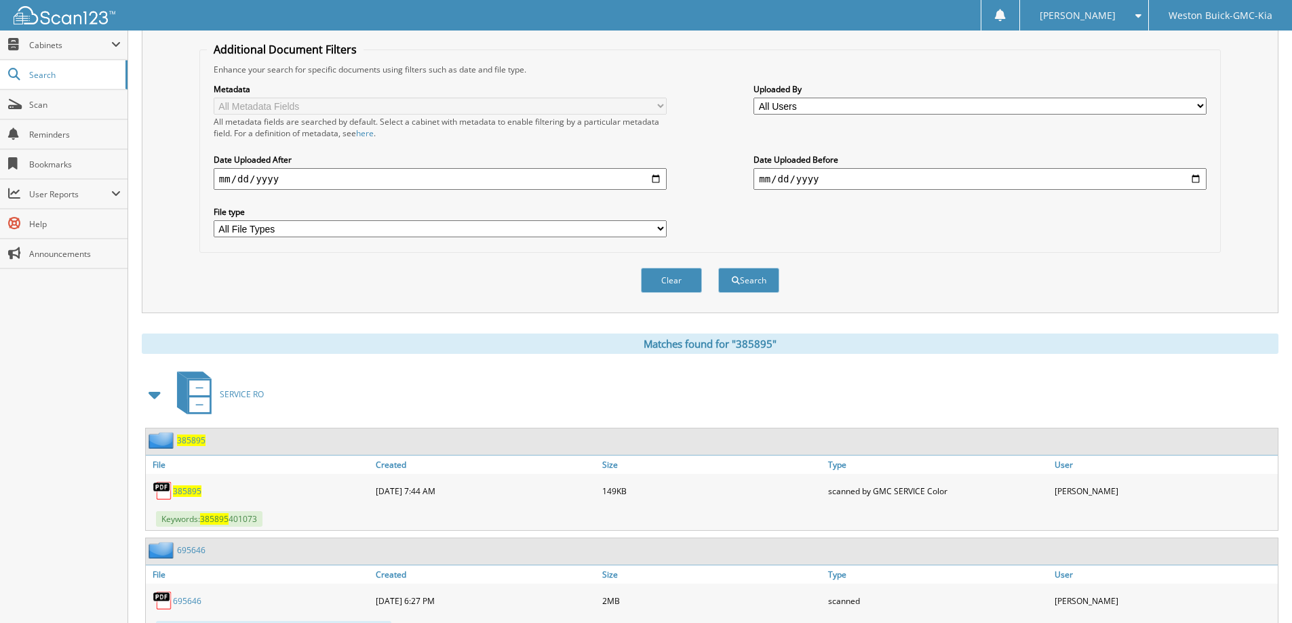
scroll to position [339, 0]
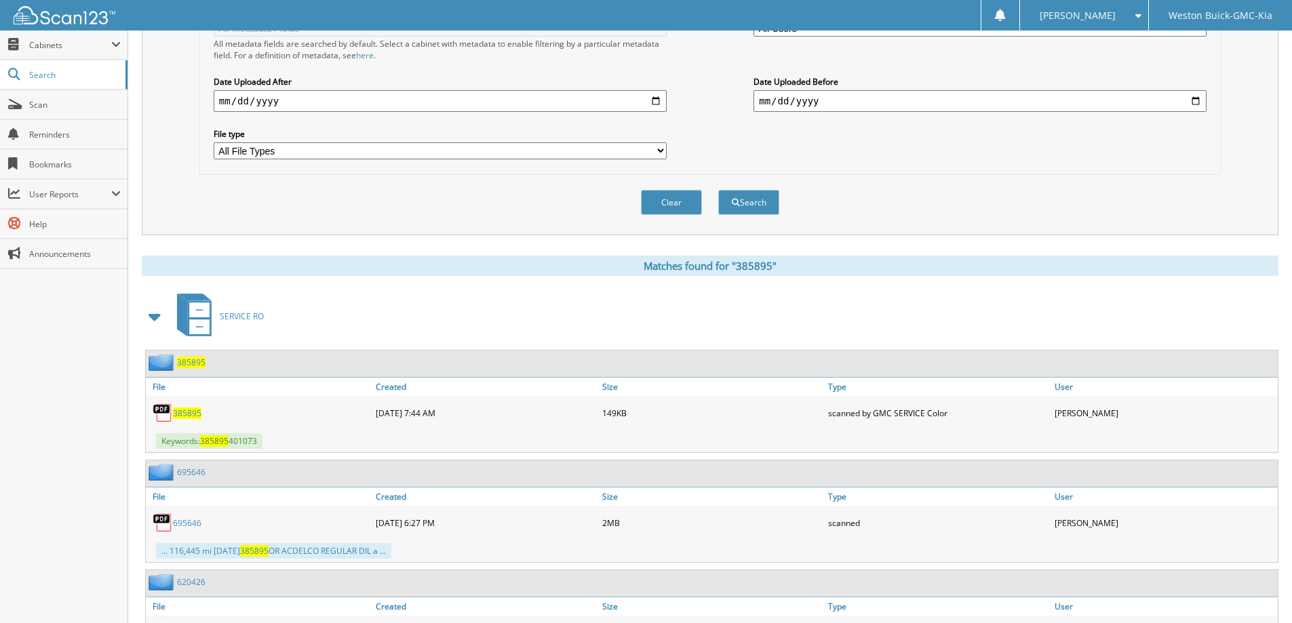
click at [186, 414] on span "385895" at bounding box center [187, 413] width 28 height 12
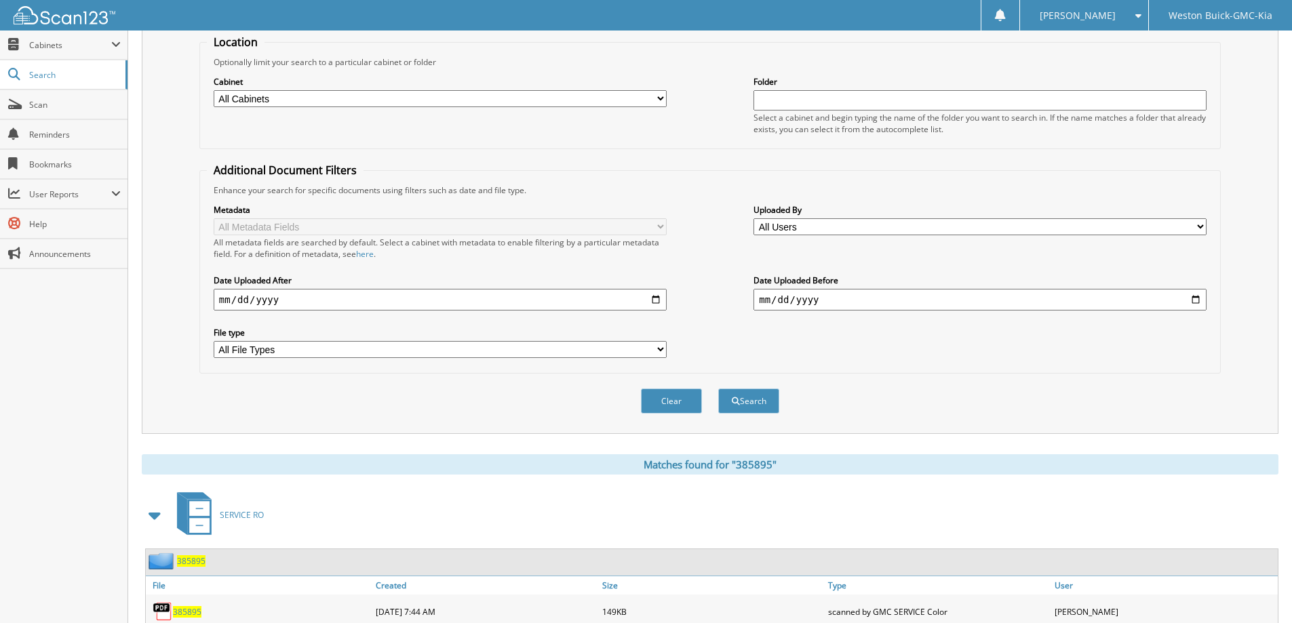
scroll to position [0, 0]
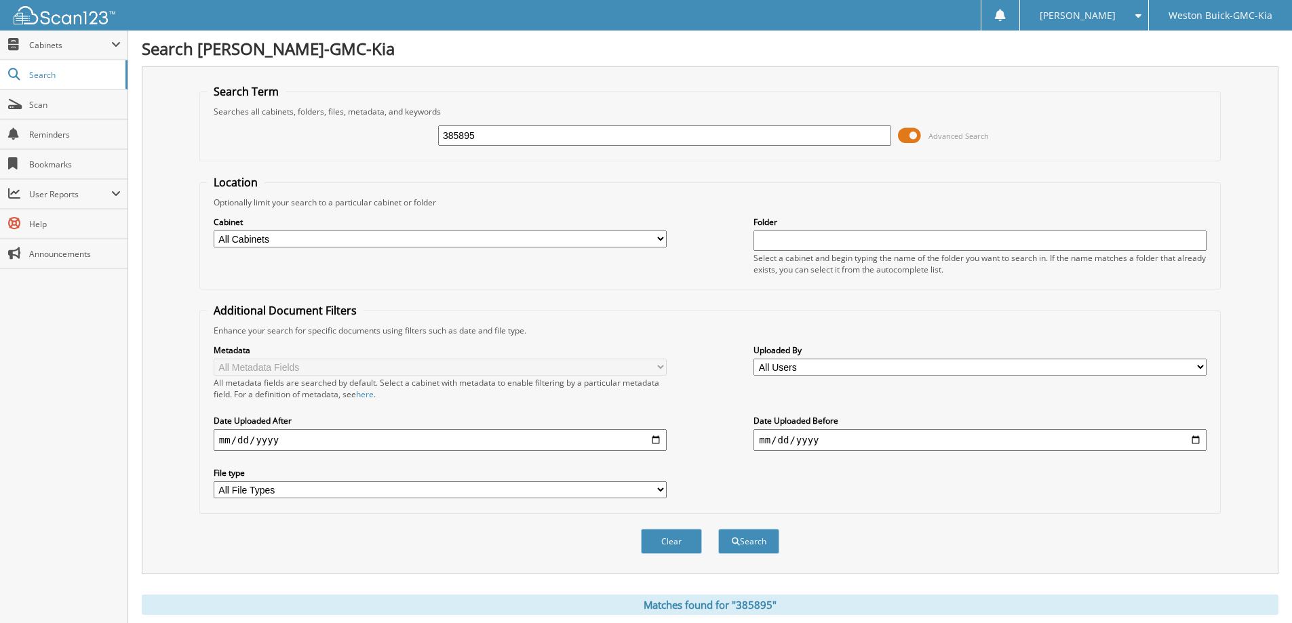
click at [475, 138] on input "385895" at bounding box center [664, 135] width 453 height 20
type input "364208"
click at [718, 529] on button "Search" at bounding box center [748, 541] width 61 height 25
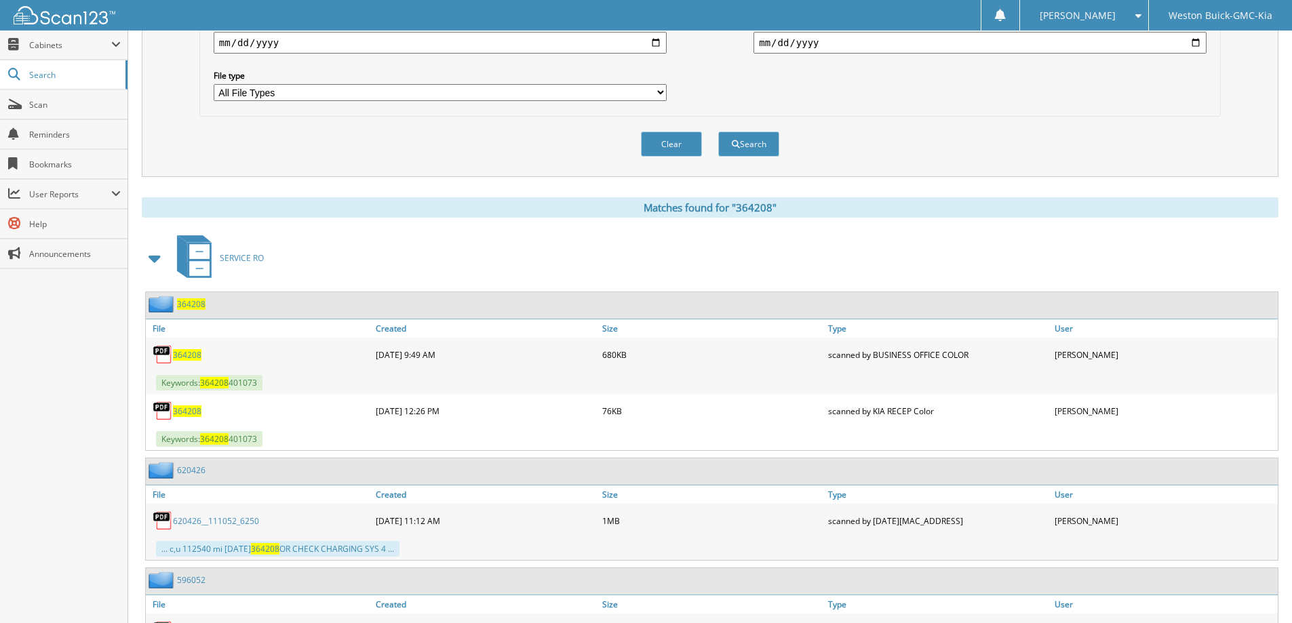
scroll to position [475, 0]
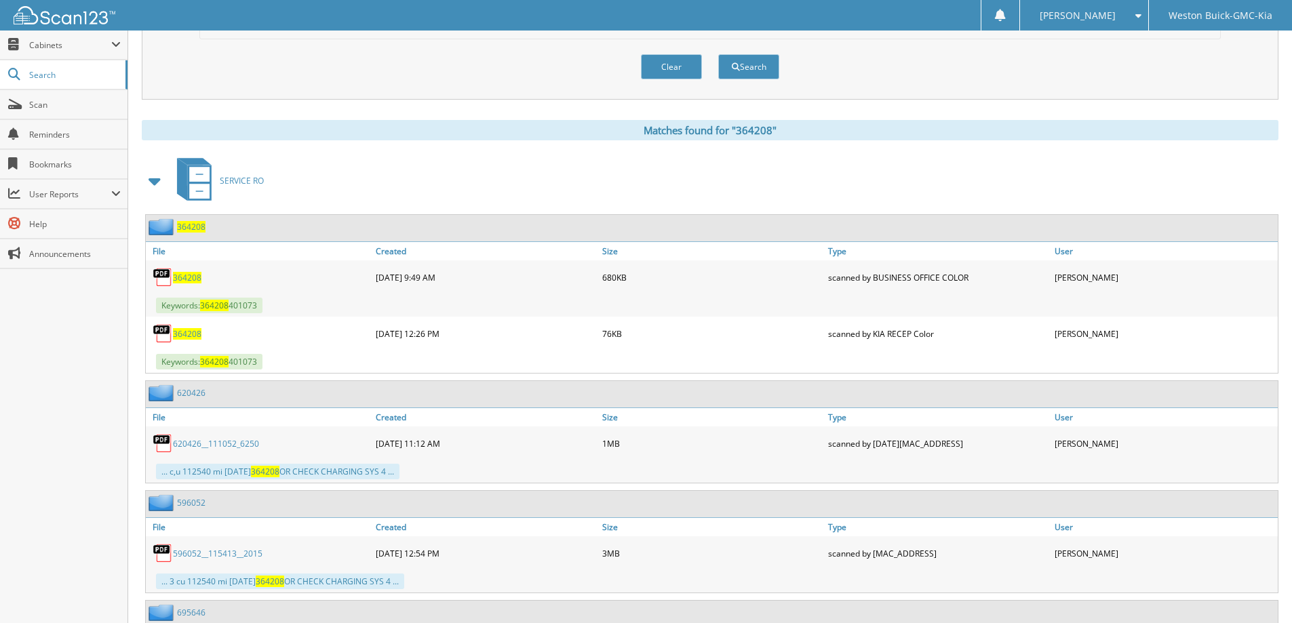
click at [186, 277] on span "364208" at bounding box center [187, 278] width 28 height 12
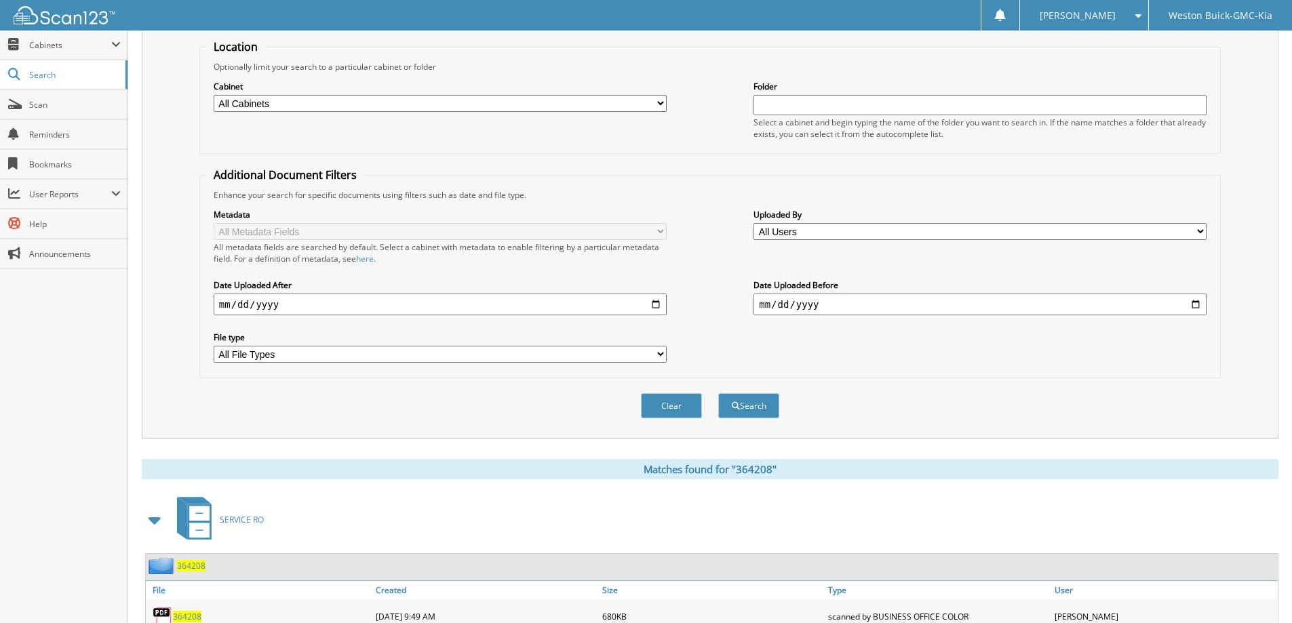
scroll to position [0, 0]
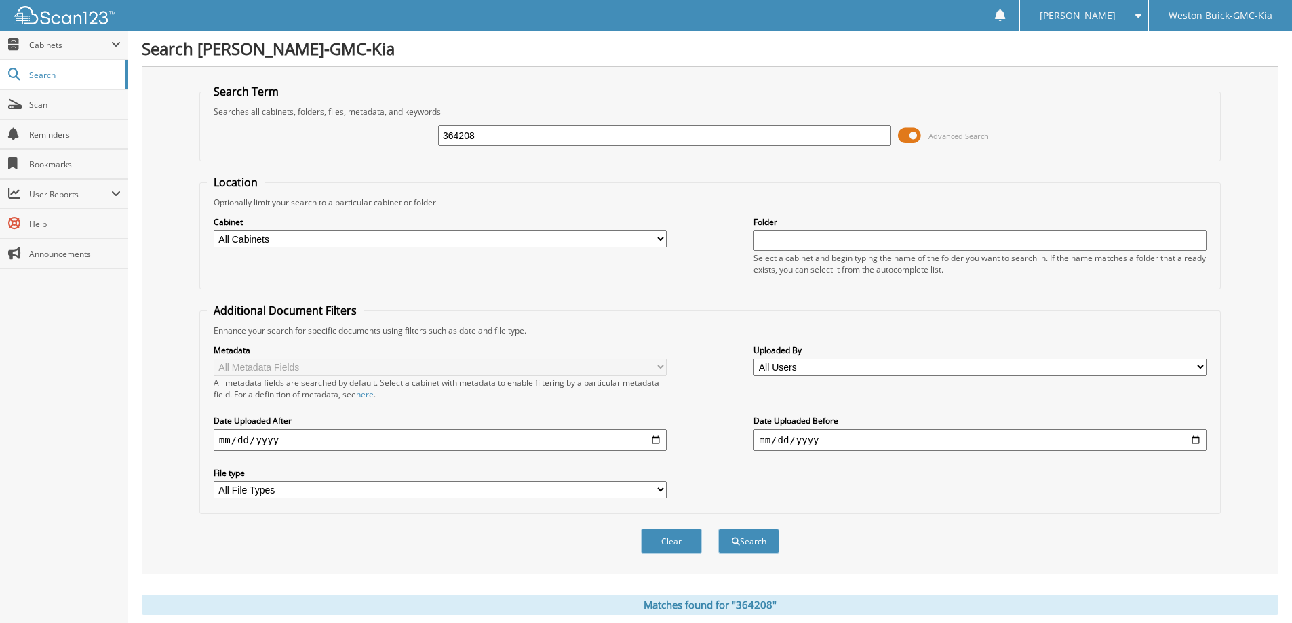
click at [660, 134] on input "364208" at bounding box center [664, 135] width 453 height 20
type input "357633"
click at [718, 529] on button "Search" at bounding box center [748, 541] width 61 height 25
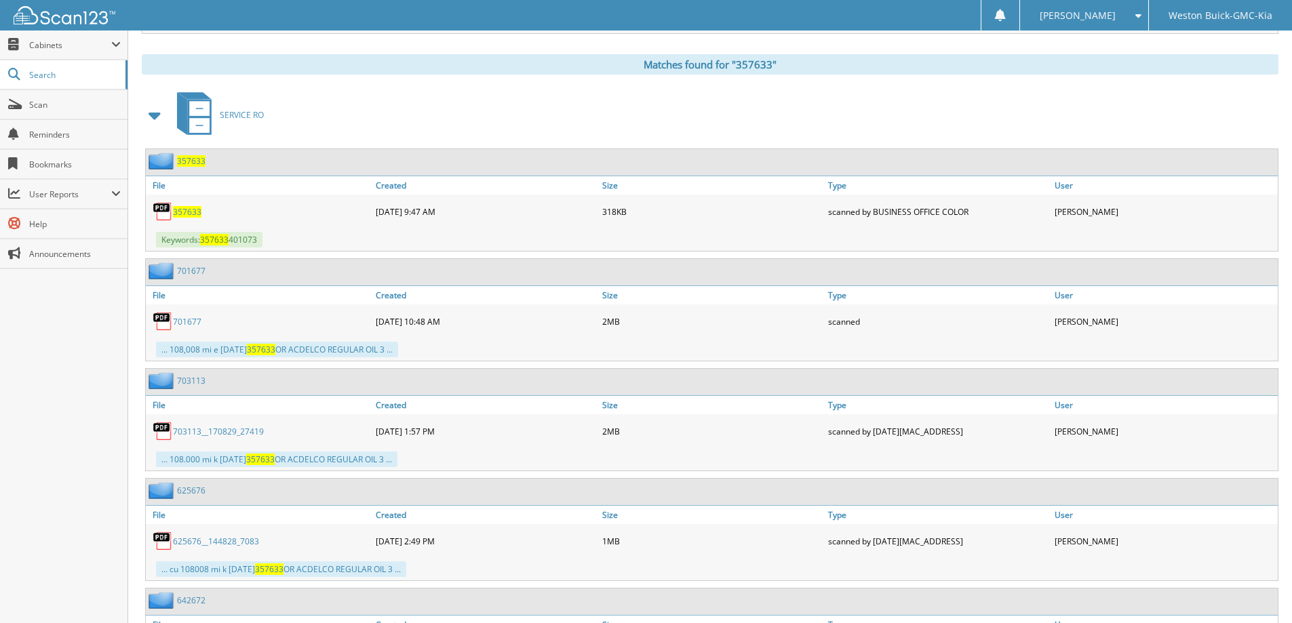
scroll to position [542, 0]
click at [180, 213] on span "357633" at bounding box center [187, 210] width 28 height 12
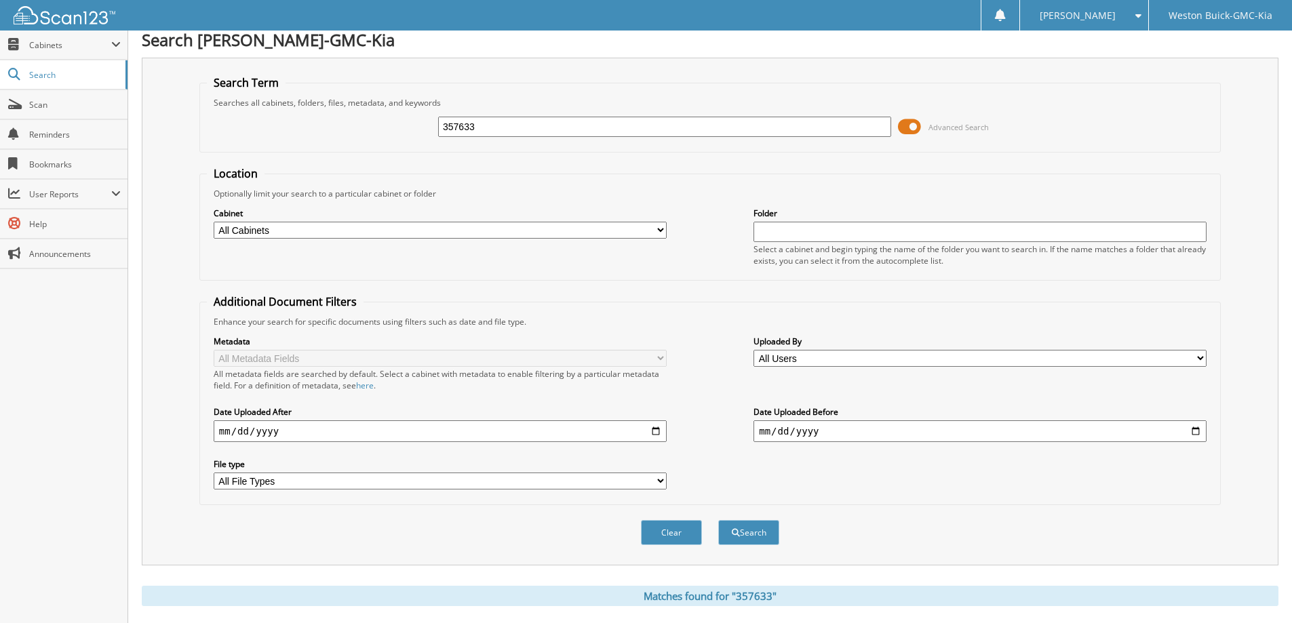
scroll to position [0, 0]
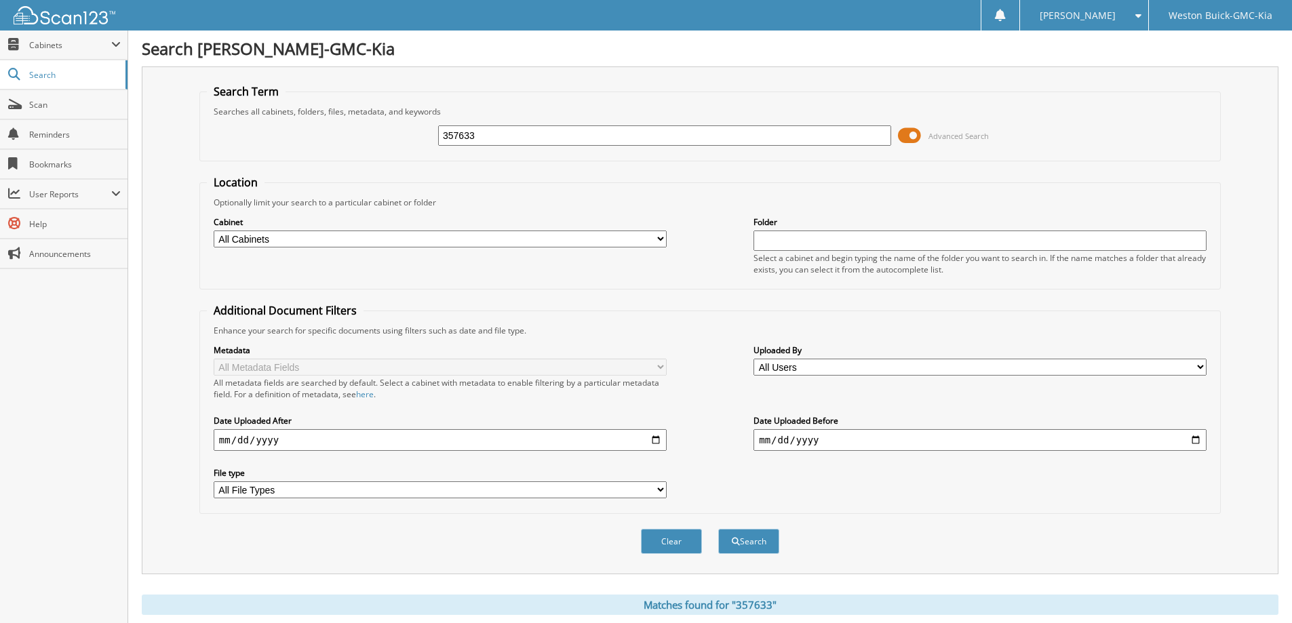
click at [663, 138] on input "357633" at bounding box center [664, 135] width 453 height 20
type input "344804"
click at [718, 529] on button "Search" at bounding box center [748, 541] width 61 height 25
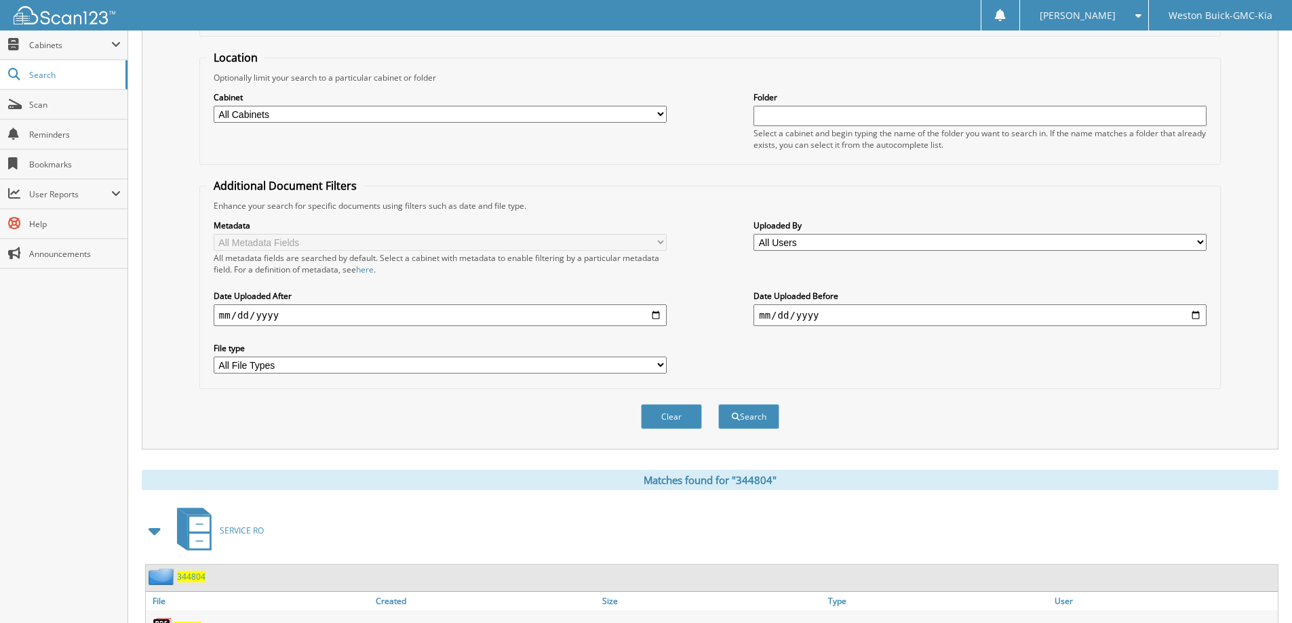
scroll to position [203, 0]
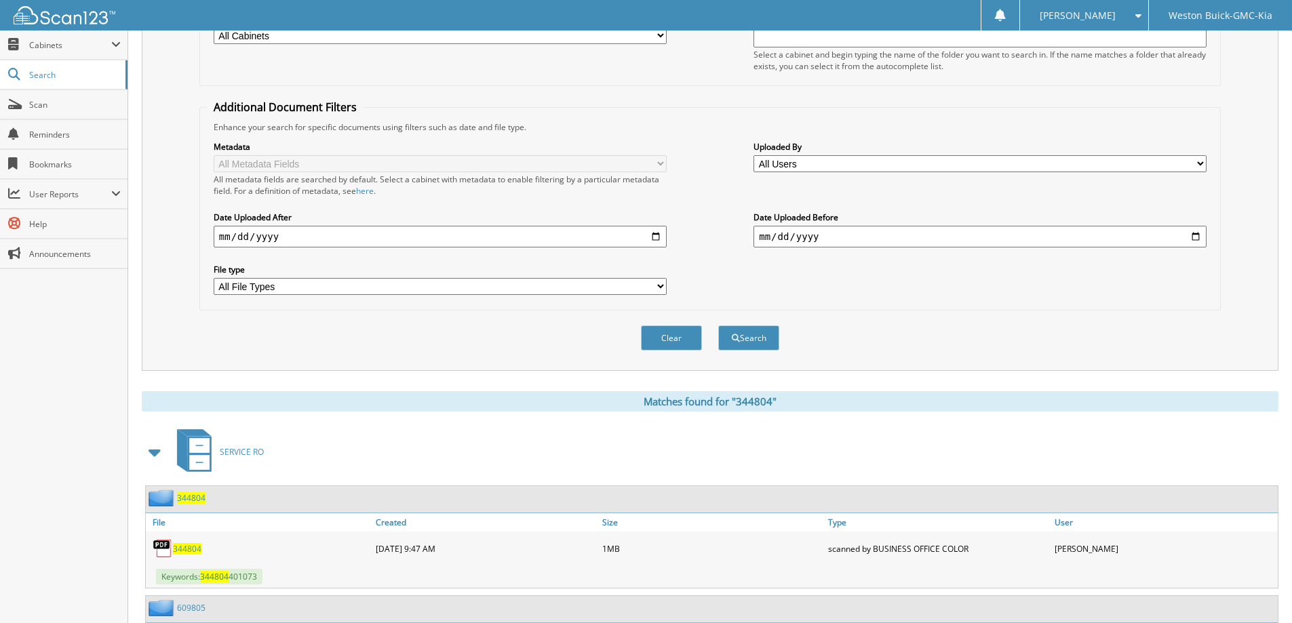
click at [190, 551] on span "344804" at bounding box center [187, 549] width 28 height 12
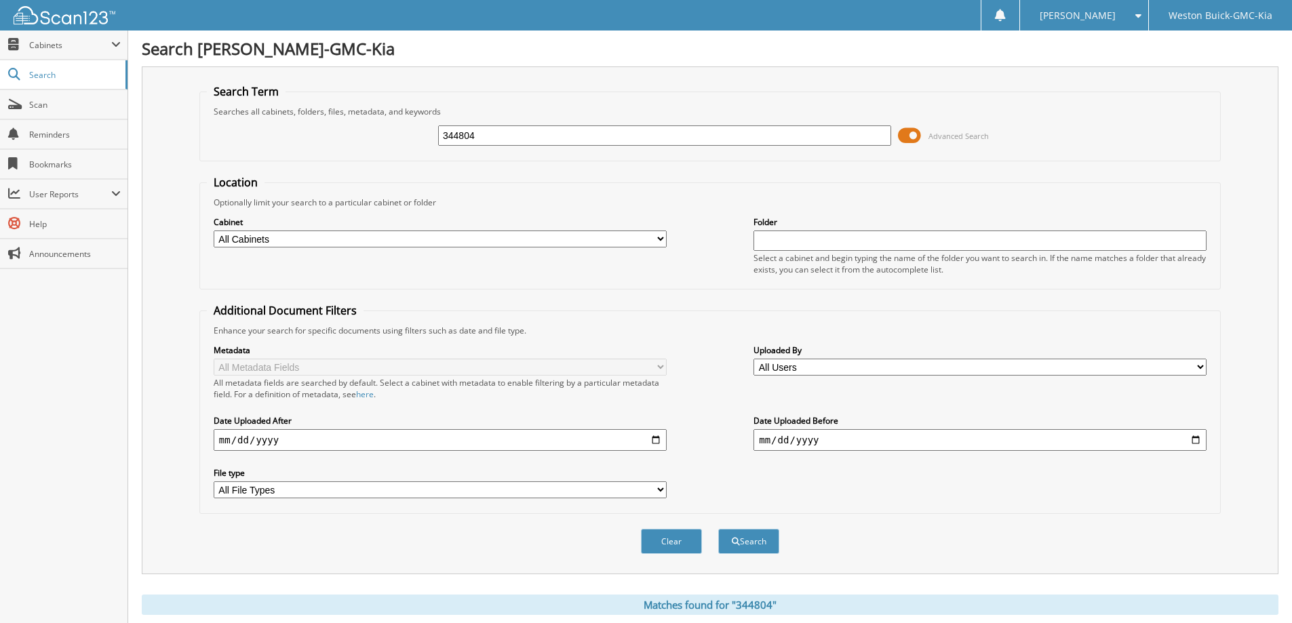
click at [474, 138] on input "344804" at bounding box center [664, 135] width 453 height 20
type input "335093"
click at [718, 529] on button "Search" at bounding box center [748, 541] width 61 height 25
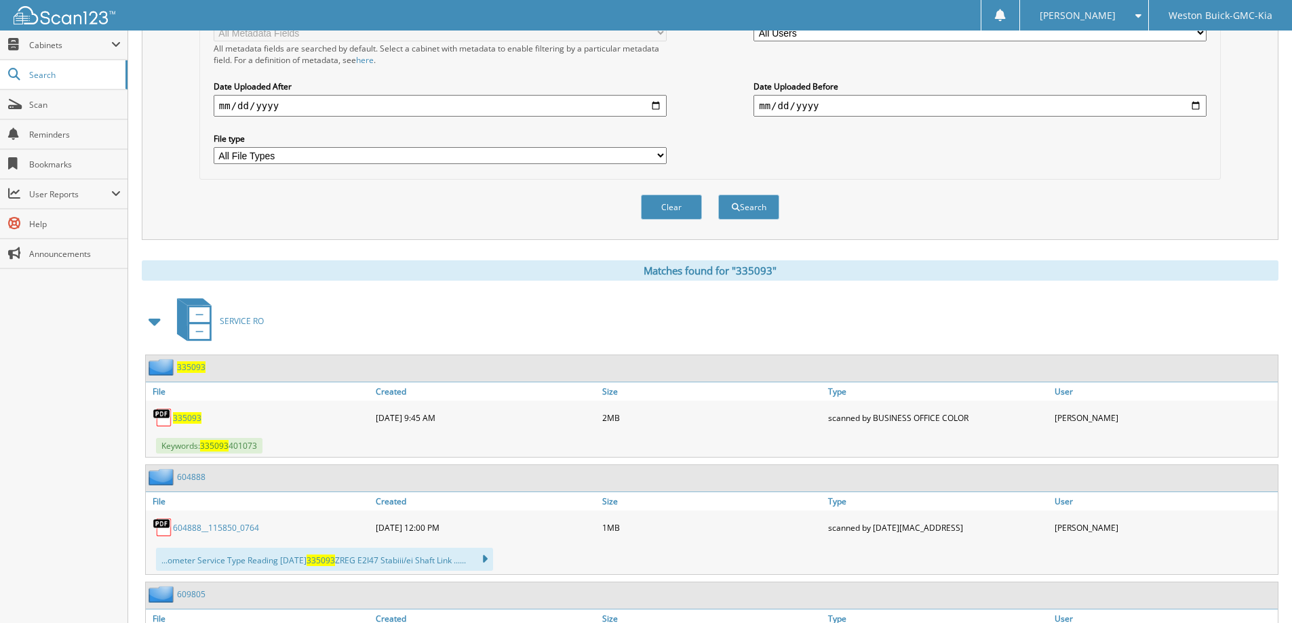
scroll to position [339, 0]
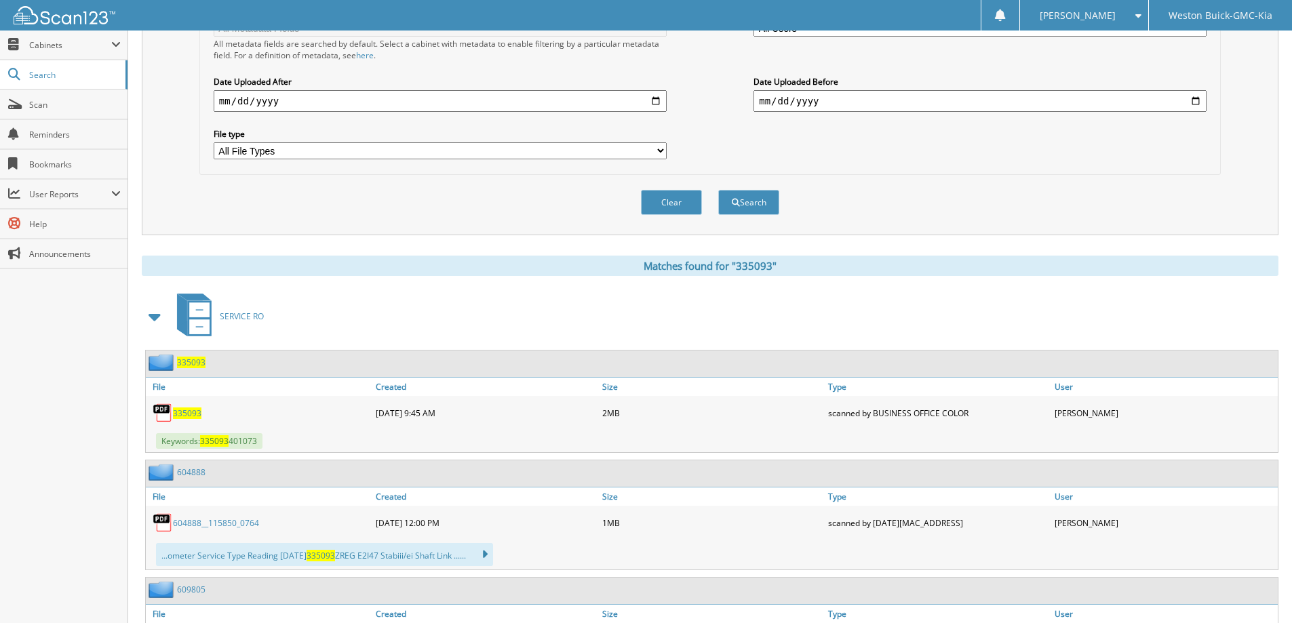
click at [195, 414] on span "335093" at bounding box center [187, 413] width 28 height 12
click at [195, 413] on span "335093" at bounding box center [187, 413] width 28 height 12
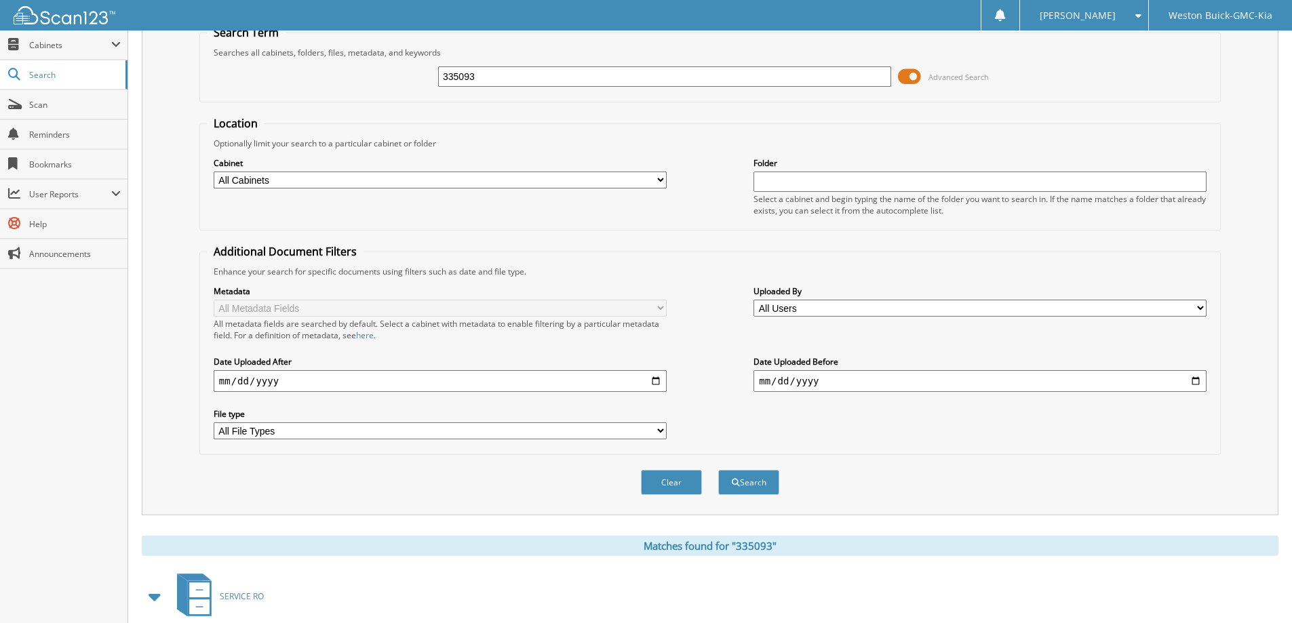
scroll to position [0, 0]
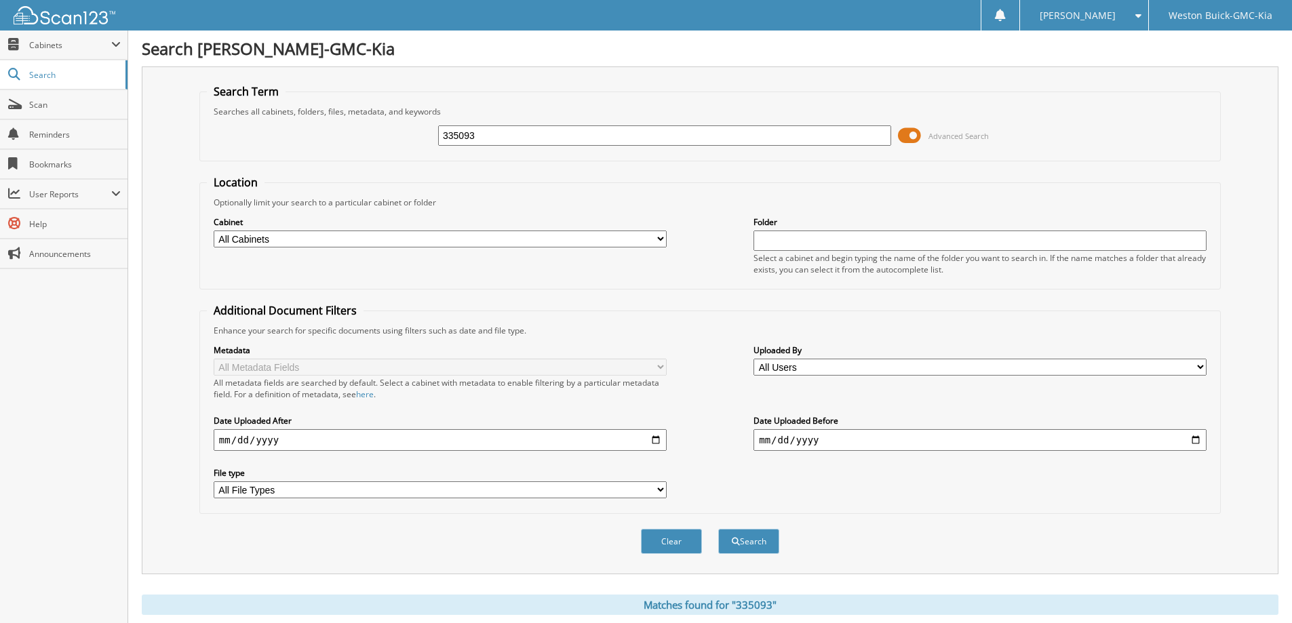
click at [690, 142] on input "335093" at bounding box center [664, 135] width 453 height 20
type input "330198"
click at [718, 529] on button "Search" at bounding box center [748, 541] width 61 height 25
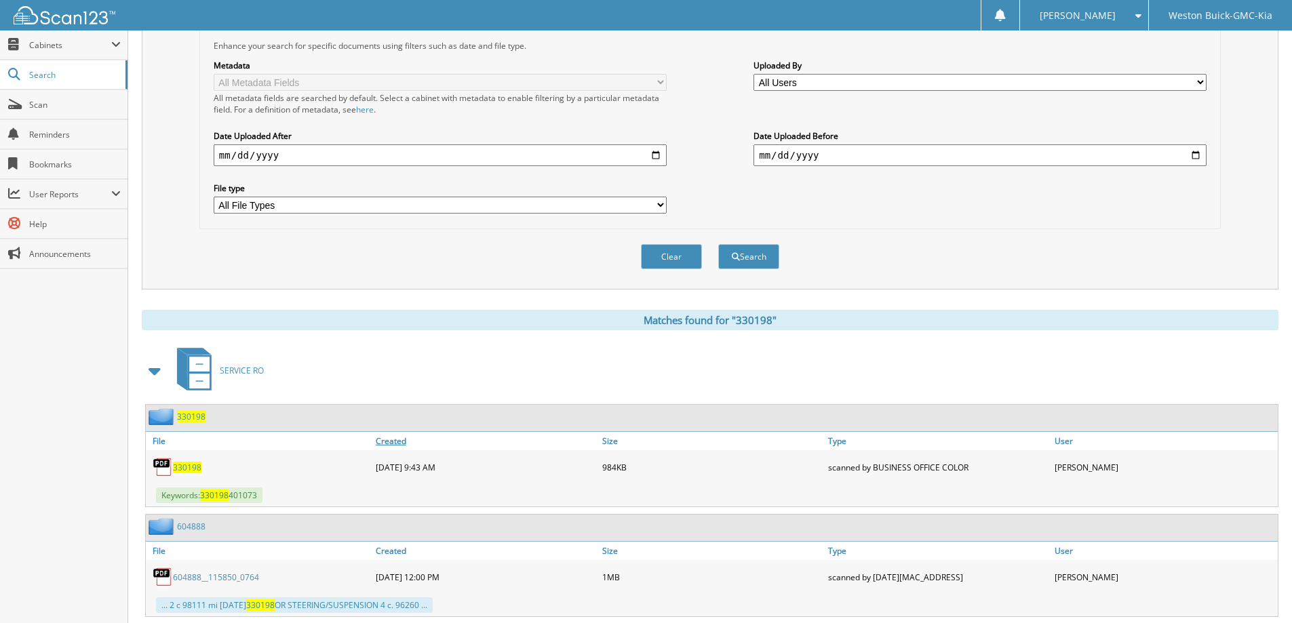
scroll to position [339, 0]
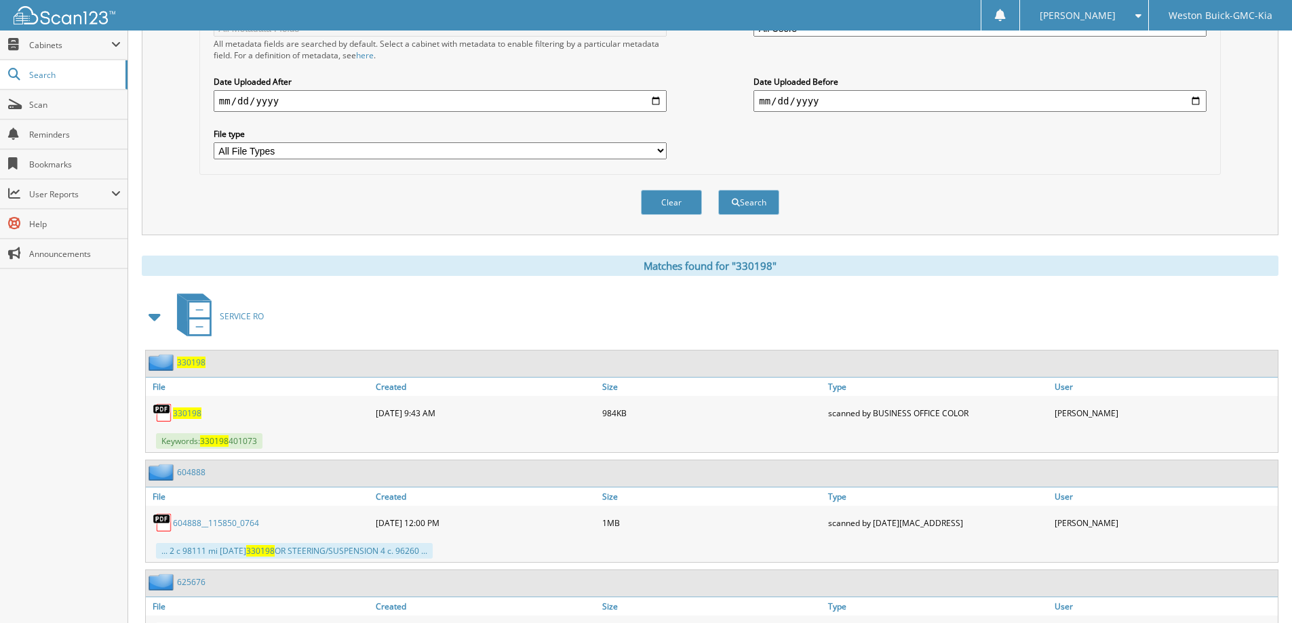
click at [189, 414] on span "330198" at bounding box center [187, 413] width 28 height 12
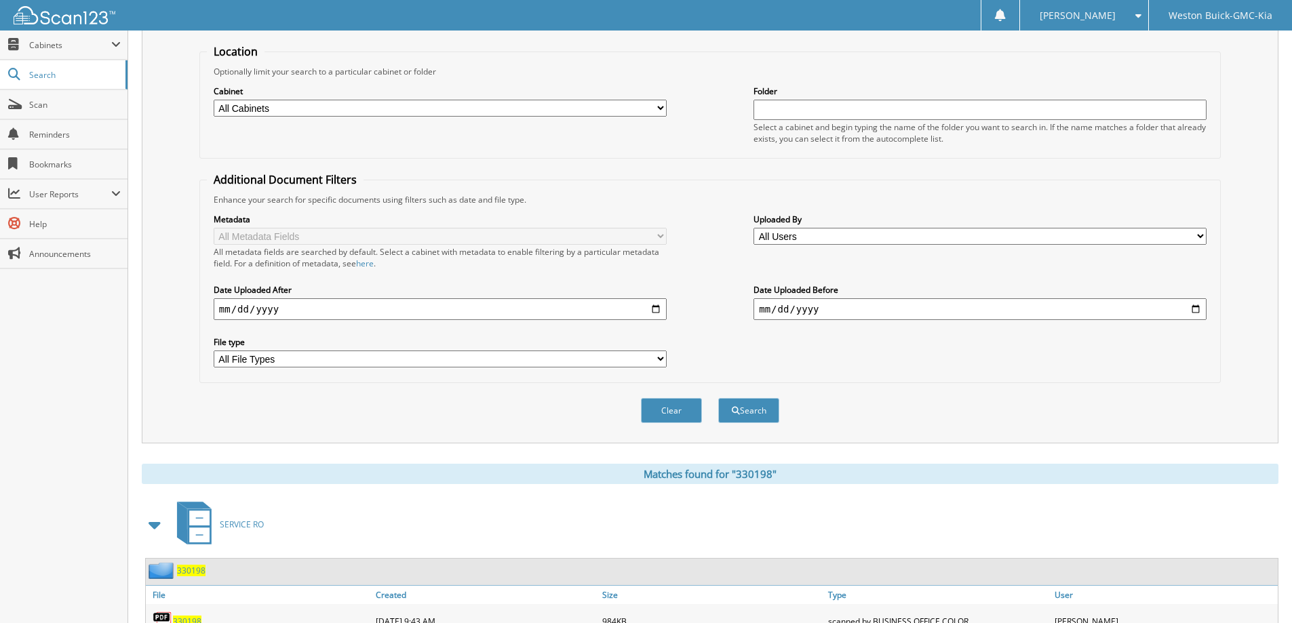
scroll to position [0, 0]
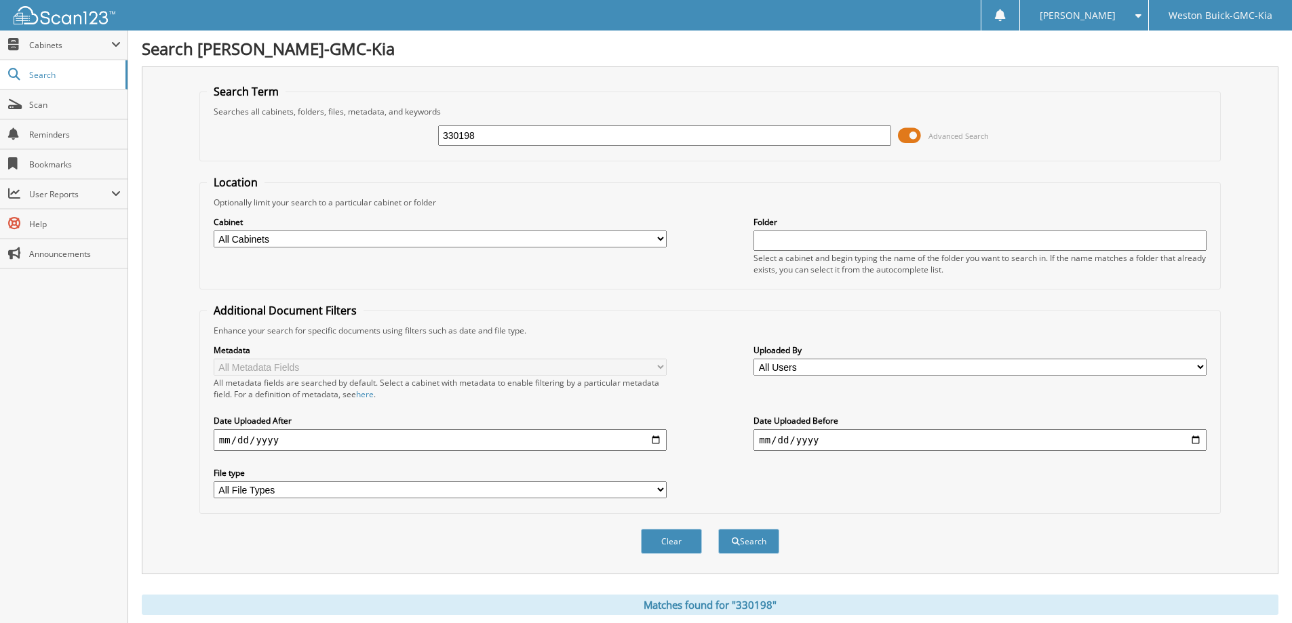
click at [637, 133] on input "330198" at bounding box center [664, 135] width 453 height 20
type input "319608"
click at [718, 529] on button "Search" at bounding box center [748, 541] width 61 height 25
click at [543, 140] on input "319608" at bounding box center [664, 135] width 453 height 20
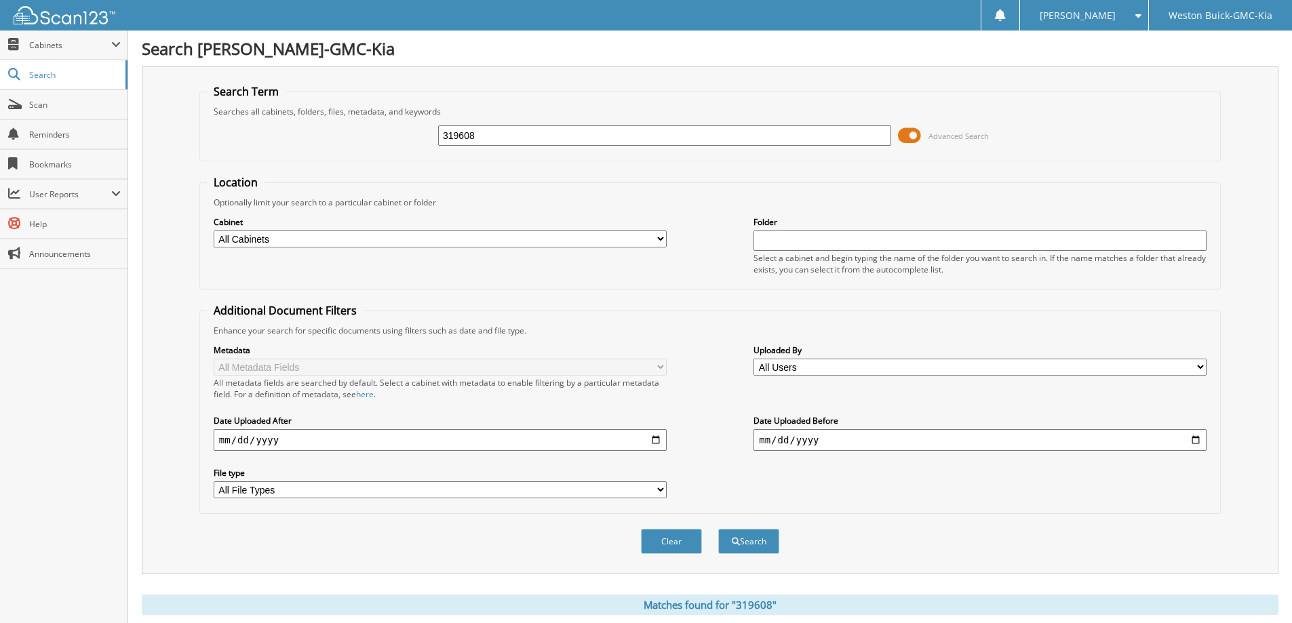
click at [543, 139] on input "319608" at bounding box center [664, 135] width 453 height 20
type input "313508"
click at [718, 529] on button "Search" at bounding box center [748, 541] width 61 height 25
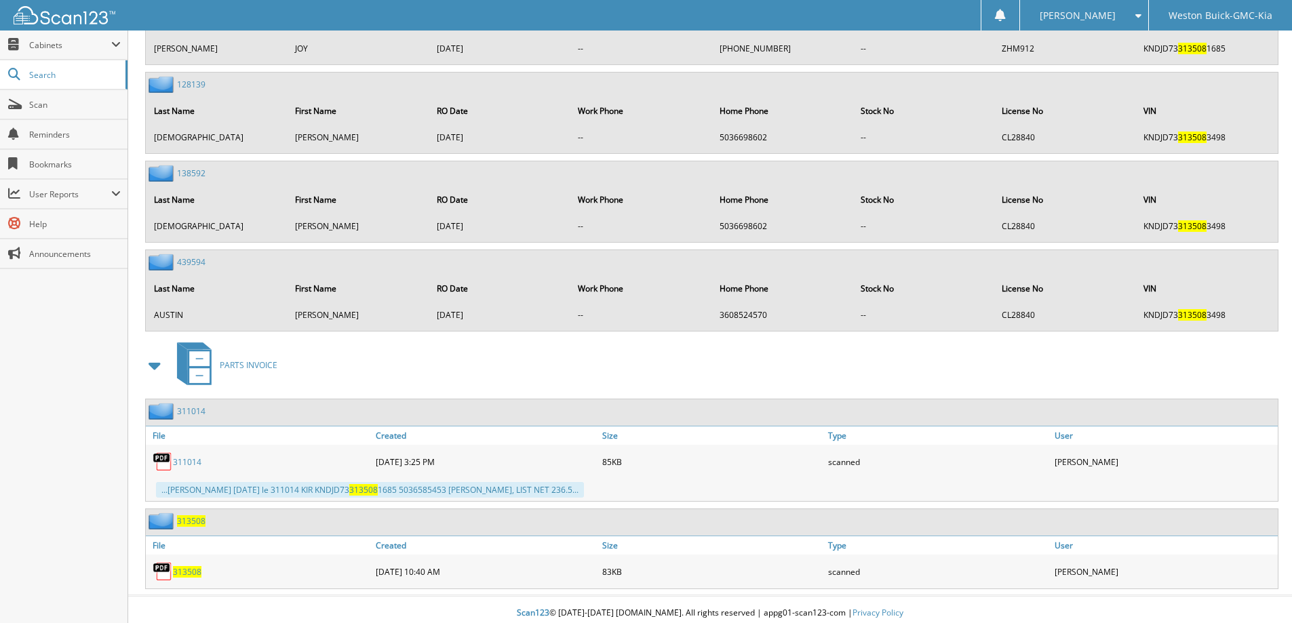
scroll to position [1989, 0]
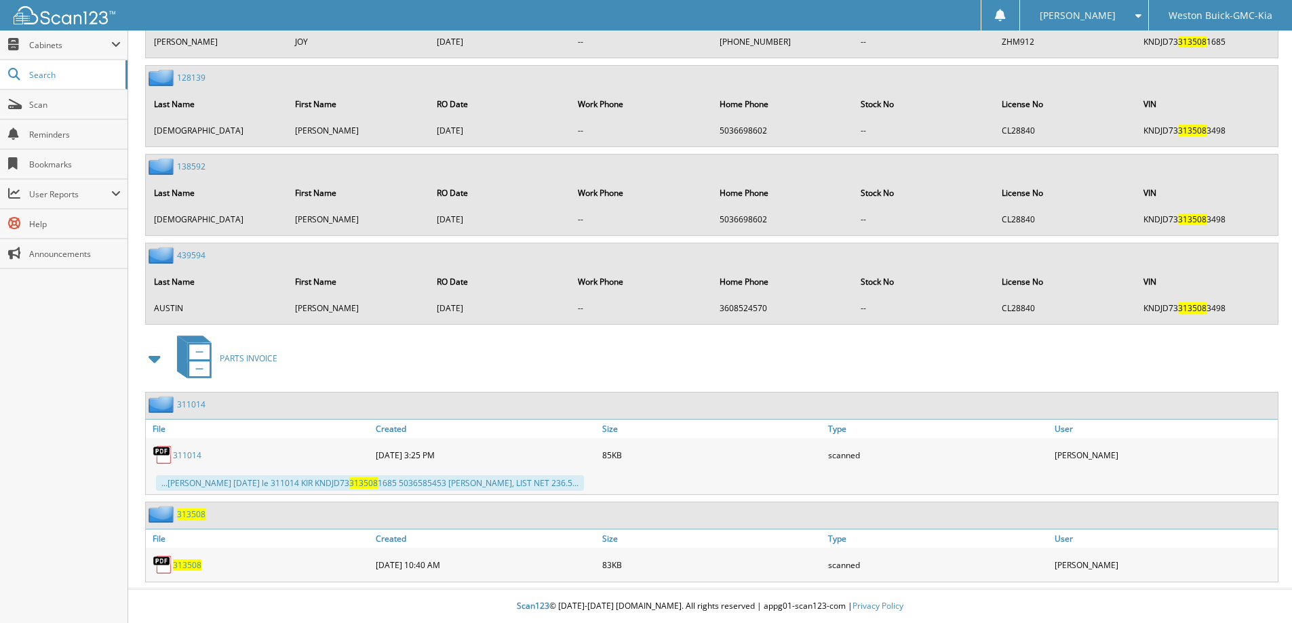
click at [185, 563] on span "313508" at bounding box center [187, 565] width 28 height 12
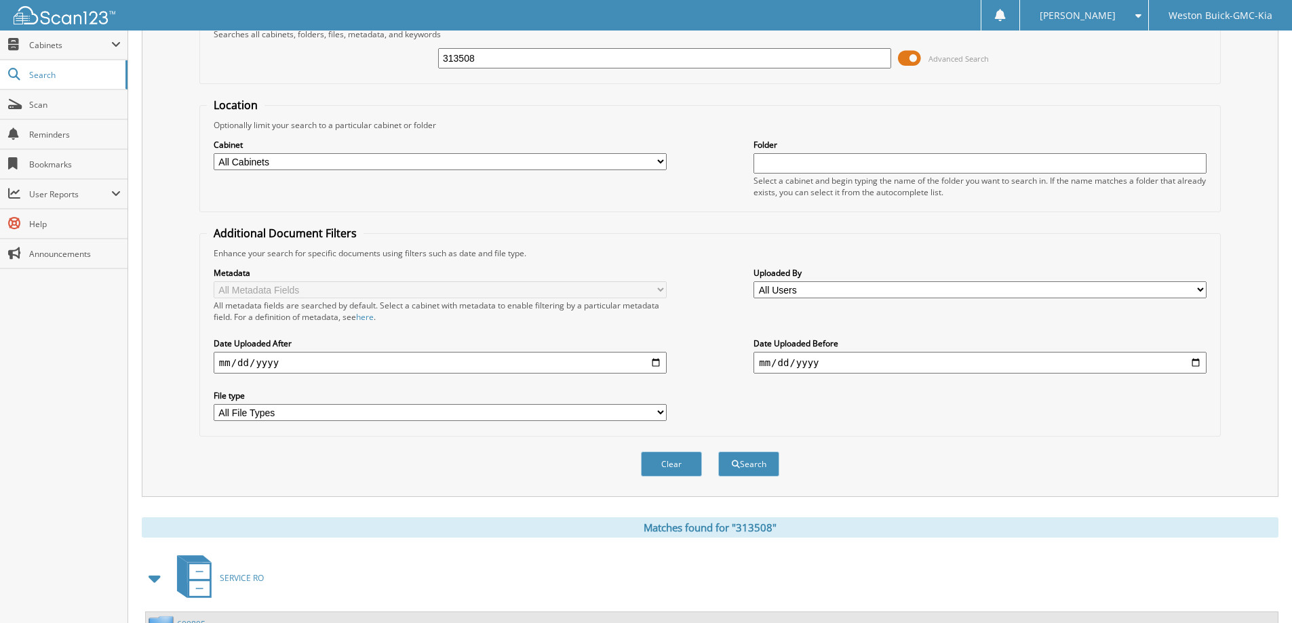
scroll to position [0, 0]
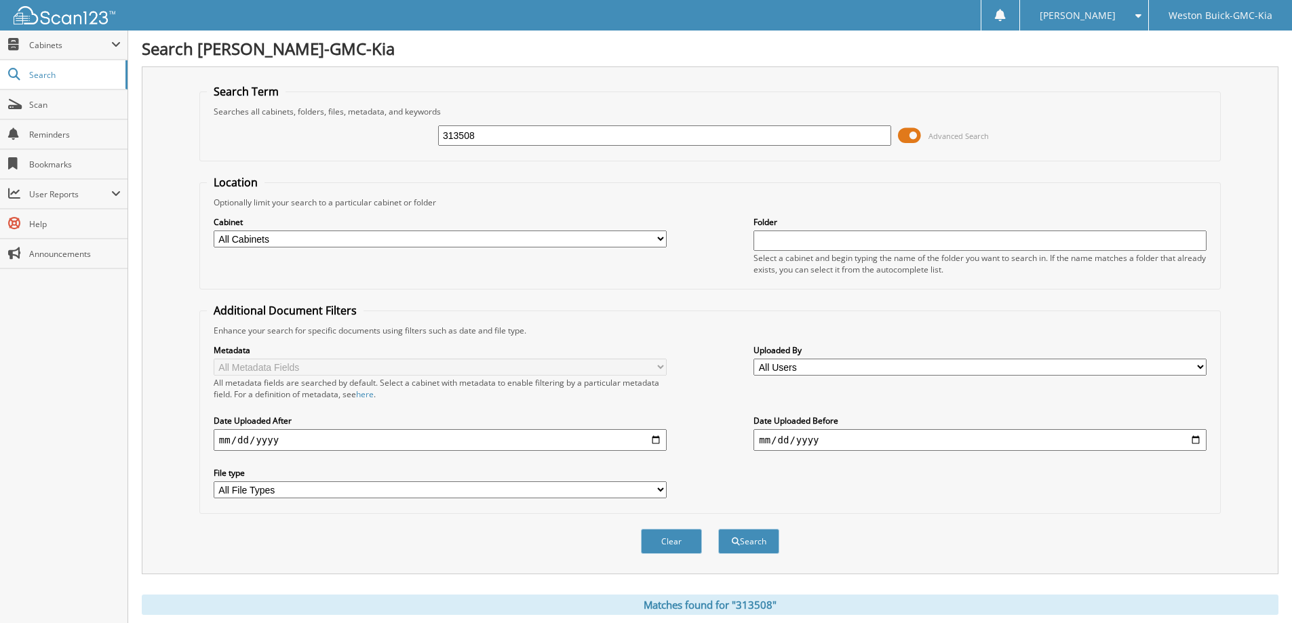
click at [671, 145] on input "313508" at bounding box center [664, 135] width 453 height 20
click at [677, 136] on input "313508" at bounding box center [664, 135] width 453 height 20
click at [678, 135] on input "313508" at bounding box center [664, 135] width 453 height 20
type input "309865"
click at [718, 529] on button "Search" at bounding box center [748, 541] width 61 height 25
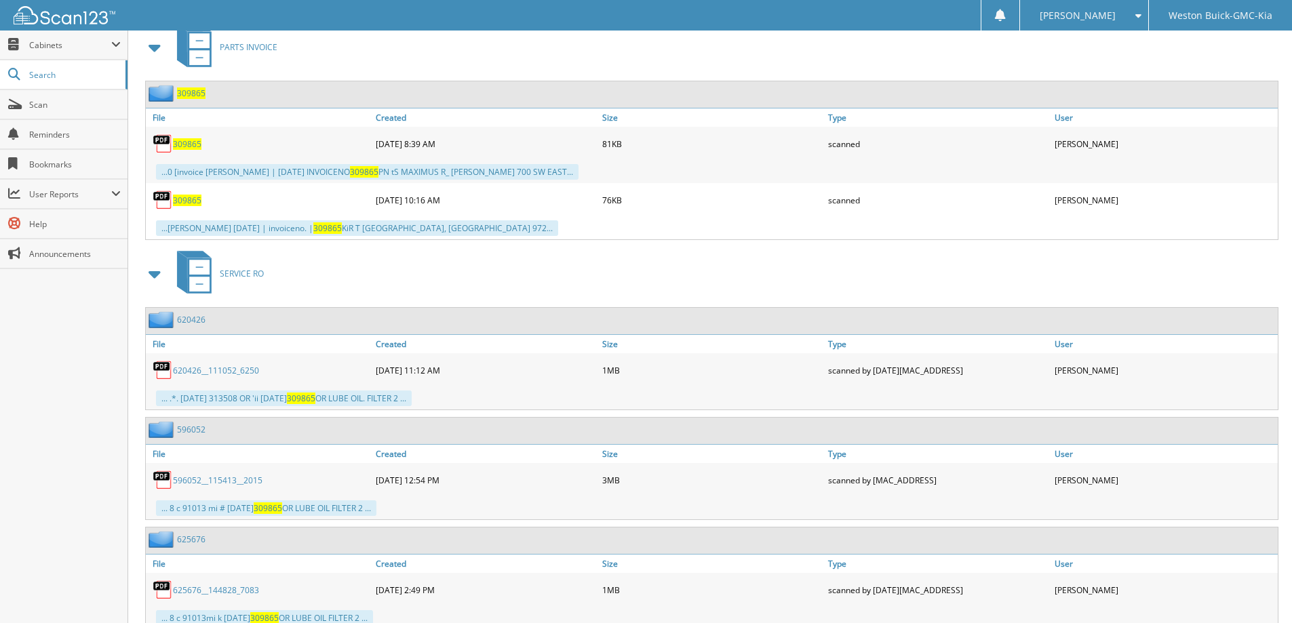
scroll to position [610, 0]
click at [189, 140] on span "309865" at bounding box center [187, 142] width 28 height 12
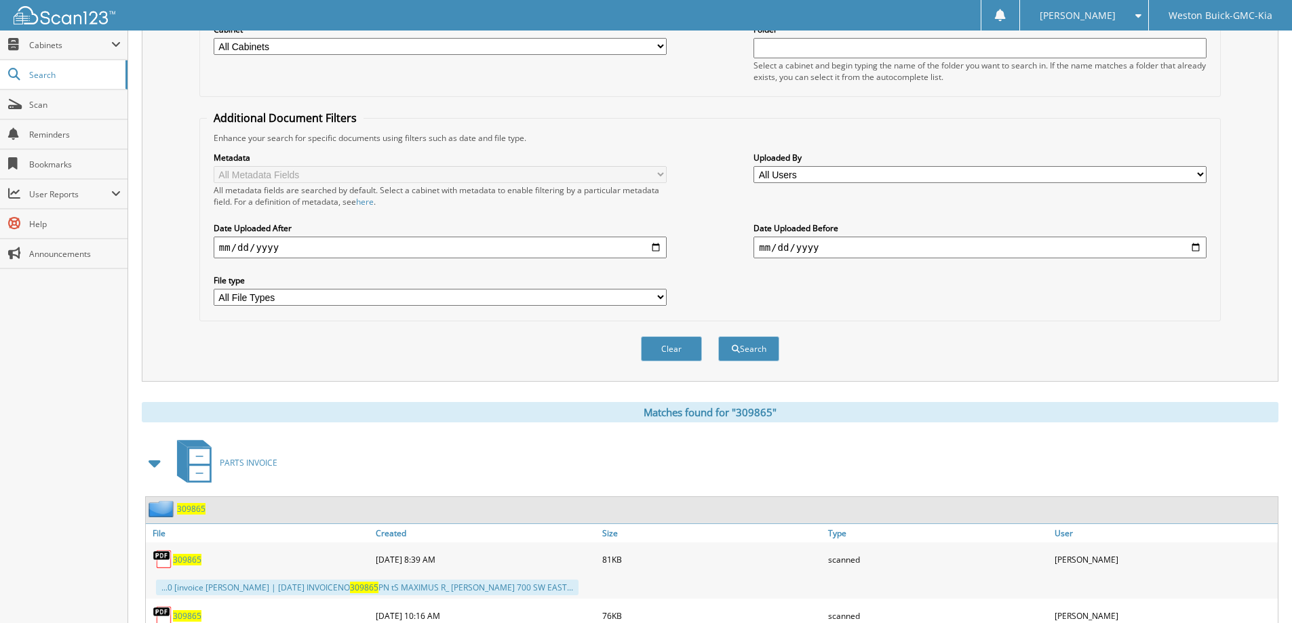
scroll to position [1, 0]
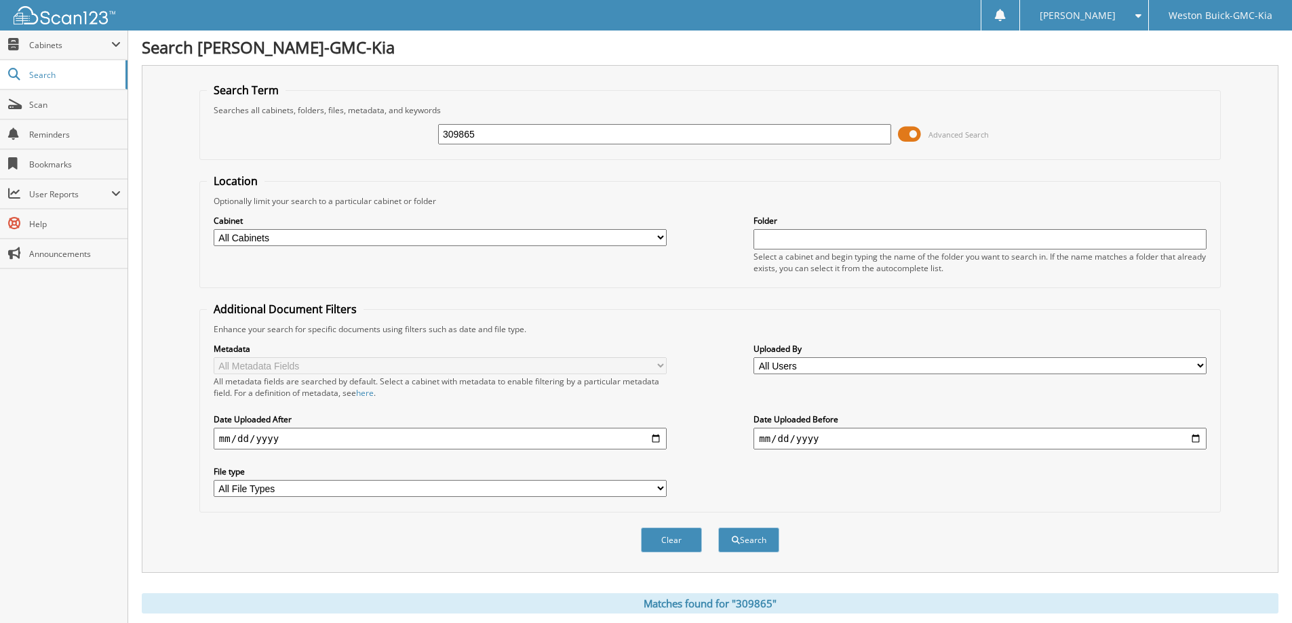
click at [630, 132] on input "309865" at bounding box center [664, 134] width 453 height 20
click at [629, 132] on input "309865" at bounding box center [664, 134] width 453 height 20
type input "299541"
click at [718, 528] on button "Search" at bounding box center [748, 540] width 61 height 25
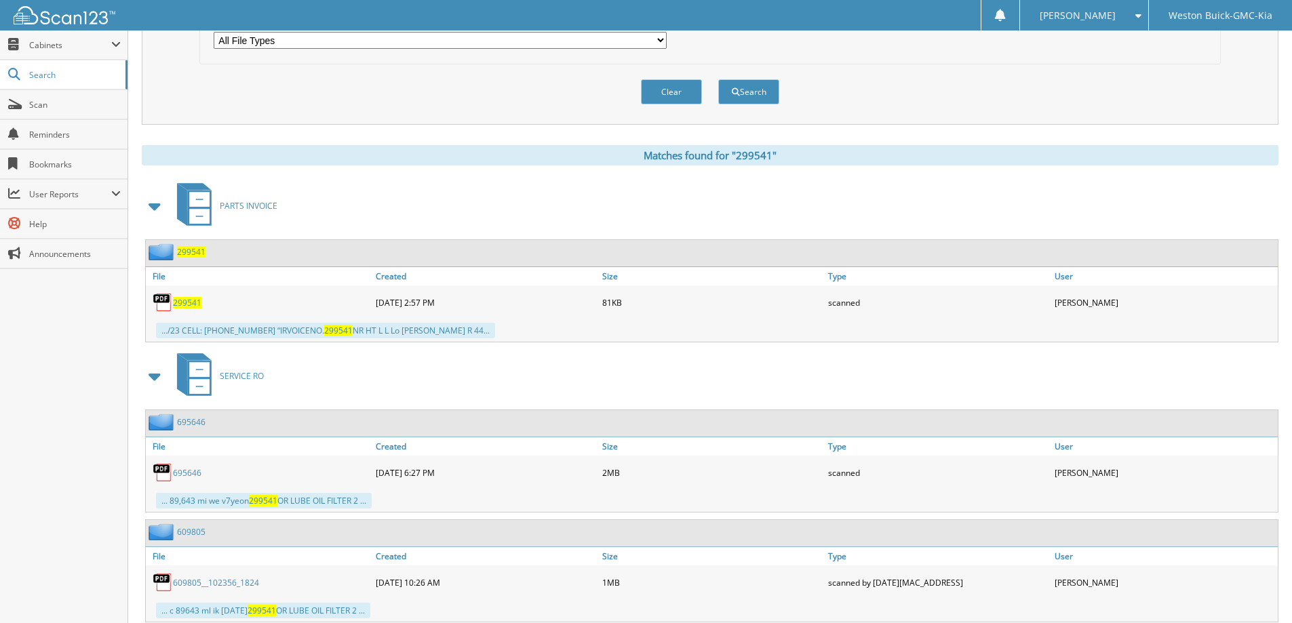
scroll to position [445, 0]
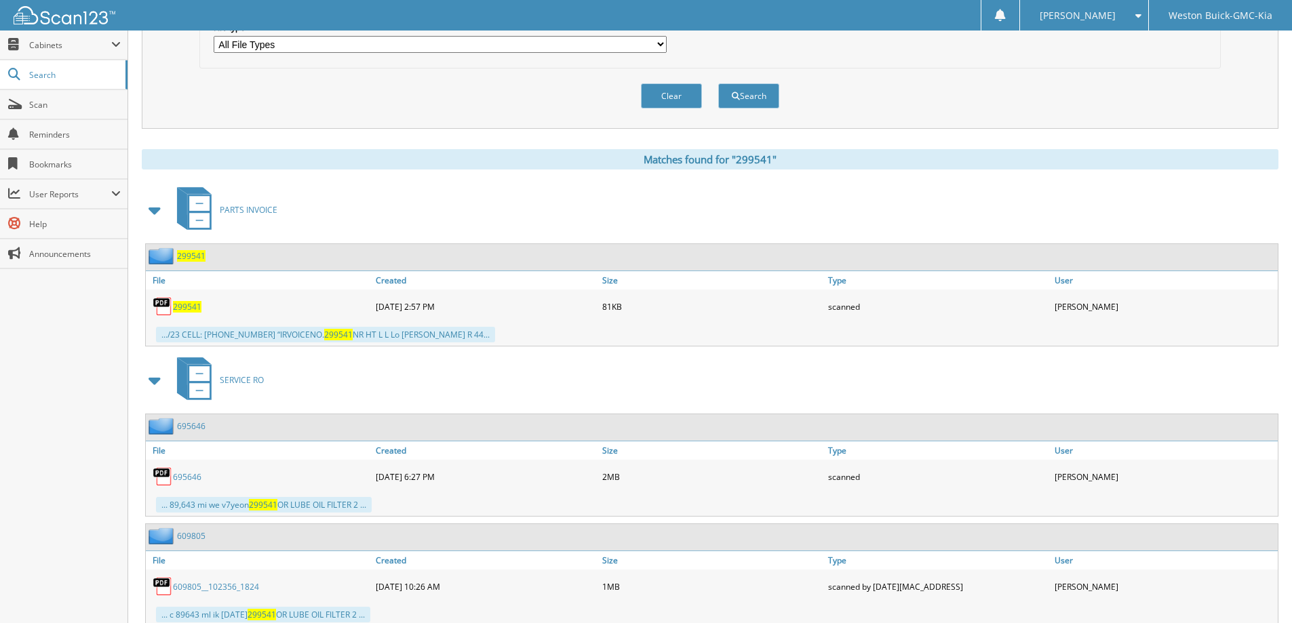
click at [192, 308] on span "299541" at bounding box center [187, 307] width 28 height 12
click at [192, 307] on span "299541" at bounding box center [187, 307] width 28 height 12
